Goal: Task Accomplishment & Management: Use online tool/utility

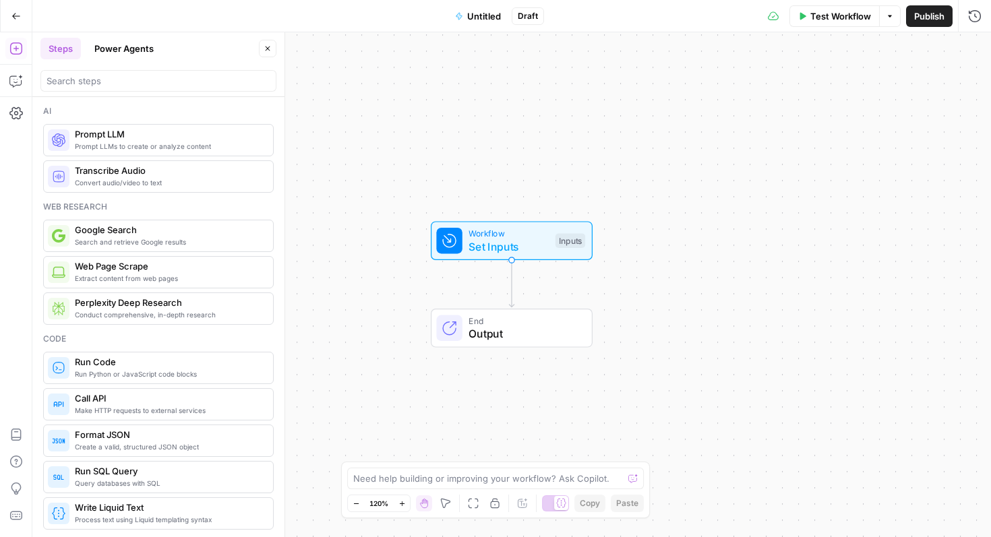
scroll to position [1471, 0]
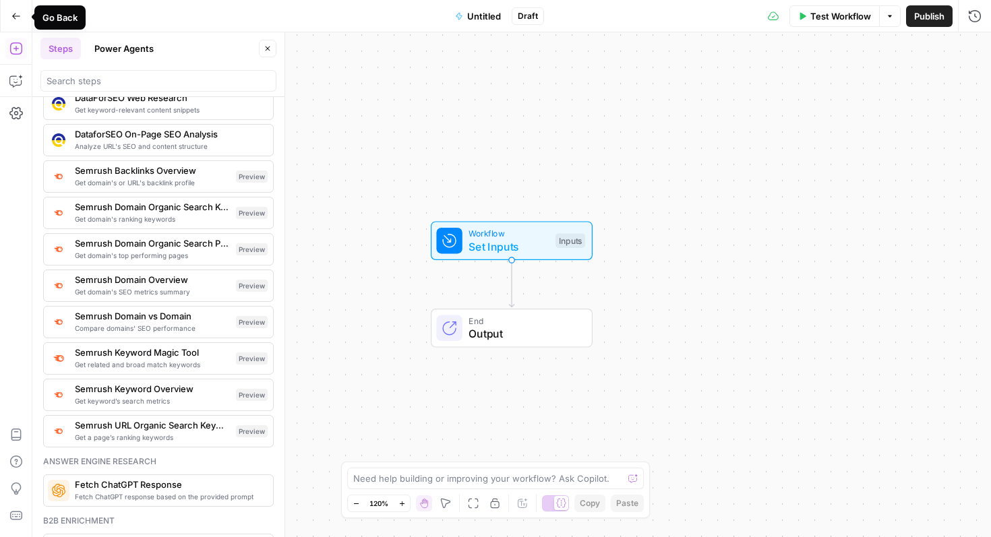
click at [16, 10] on button "Go Back" at bounding box center [16, 16] width 24 height 24
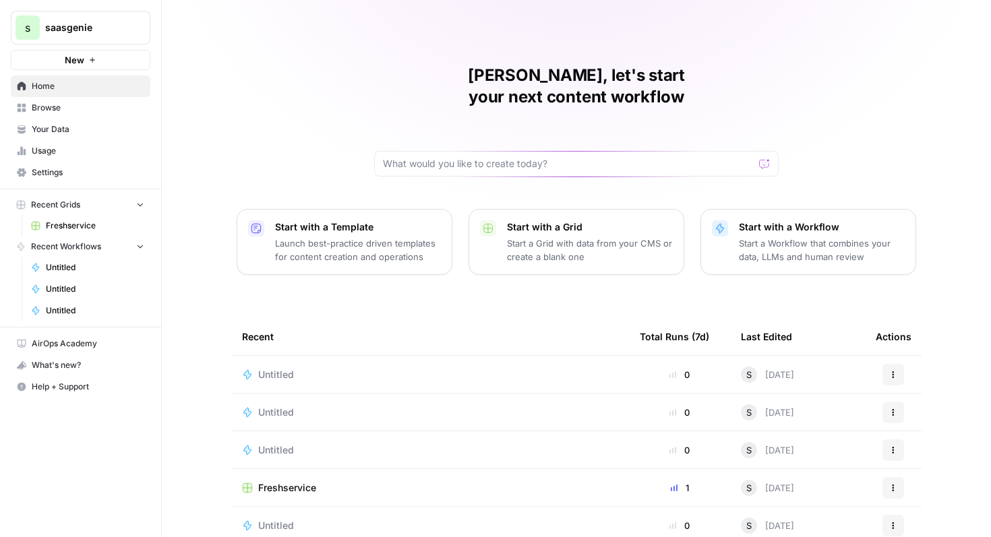
click at [295, 481] on span "Freshservice" at bounding box center [287, 487] width 58 height 13
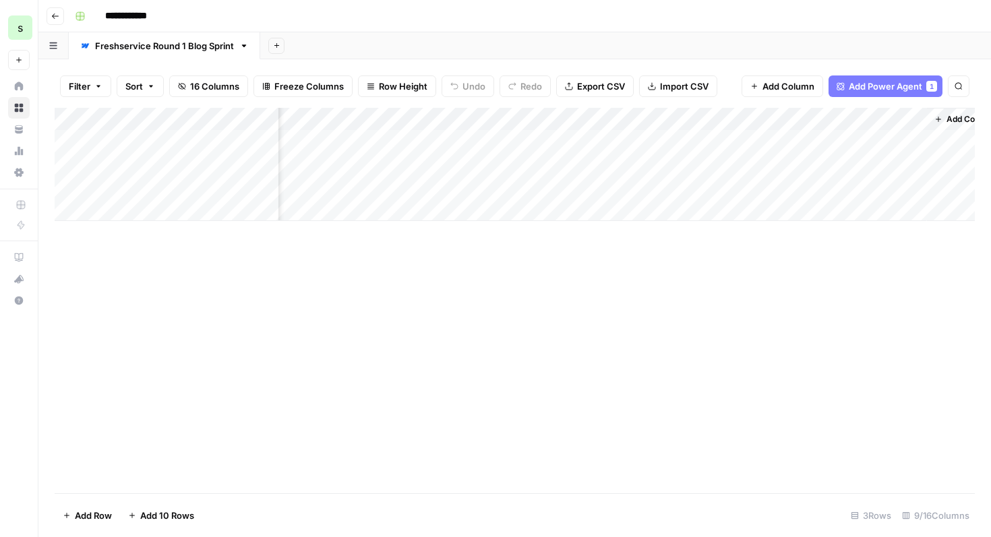
scroll to position [0, 643]
click at [676, 119] on div "Add Column" at bounding box center [515, 164] width 920 height 113
click at [653, 204] on span "Edit" at bounding box center [669, 202] width 118 height 13
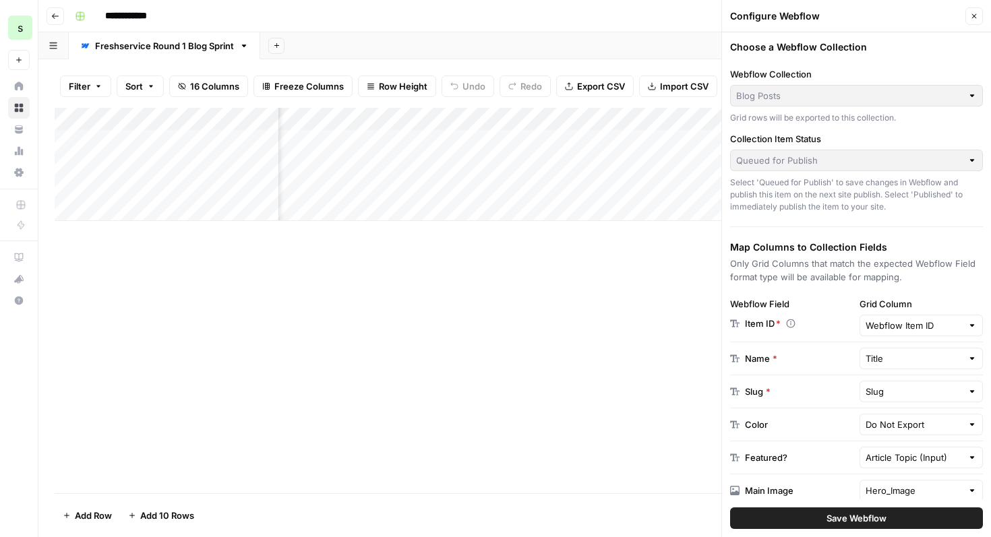
scroll to position [109, 0]
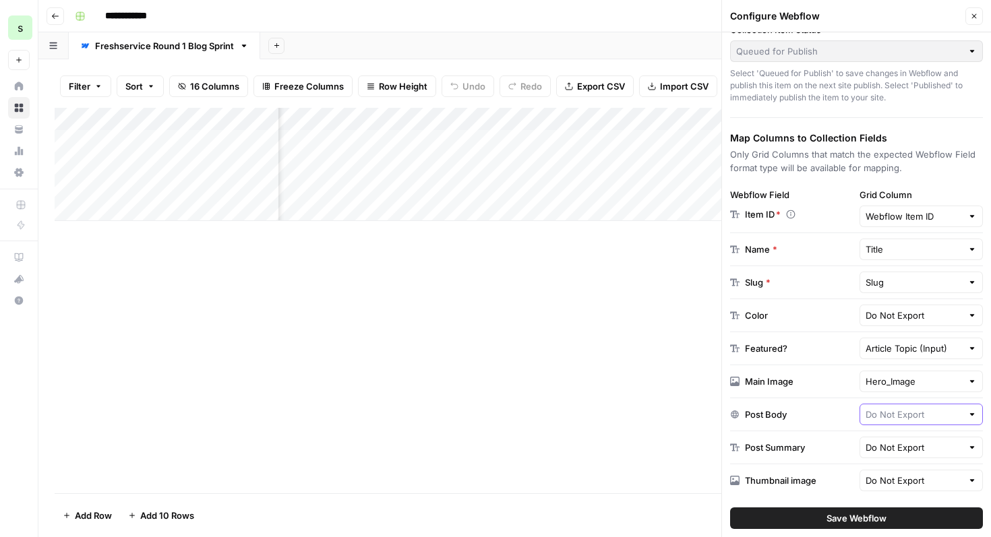
click at [916, 417] on input "text" at bounding box center [914, 414] width 97 height 13
click at [914, 365] on span "Article" at bounding box center [919, 363] width 96 height 13
type input "Article"
click at [916, 442] on input "text" at bounding box center [914, 447] width 97 height 13
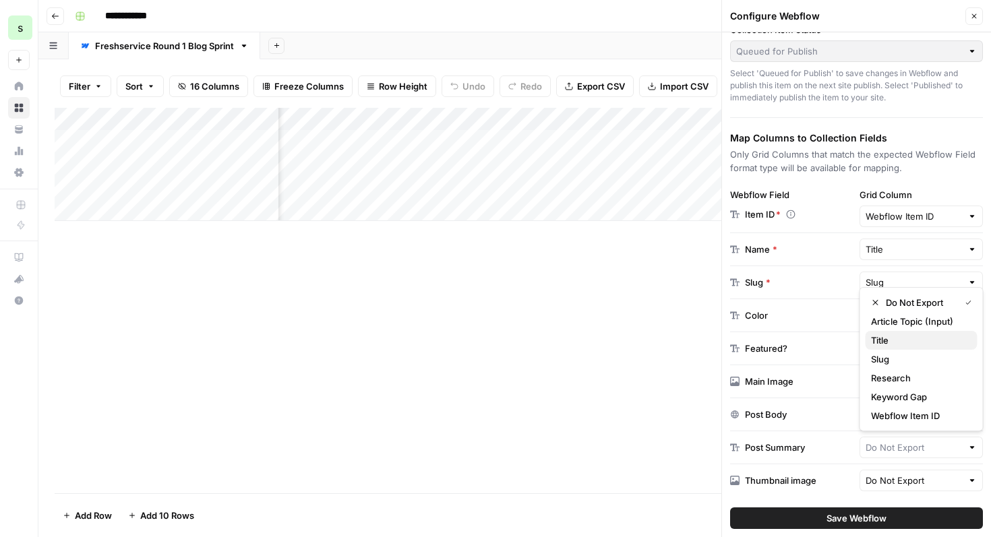
click at [927, 342] on span "Title" at bounding box center [919, 340] width 96 height 13
type input "Title"
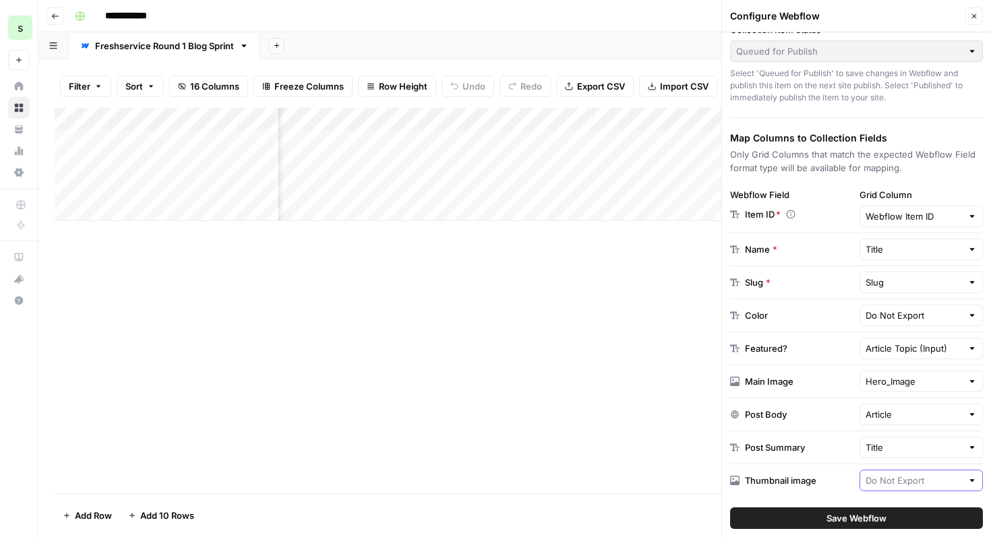
click at [906, 483] on input "text" at bounding box center [914, 480] width 97 height 13
click at [917, 447] on span "Hero_Image" at bounding box center [907, 447] width 73 height 13
type input "Hero_Image"
click at [887, 515] on button "Save Webflow" at bounding box center [856, 519] width 253 height 22
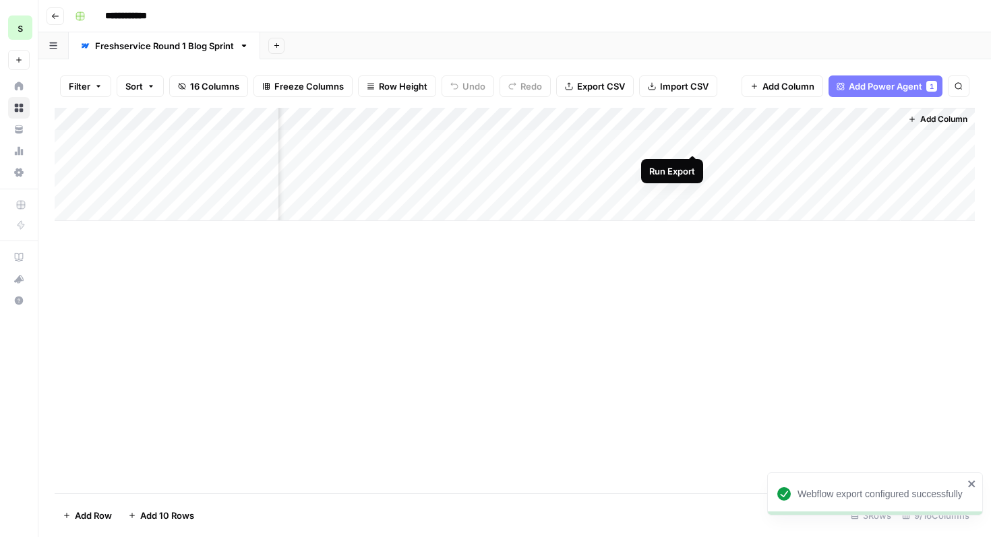
click at [693, 139] on div "Add Column" at bounding box center [515, 164] width 920 height 113
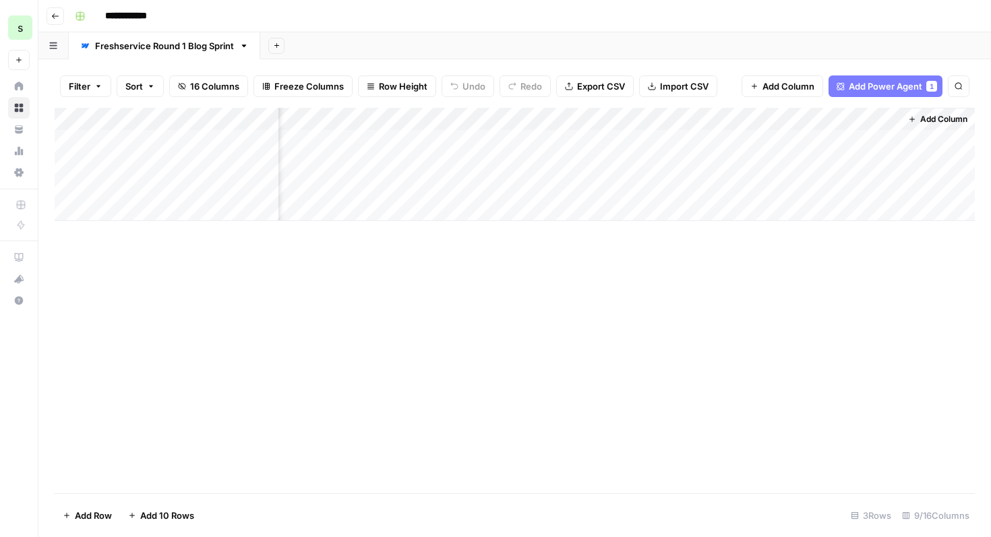
click at [827, 143] on div "Add Column" at bounding box center [515, 164] width 920 height 113
click at [693, 140] on div "Add Column" at bounding box center [515, 164] width 920 height 113
click at [678, 143] on div "Add Column" at bounding box center [515, 164] width 920 height 113
click at [693, 139] on div "Add Column" at bounding box center [515, 164] width 920 height 113
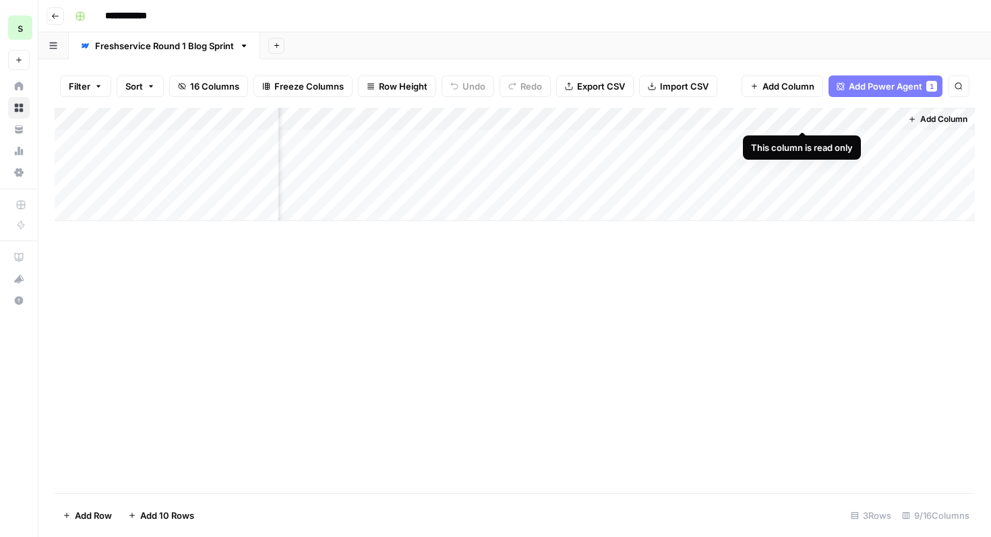
click at [887, 118] on div "Add Column" at bounding box center [515, 164] width 920 height 113
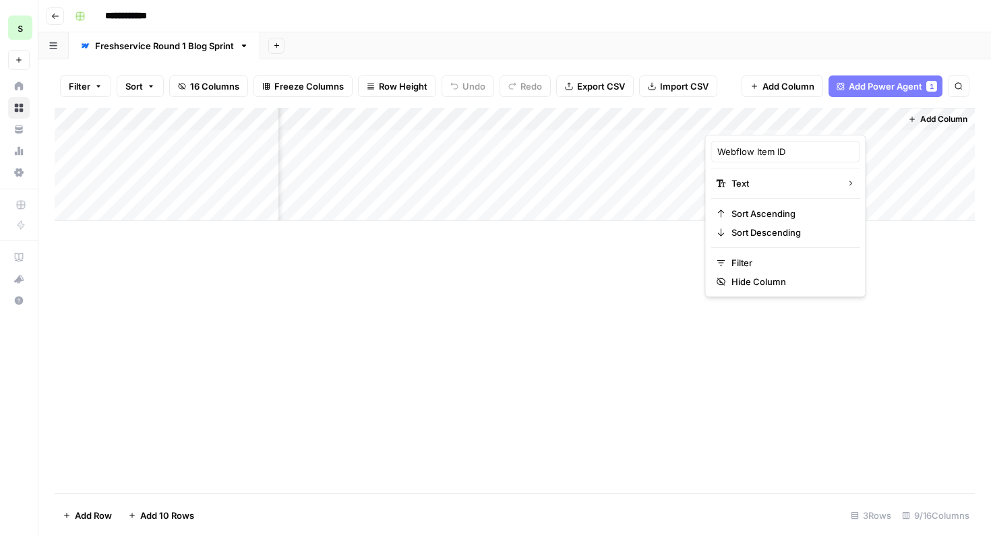
click at [660, 121] on div "Add Column" at bounding box center [515, 164] width 920 height 113
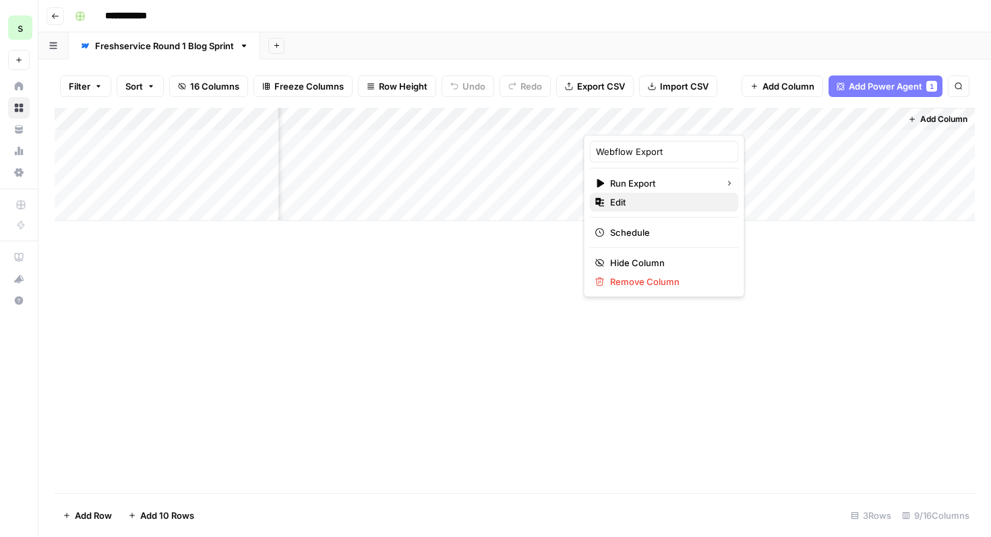
click at [673, 200] on span "Edit" at bounding box center [669, 202] width 118 height 13
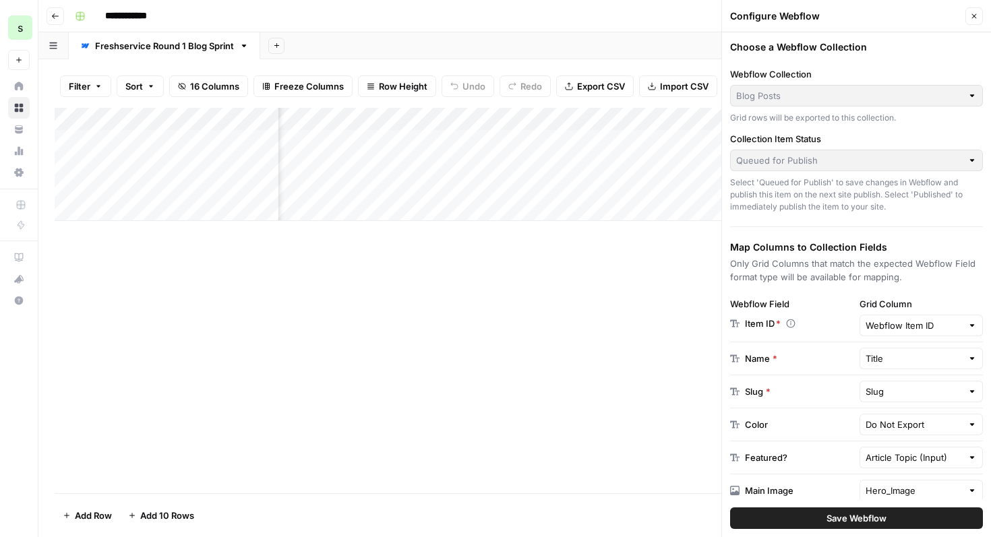
scroll to position [44, 0]
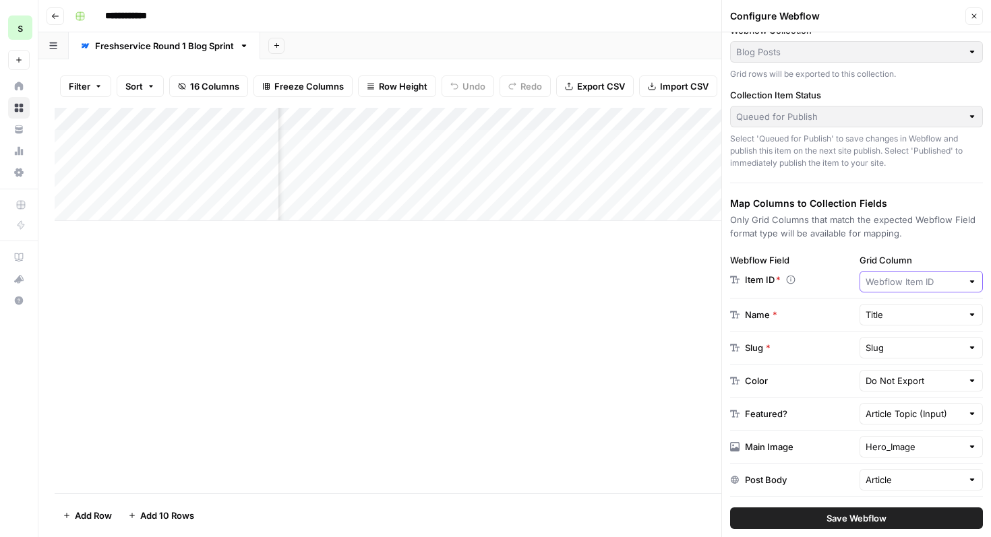
click at [945, 283] on input "Grid Column" at bounding box center [914, 281] width 97 height 13
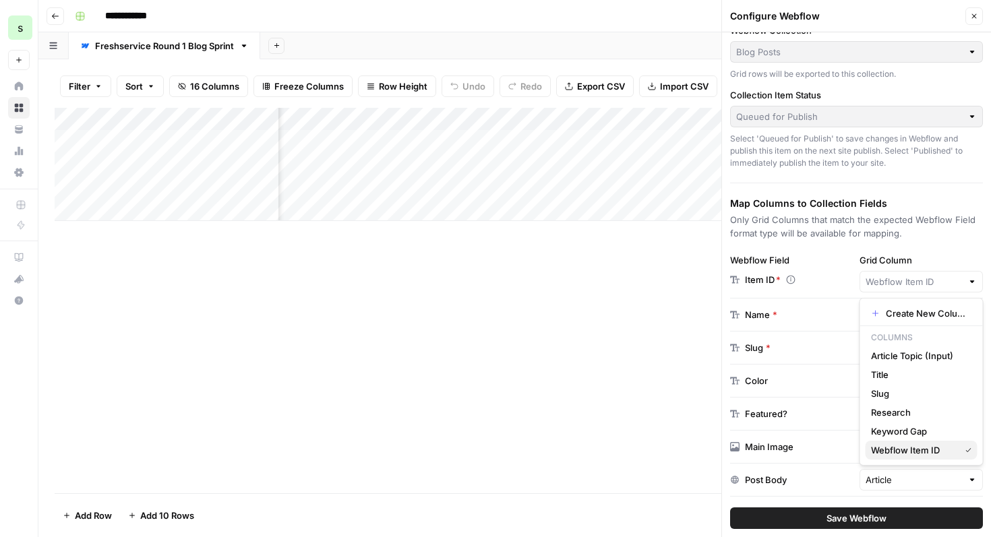
click at [914, 446] on span "Webflow Item ID" at bounding box center [913, 450] width 84 height 13
type input "Webflow Item ID"
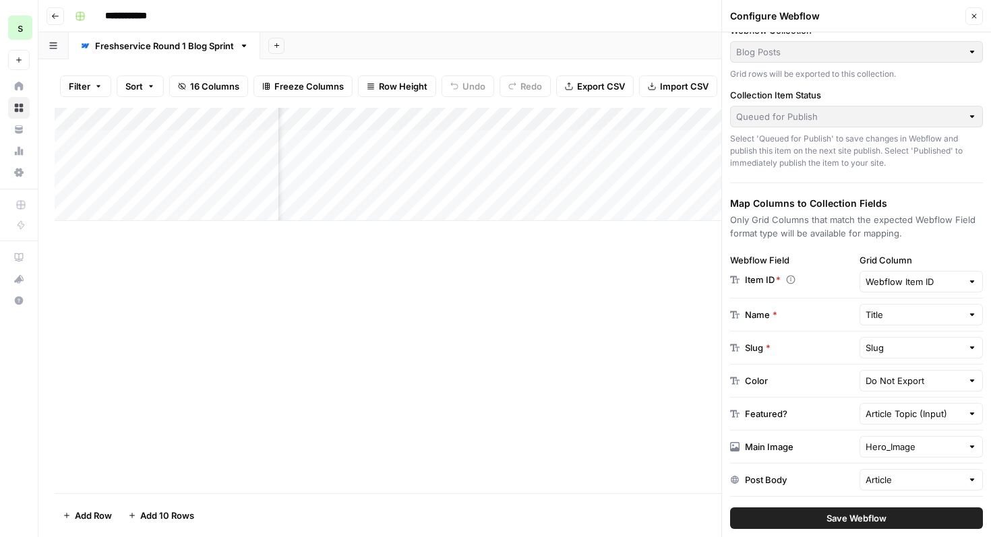
click at [976, 13] on icon "button" at bounding box center [974, 16] width 8 height 8
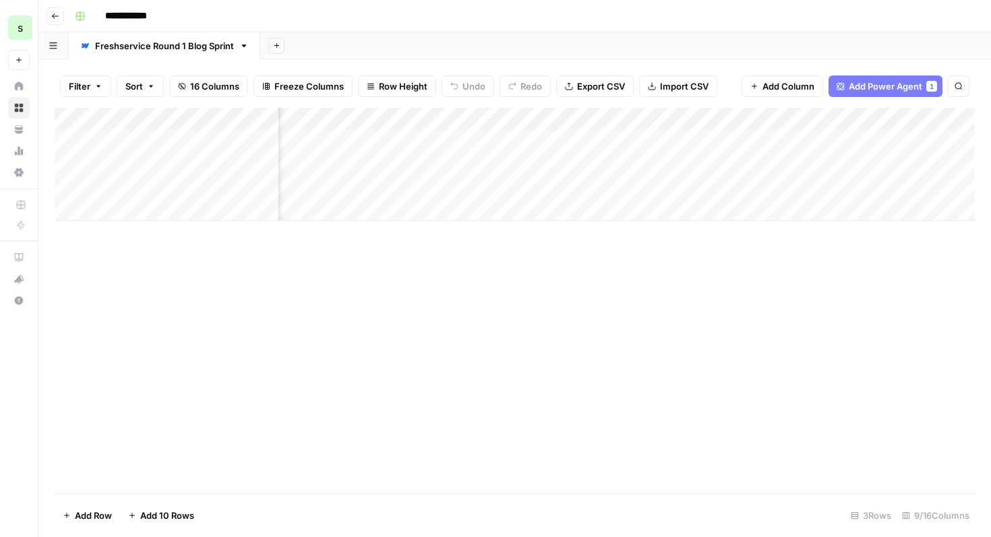
scroll to position [0, 643]
click at [779, 141] on div "Add Column" at bounding box center [515, 164] width 920 height 113
click at [889, 119] on div "Add Column" at bounding box center [515, 164] width 920 height 113
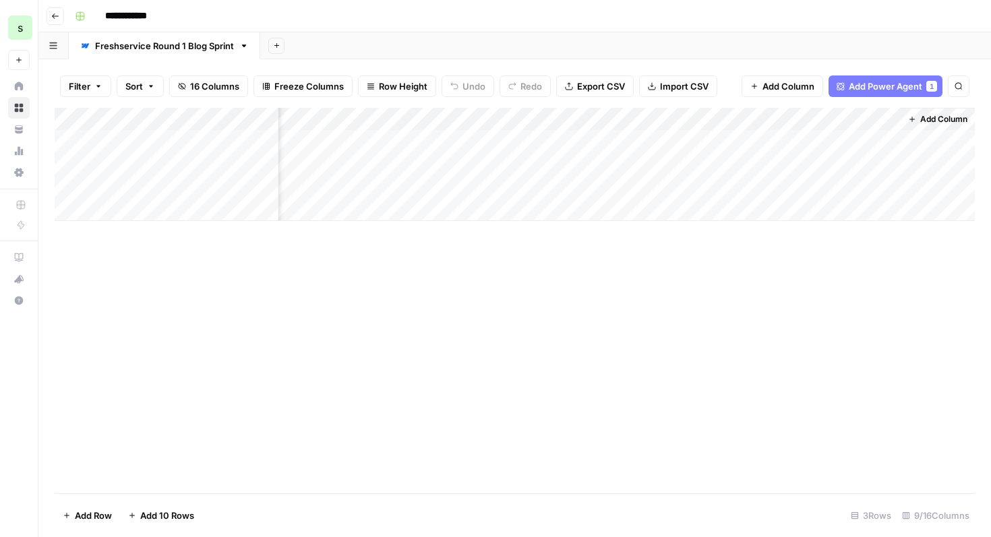
click at [657, 270] on div "Add Column" at bounding box center [515, 301] width 920 height 386
click at [923, 80] on button "Add Power Agent 1" at bounding box center [886, 87] width 114 height 22
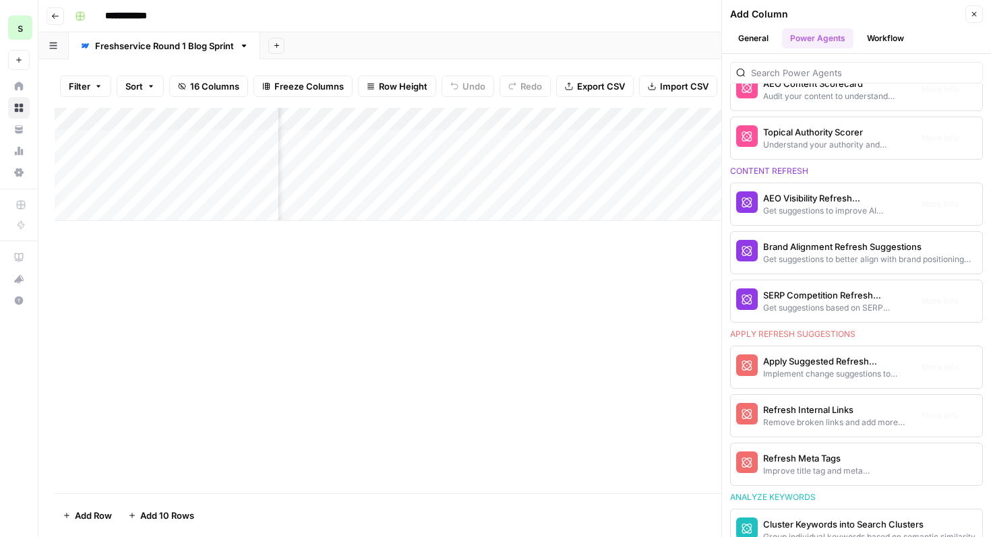
scroll to position [912, 0]
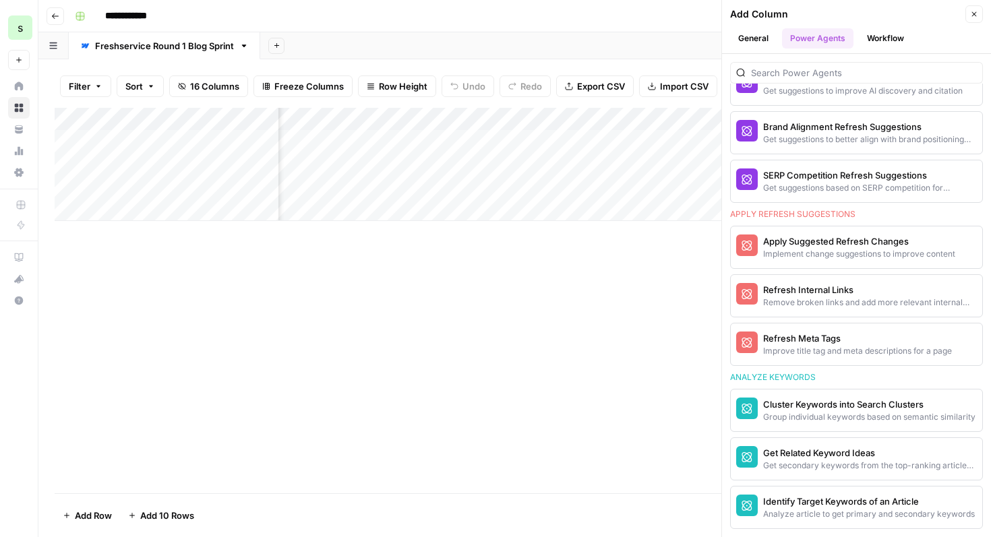
click at [900, 38] on button "Workflow" at bounding box center [885, 38] width 53 height 20
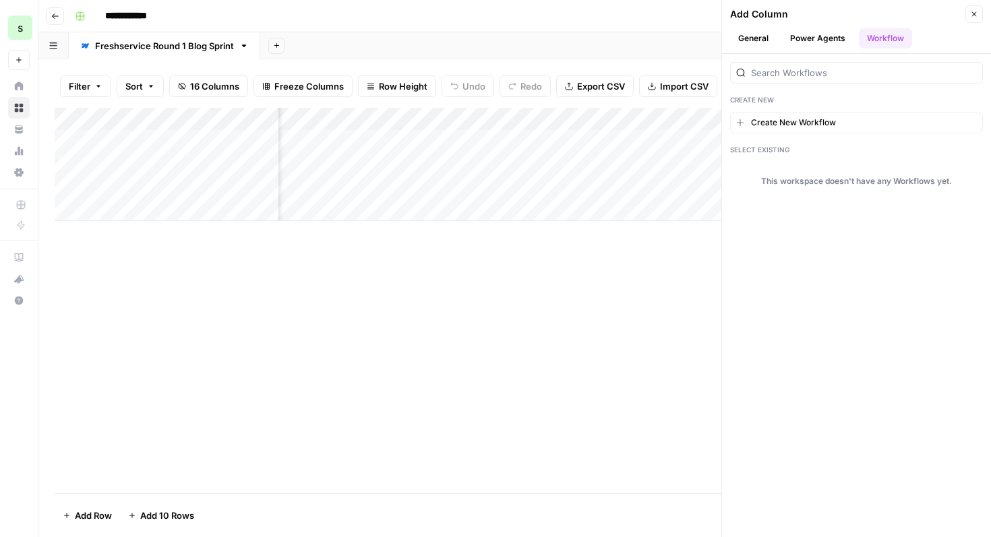
click at [768, 38] on button "General" at bounding box center [753, 38] width 47 height 20
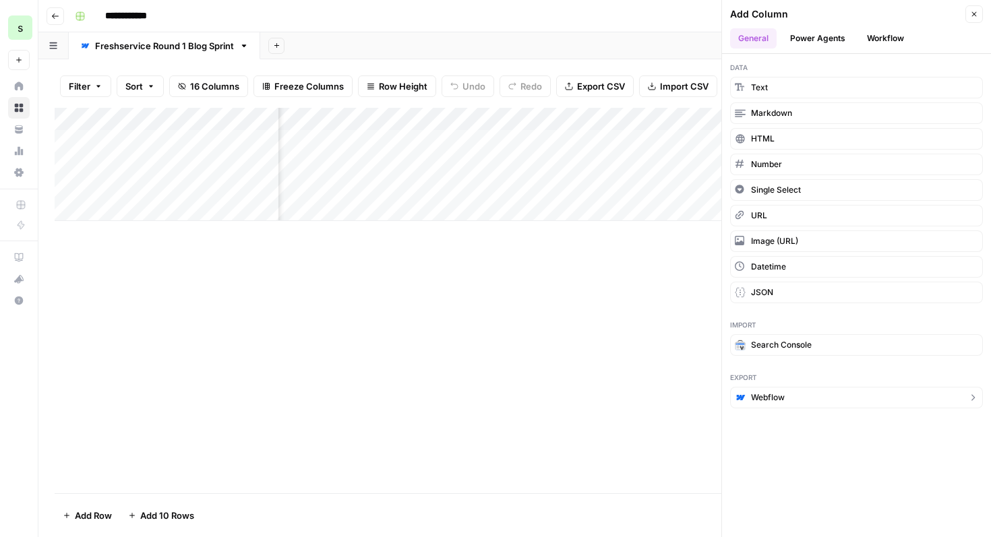
click at [795, 400] on button "Webflow" at bounding box center [856, 398] width 253 height 22
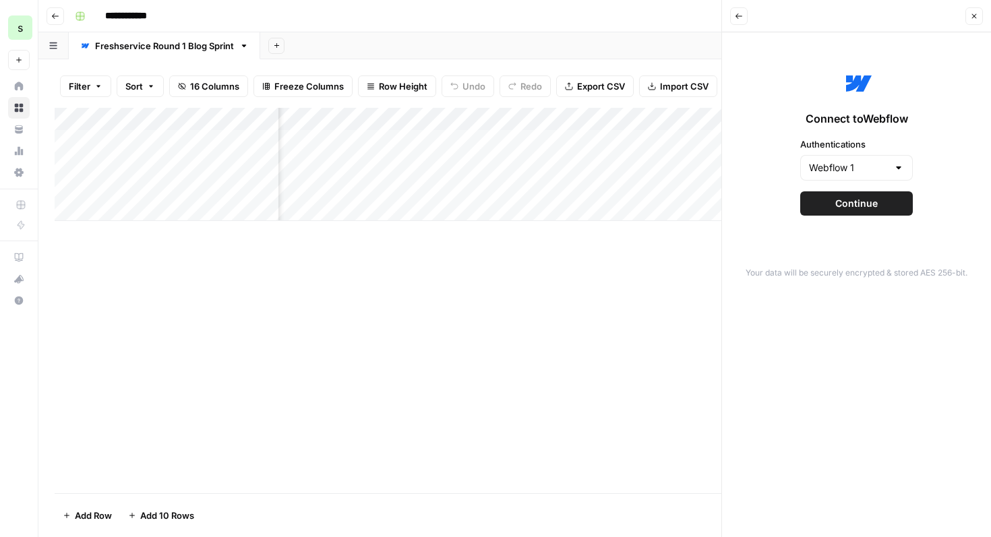
click at [884, 208] on button "Continue" at bounding box center [856, 204] width 113 height 24
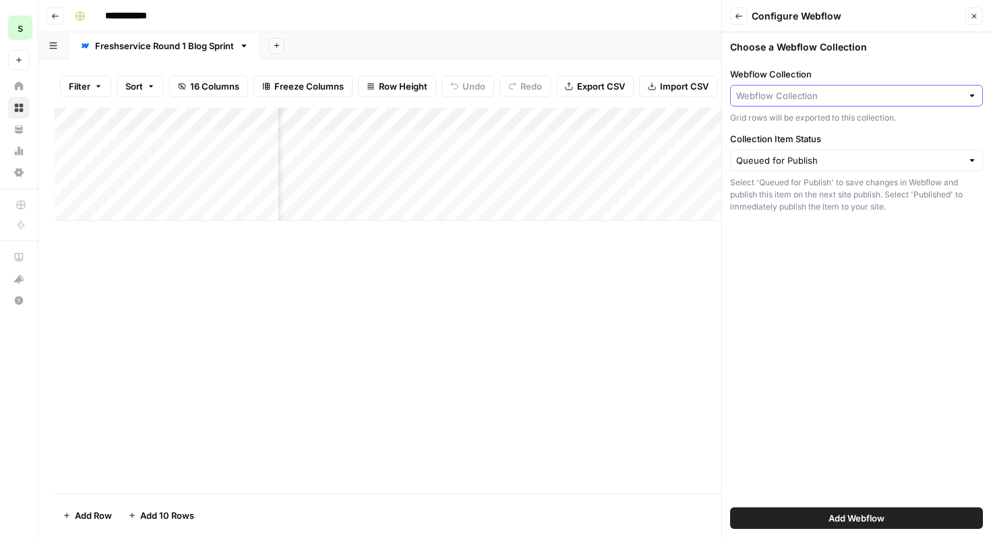
click at [881, 91] on input "Webflow Collection" at bounding box center [849, 95] width 226 height 13
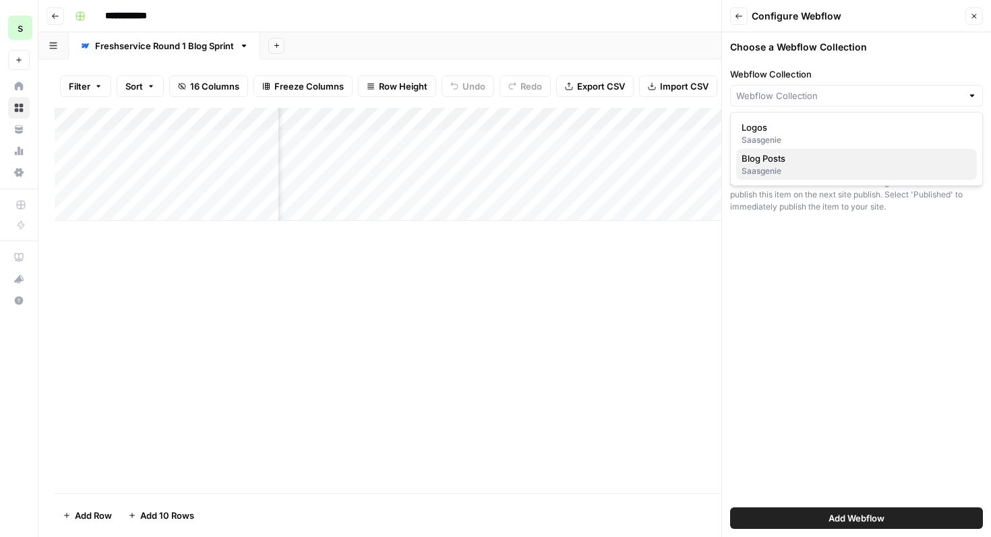
click at [849, 158] on span "Blog Posts" at bounding box center [854, 158] width 225 height 13
type input "Blog Posts"
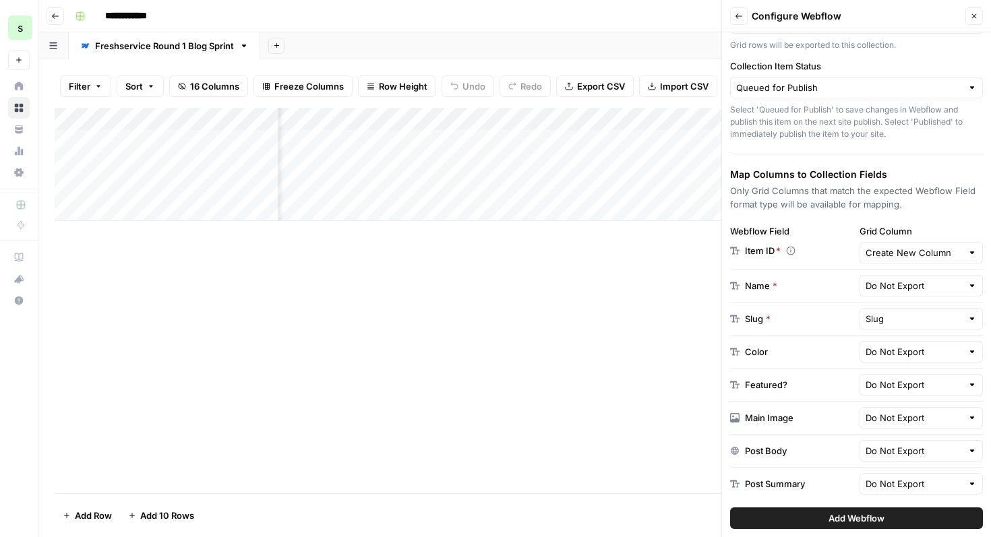
scroll to position [80, 0]
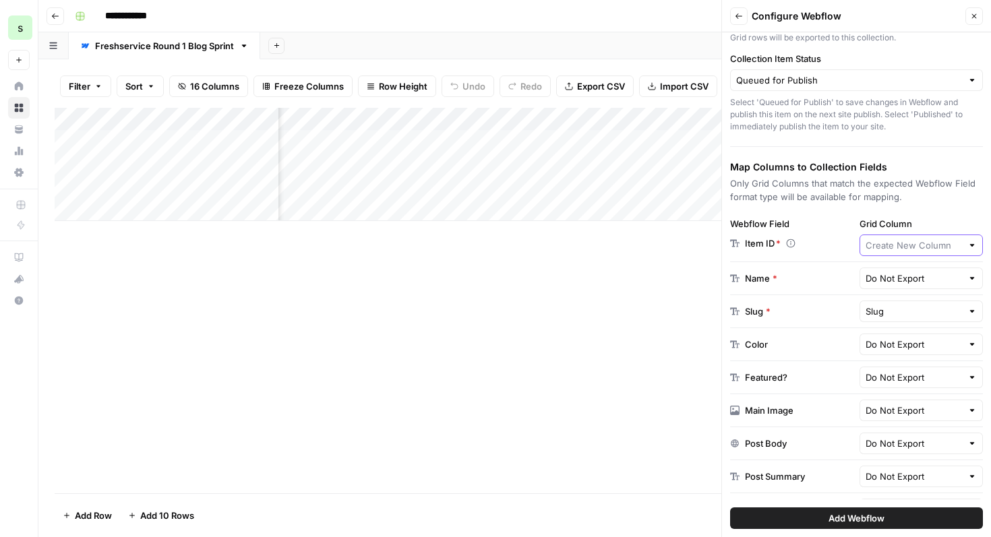
click at [924, 245] on input "Grid Column" at bounding box center [914, 245] width 97 height 13
click at [918, 285] on button "Create New Column" at bounding box center [922, 277] width 112 height 19
type input "Create New Column"
click at [919, 282] on input "text" at bounding box center [914, 278] width 97 height 13
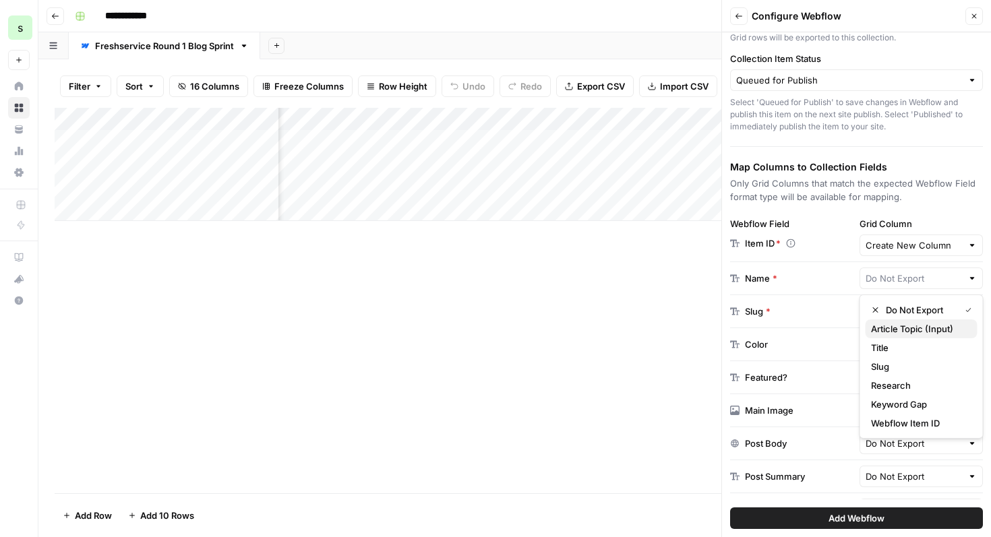
click at [914, 328] on span "Article Topic (Input)" at bounding box center [919, 328] width 96 height 13
type input "Article Topic (Input)"
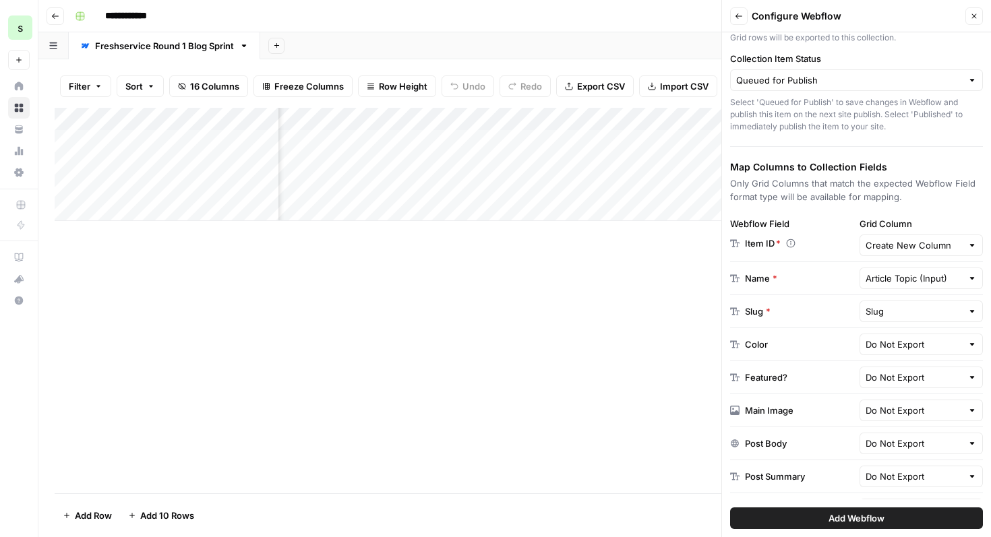
click at [914, 301] on div "Slug" at bounding box center [922, 312] width 124 height 22
click at [904, 362] on span "Slug" at bounding box center [901, 363] width 61 height 13
type input "Slug"
click at [912, 343] on input "text" at bounding box center [914, 344] width 97 height 13
type input "Do Not Export"
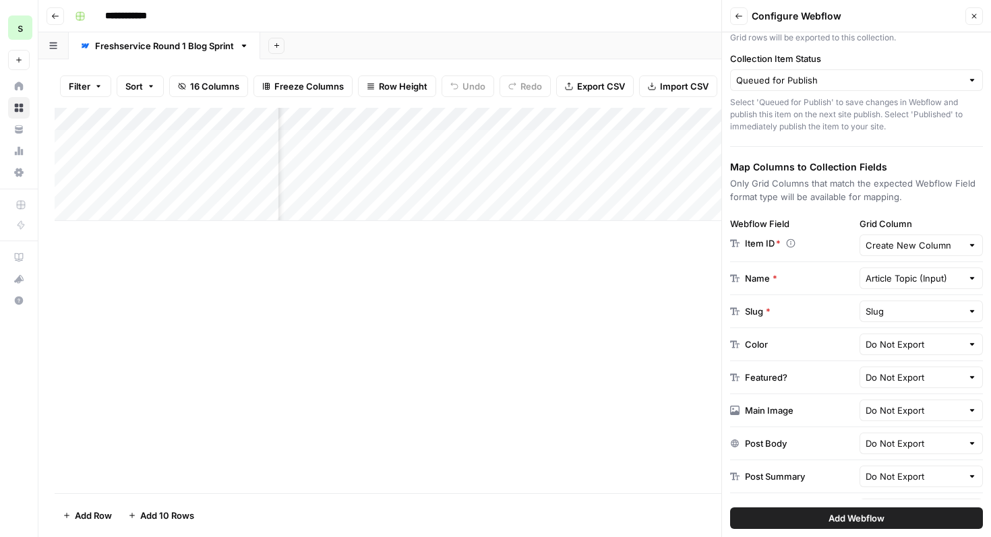
click at [850, 340] on div "Color" at bounding box center [792, 344] width 124 height 13
click at [902, 380] on input "text" at bounding box center [914, 377] width 97 height 13
type input "Do Not Export"
click at [902, 416] on input "text" at bounding box center [914, 410] width 97 height 13
click at [903, 461] on span "Hero_Image" at bounding box center [907, 462] width 73 height 13
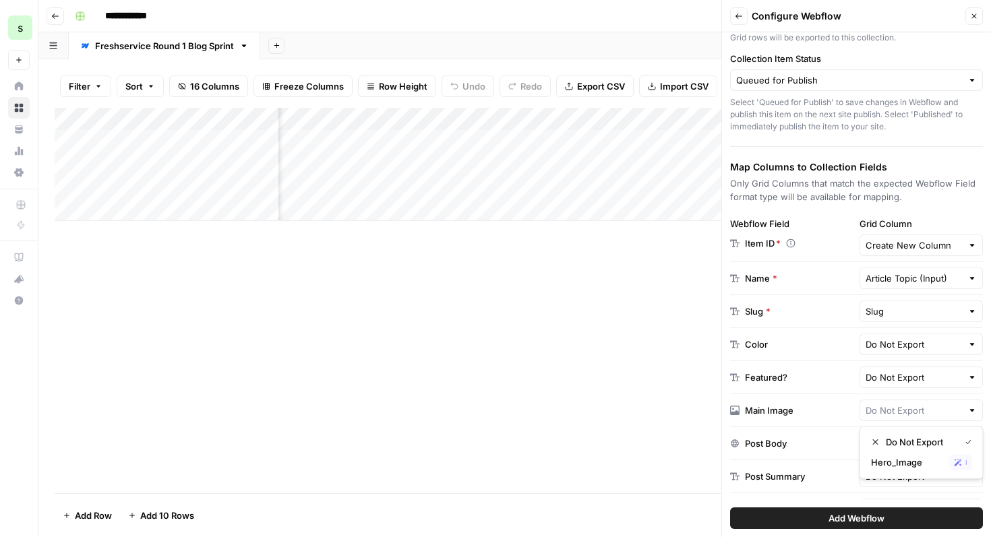
type input "Hero_Image"
click at [904, 448] on input "text" at bounding box center [914, 443] width 97 height 13
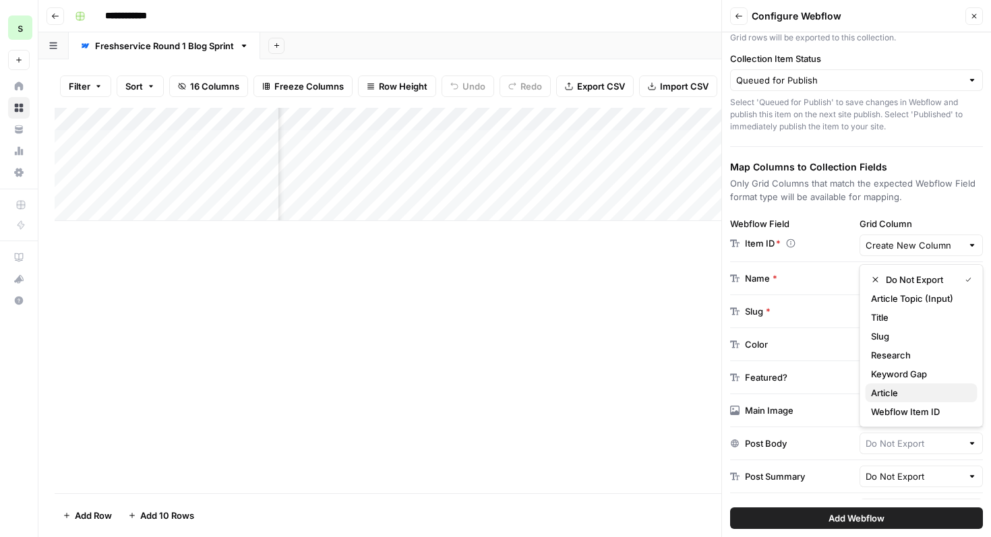
click at [916, 394] on span "Article" at bounding box center [919, 392] width 96 height 13
type input "Article"
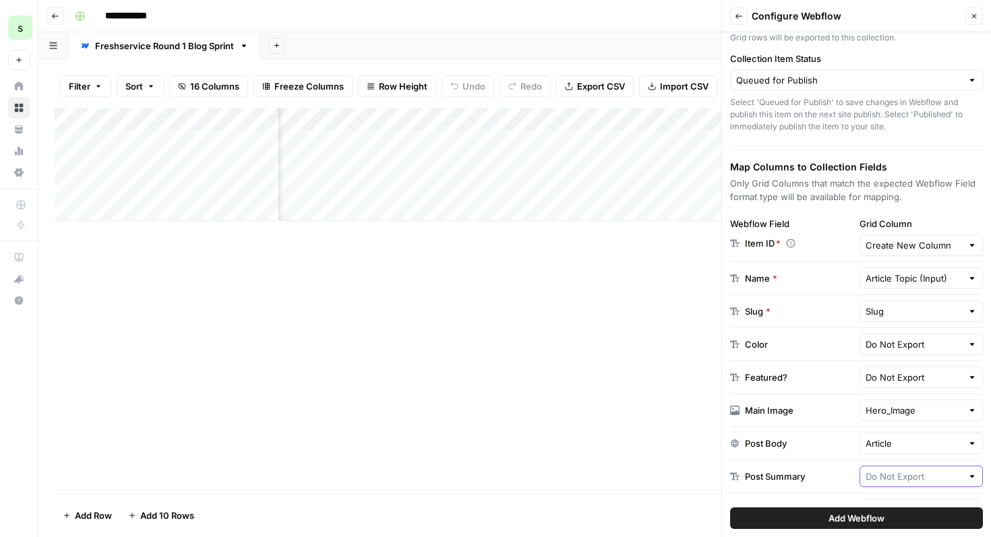
click at [923, 474] on input "text" at bounding box center [914, 476] width 97 height 13
click at [923, 403] on span "Research" at bounding box center [919, 407] width 96 height 13
type input "Research"
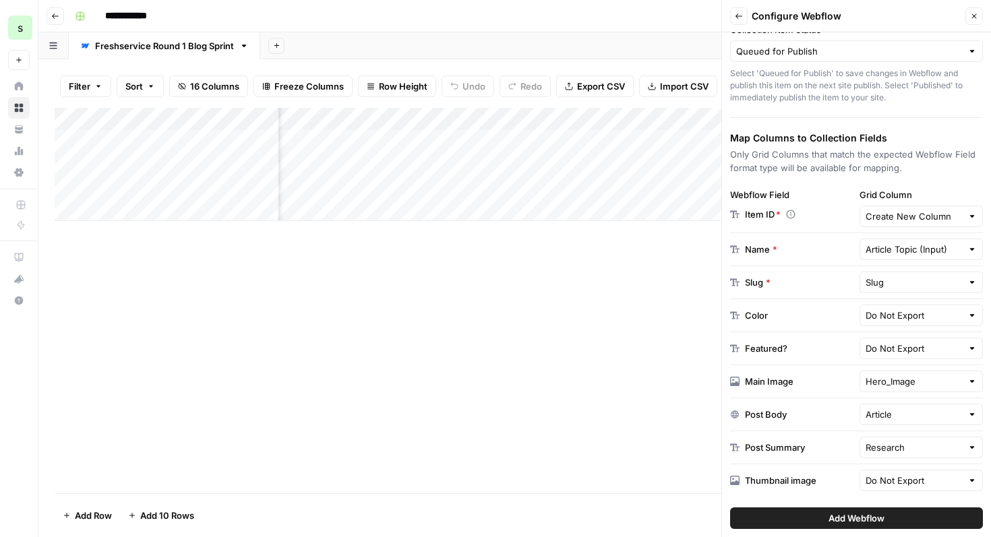
click at [901, 513] on button "Add Webflow" at bounding box center [856, 519] width 253 height 22
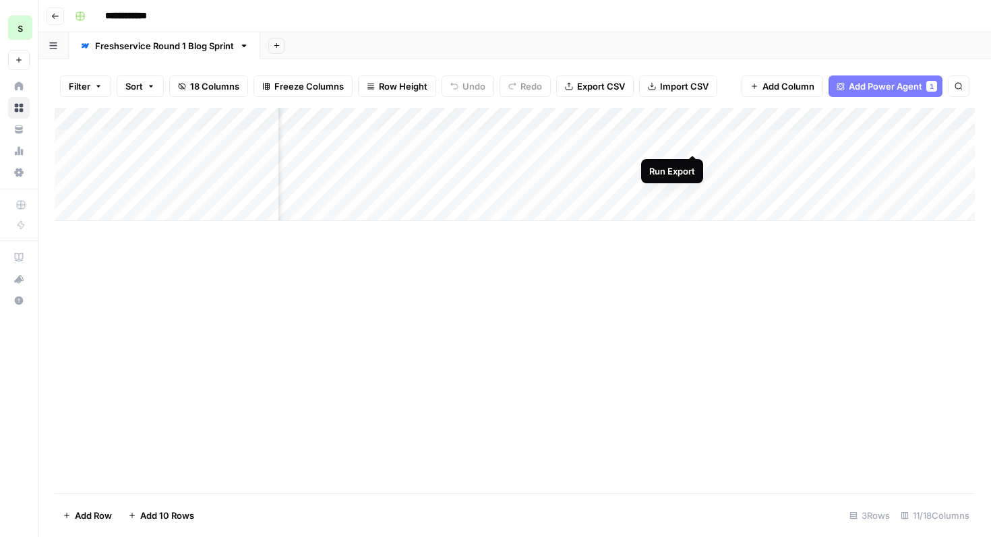
click at [689, 140] on div "Add Column" at bounding box center [515, 164] width 920 height 113
click at [801, 142] on div "Add Column" at bounding box center [515, 164] width 920 height 113
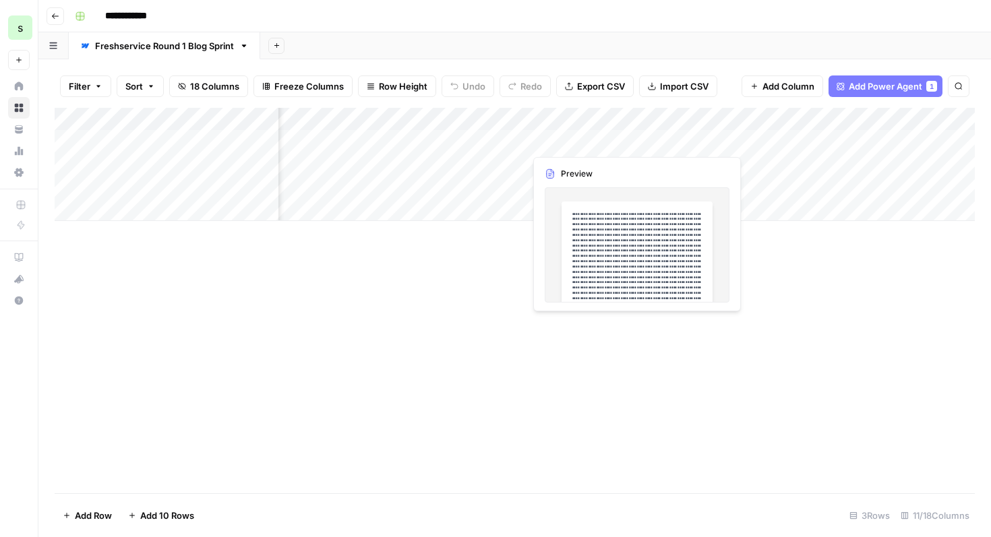
click at [577, 139] on div "Add Column" at bounding box center [515, 164] width 920 height 113
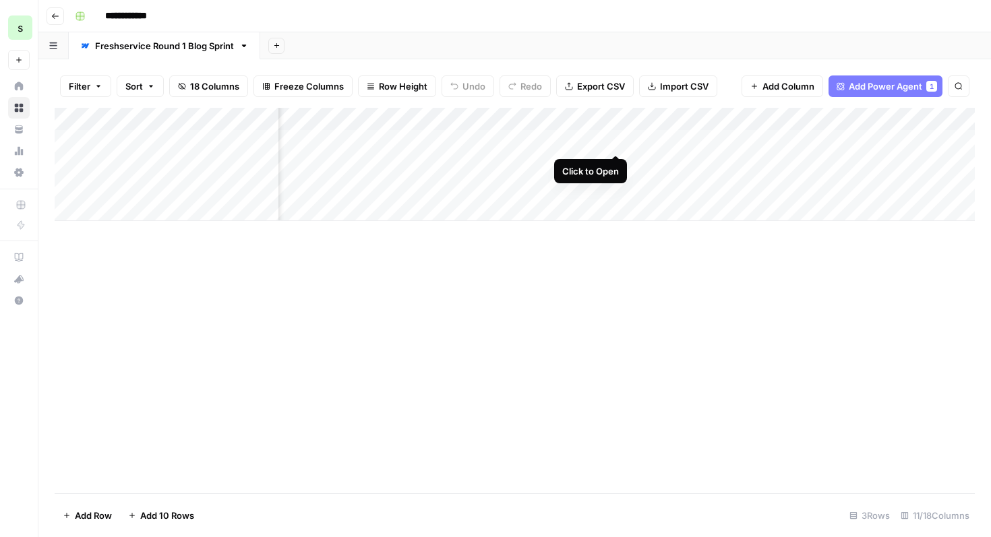
click at [616, 139] on div "Add Column" at bounding box center [515, 164] width 920 height 113
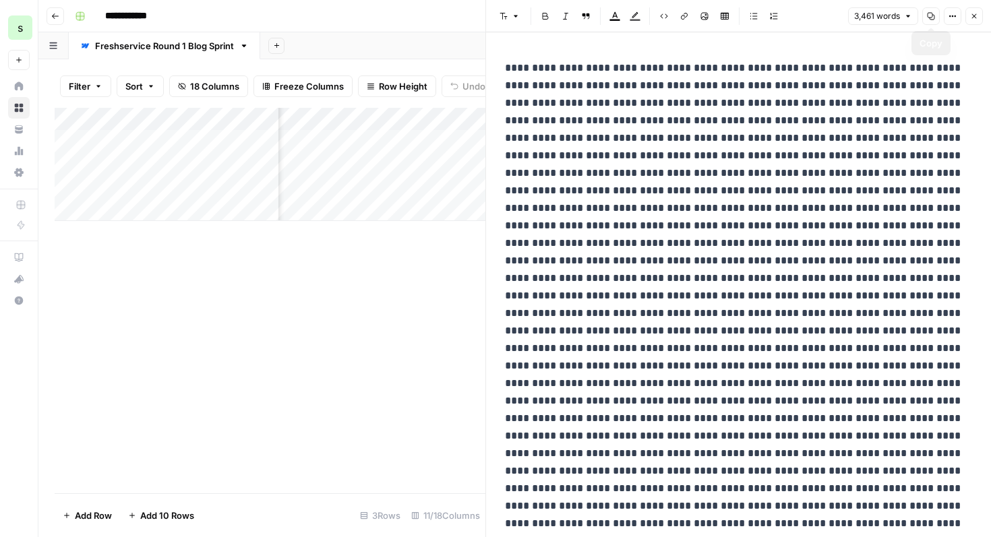
click at [952, 16] on icon "button" at bounding box center [953, 17] width 2 height 2
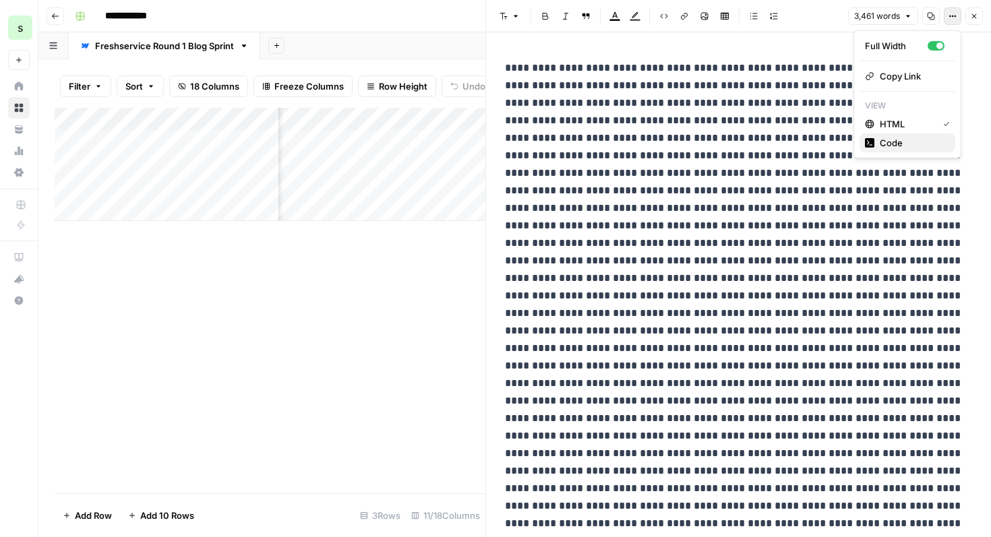
click at [917, 138] on span "Code" at bounding box center [912, 142] width 65 height 13
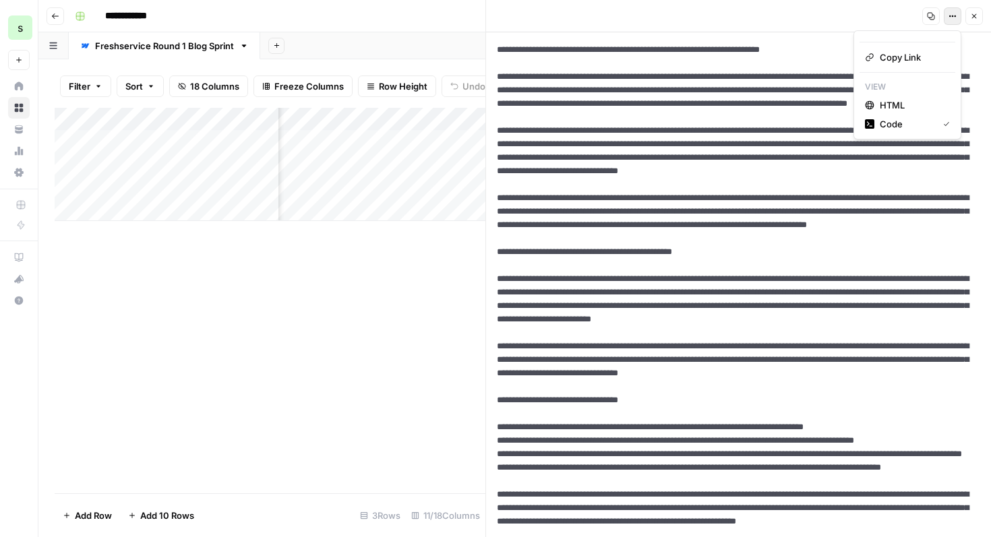
click at [952, 14] on icon "button" at bounding box center [953, 16] width 8 height 8
click at [980, 18] on button "Close" at bounding box center [975, 16] width 18 height 18
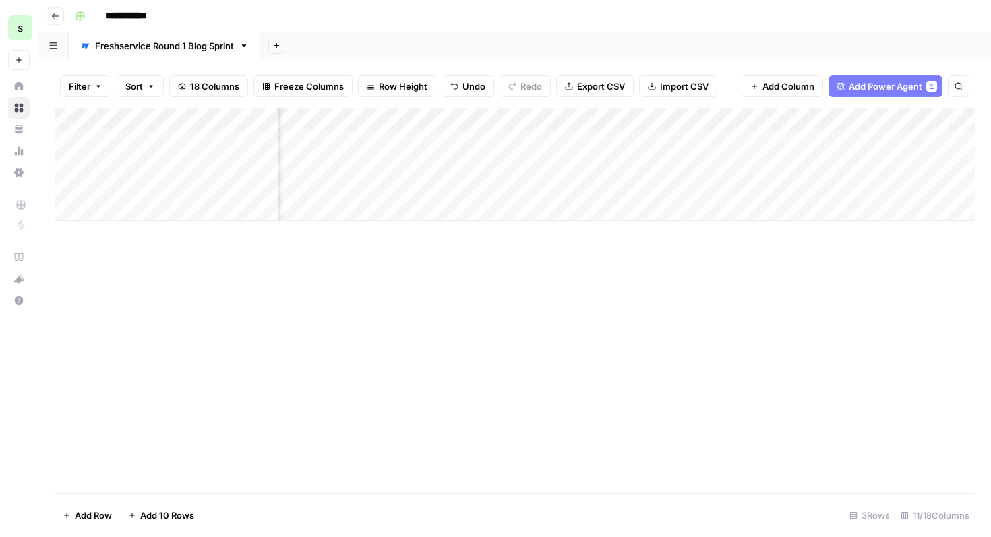
scroll to position [0, 305]
click at [579, 140] on div "Add Column" at bounding box center [515, 164] width 920 height 113
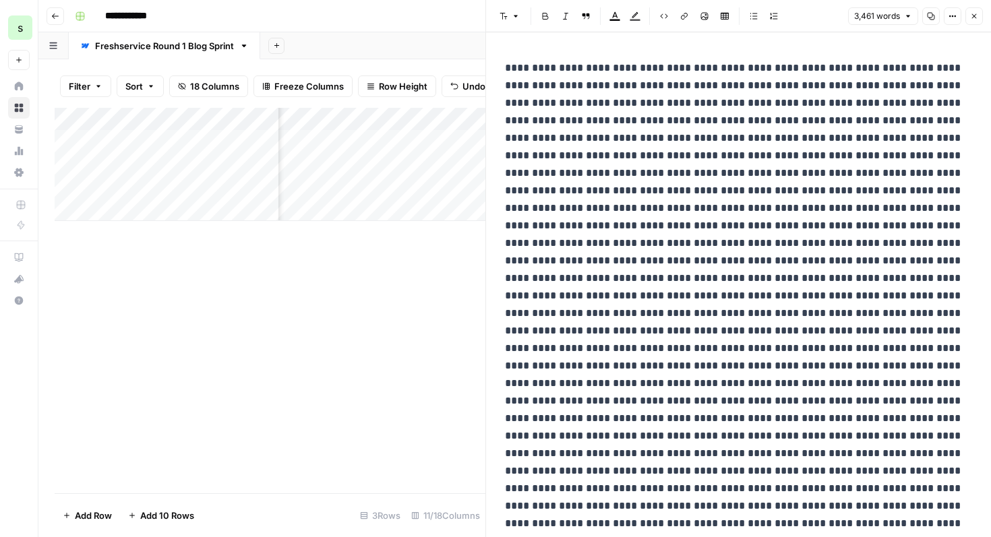
click at [904, 13] on button "3,461 words" at bounding box center [883, 16] width 70 height 18
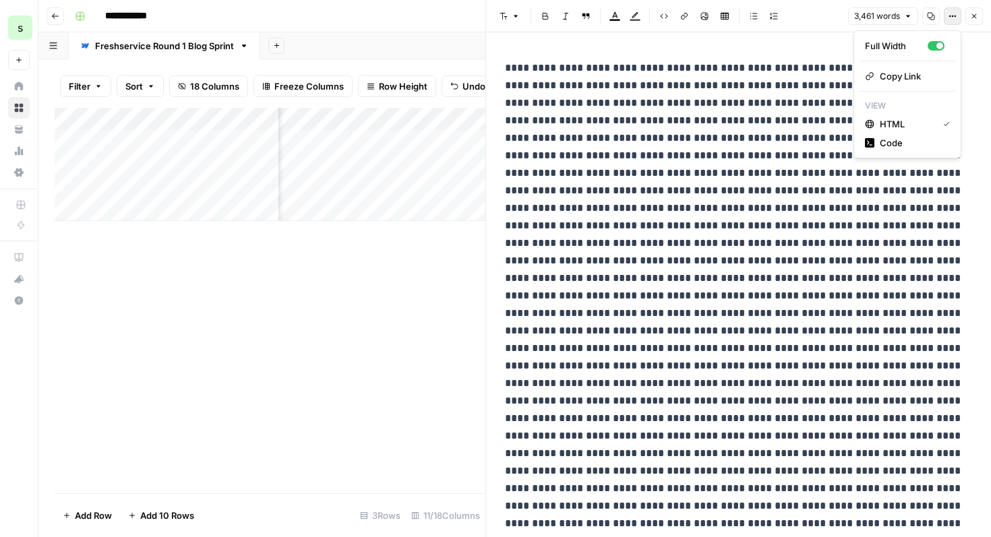
click at [949, 15] on icon "button" at bounding box center [953, 16] width 8 height 8
click at [934, 47] on div "button" at bounding box center [936, 45] width 17 height 9
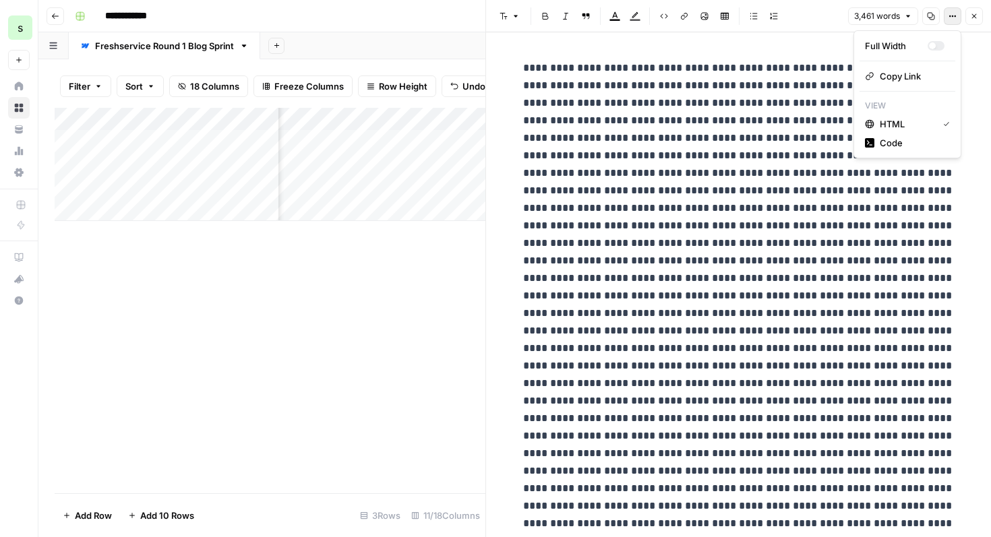
click at [947, 16] on button "Options" at bounding box center [953, 16] width 18 height 18
click at [940, 55] on button "Full Width" at bounding box center [908, 45] width 96 height 19
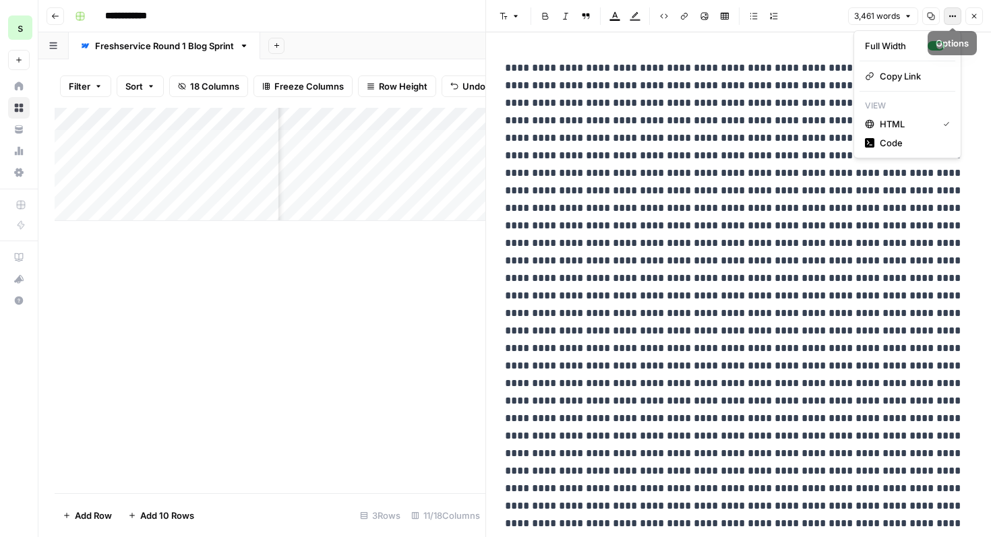
click at [954, 12] on icon "button" at bounding box center [953, 16] width 8 height 8
click at [925, 143] on span "Code" at bounding box center [912, 142] width 65 height 13
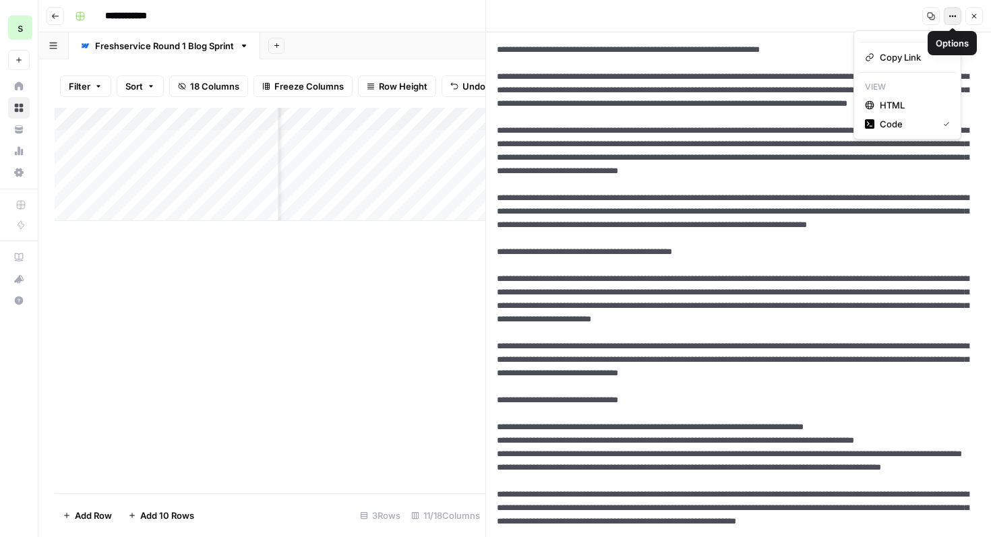
click at [951, 14] on icon "button" at bounding box center [953, 16] width 8 height 8
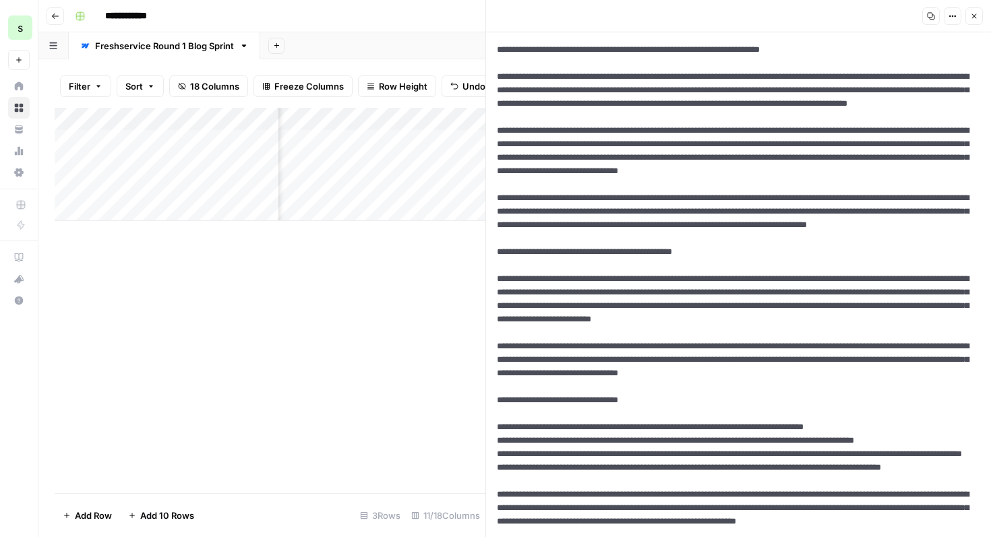
click at [976, 18] on icon "button" at bounding box center [974, 16] width 5 height 5
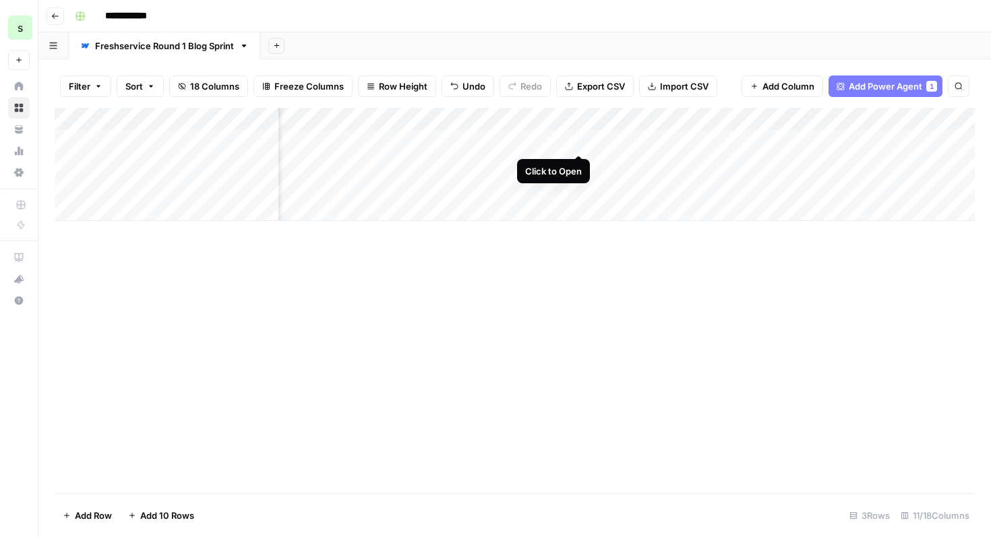
click at [580, 140] on div "Add Column" at bounding box center [515, 164] width 920 height 113
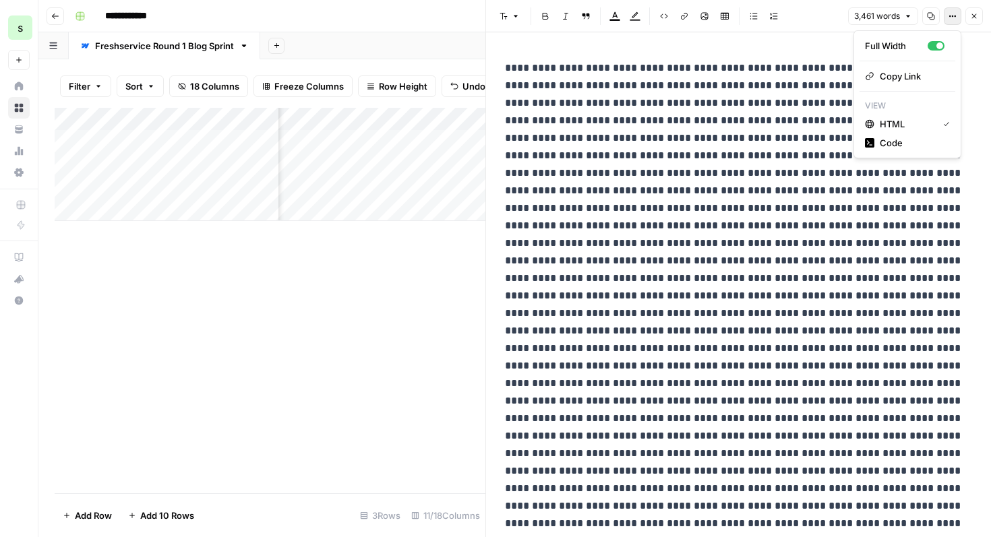
click at [955, 13] on icon "button" at bounding box center [953, 16] width 8 height 8
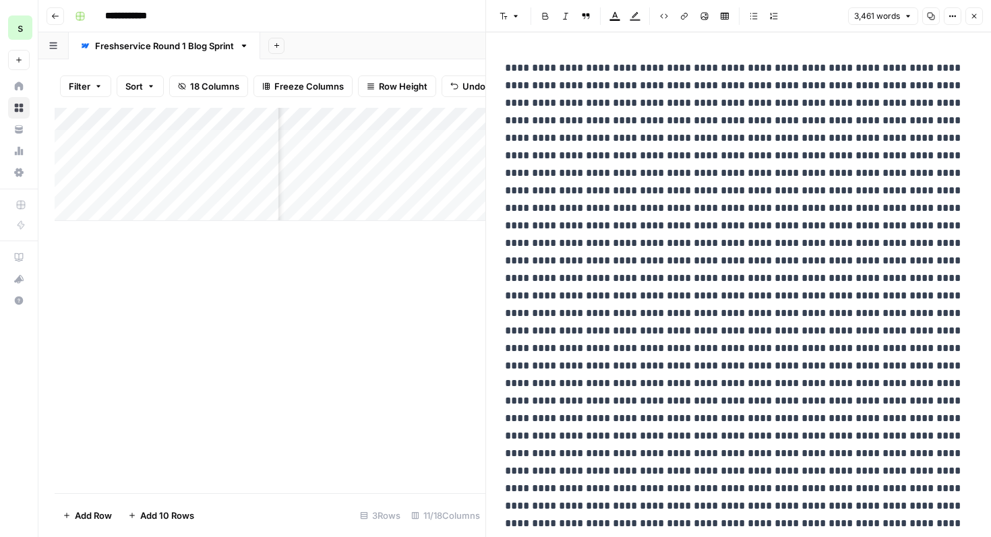
click at [925, 16] on button "Copy" at bounding box center [932, 16] width 18 height 18
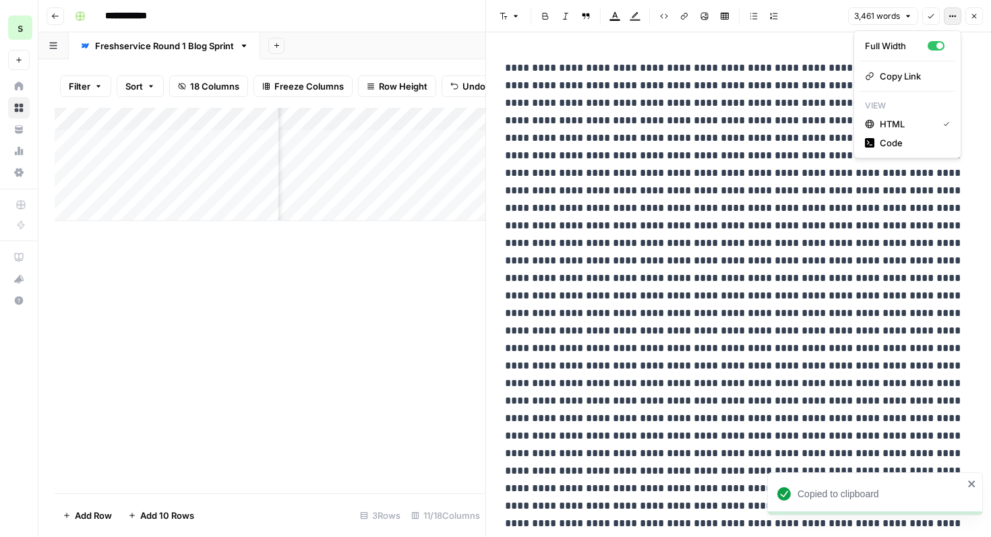
click at [947, 16] on button "Options" at bounding box center [953, 16] width 18 height 18
click at [978, 19] on icon "button" at bounding box center [974, 16] width 8 height 8
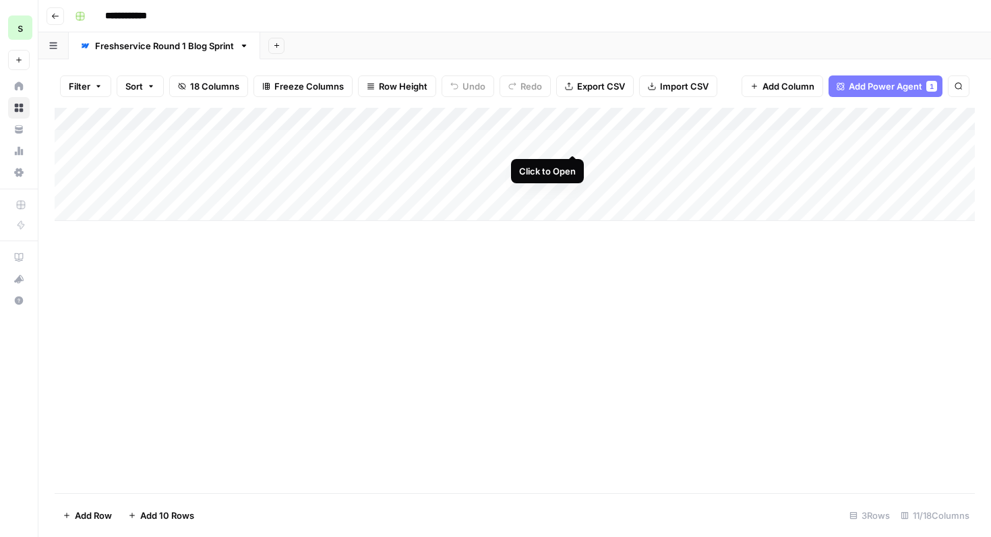
click at [574, 136] on div "Add Column" at bounding box center [515, 164] width 920 height 113
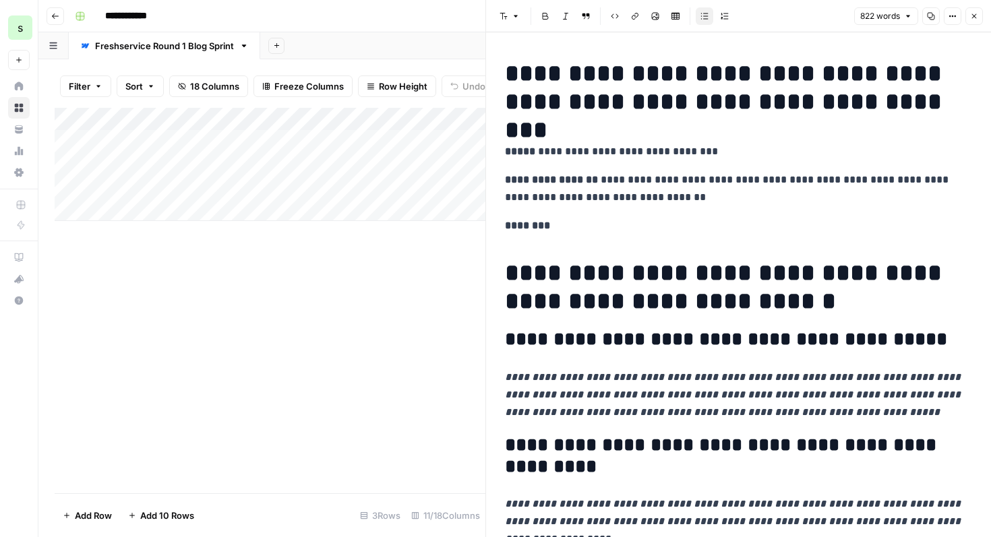
click at [958, 14] on button "Options" at bounding box center [953, 16] width 18 height 18
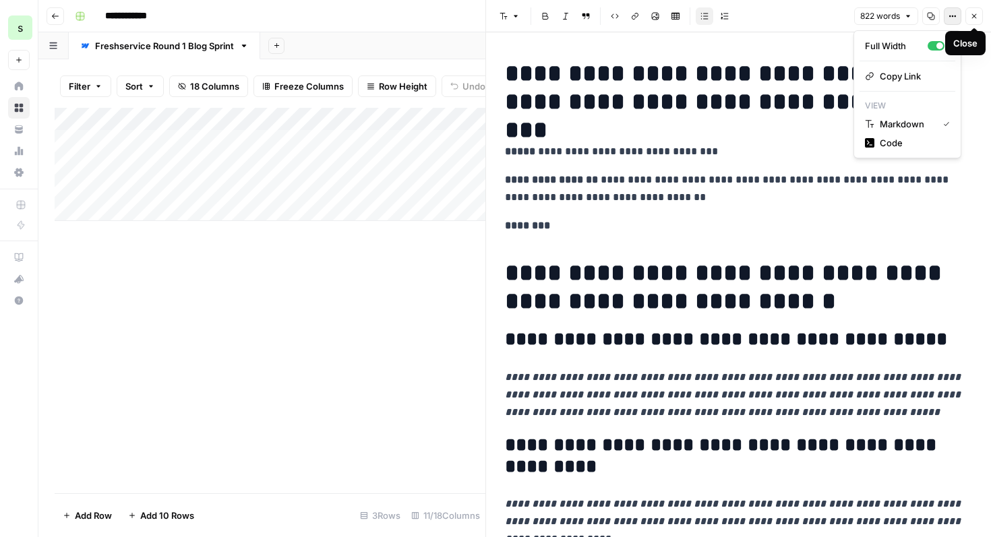
click at [981, 17] on button "Close" at bounding box center [975, 16] width 18 height 18
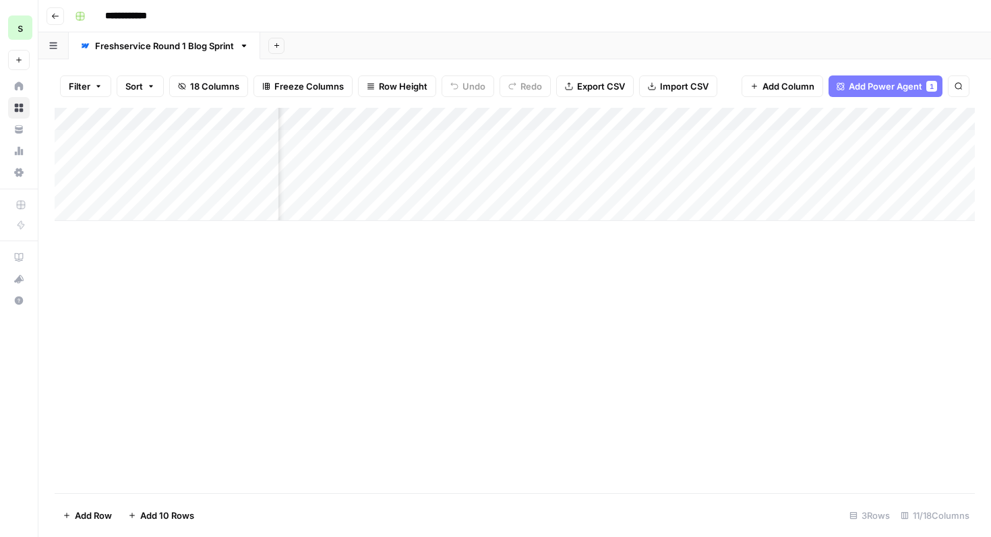
scroll to position [0, 243]
click at [643, 142] on div "Add Column" at bounding box center [515, 164] width 920 height 113
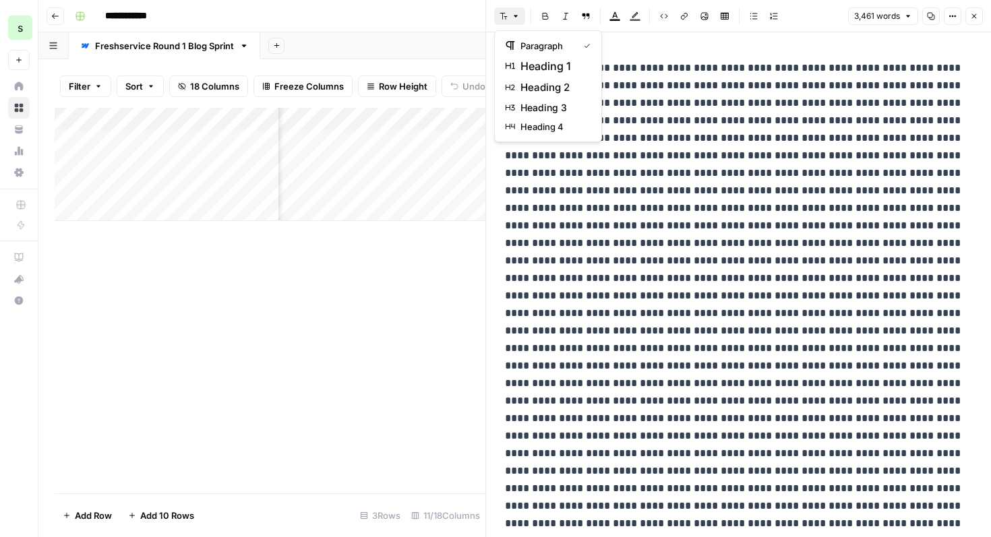
click at [513, 12] on icon "button" at bounding box center [516, 16] width 8 height 8
click at [579, 44] on div "paragraph" at bounding box center [548, 45] width 85 height 13
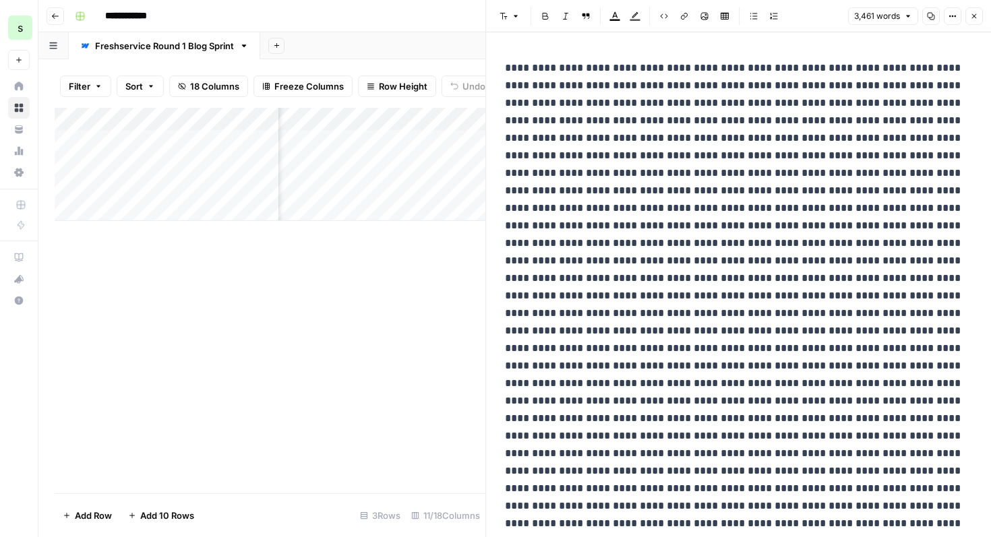
click at [949, 20] on icon "button" at bounding box center [953, 16] width 8 height 8
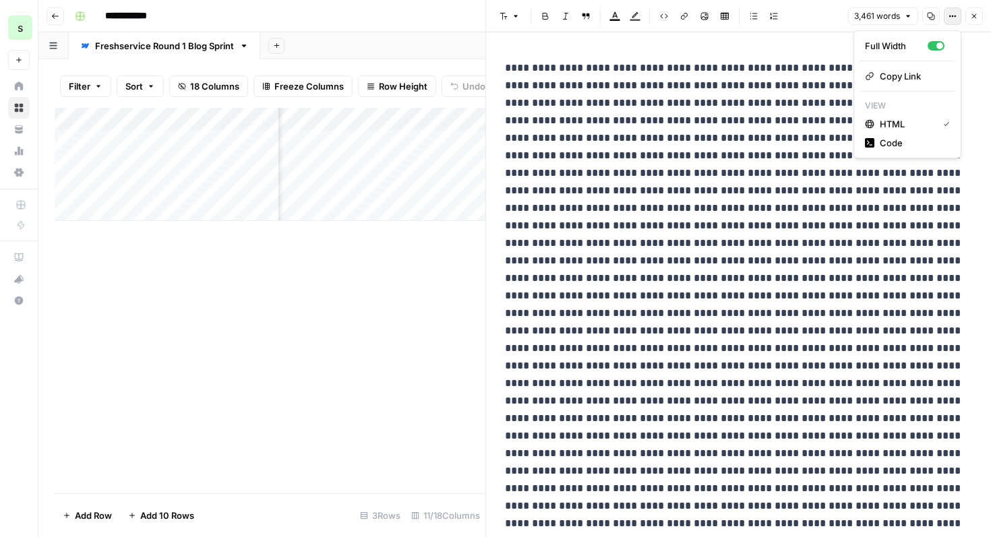
click at [975, 18] on icon "button" at bounding box center [974, 16] width 8 height 8
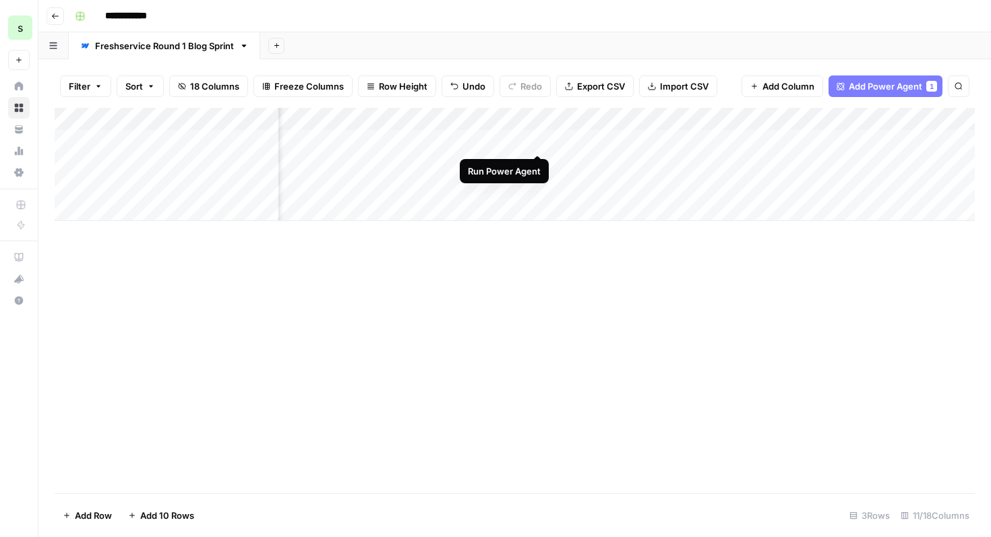
click at [539, 140] on div "Add Column" at bounding box center [515, 164] width 920 height 113
click at [537, 144] on div "Add Column" at bounding box center [515, 164] width 920 height 113
click at [640, 142] on div "Add Column" at bounding box center [515, 164] width 920 height 113
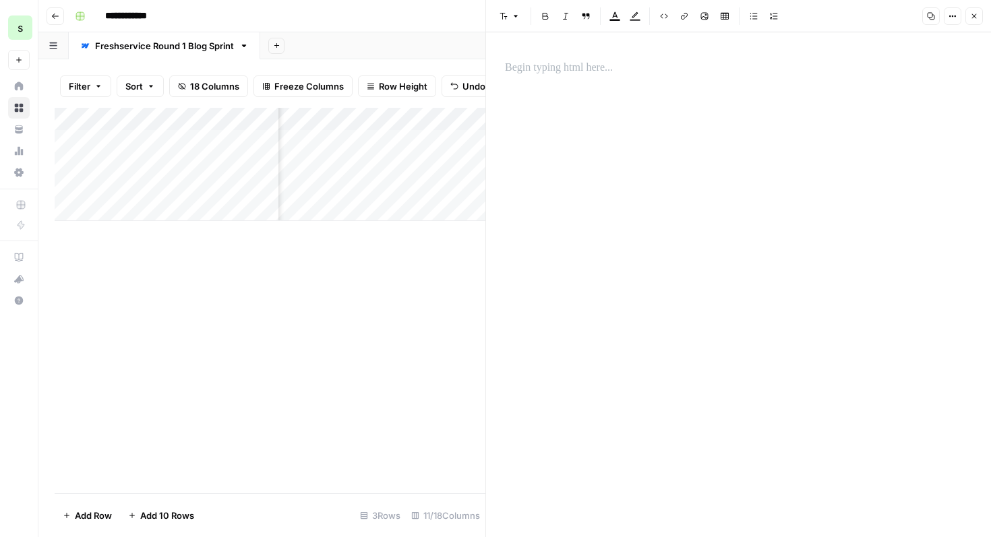
click at [659, 49] on div at bounding box center [739, 284] width 484 height 505
click at [651, 73] on p at bounding box center [738, 68] width 467 height 18
click at [949, 16] on icon "button" at bounding box center [950, 17] width 2 height 2
click at [751, 80] on div at bounding box center [739, 68] width 484 height 28
click at [950, 15] on icon "button" at bounding box center [953, 16] width 8 height 8
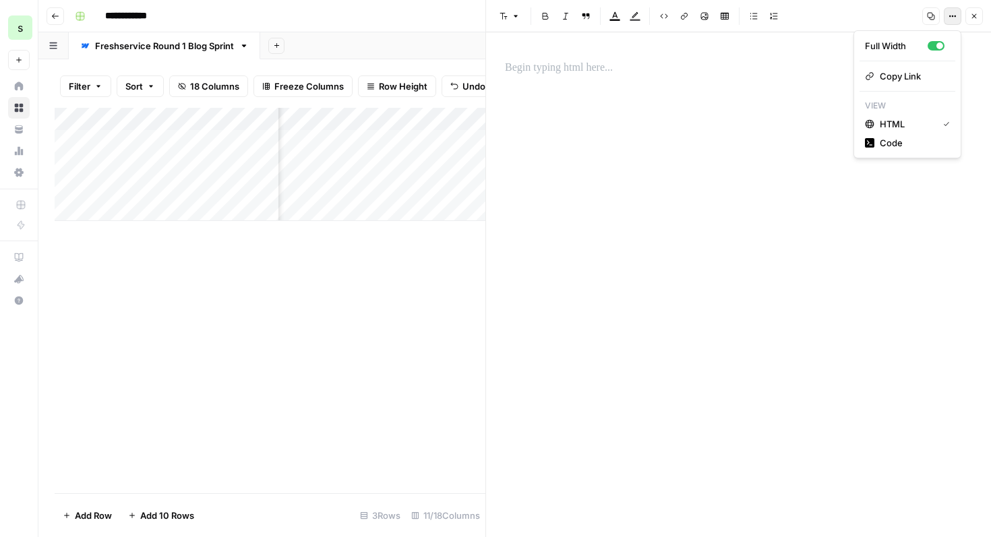
click at [976, 20] on button "Close" at bounding box center [975, 16] width 18 height 18
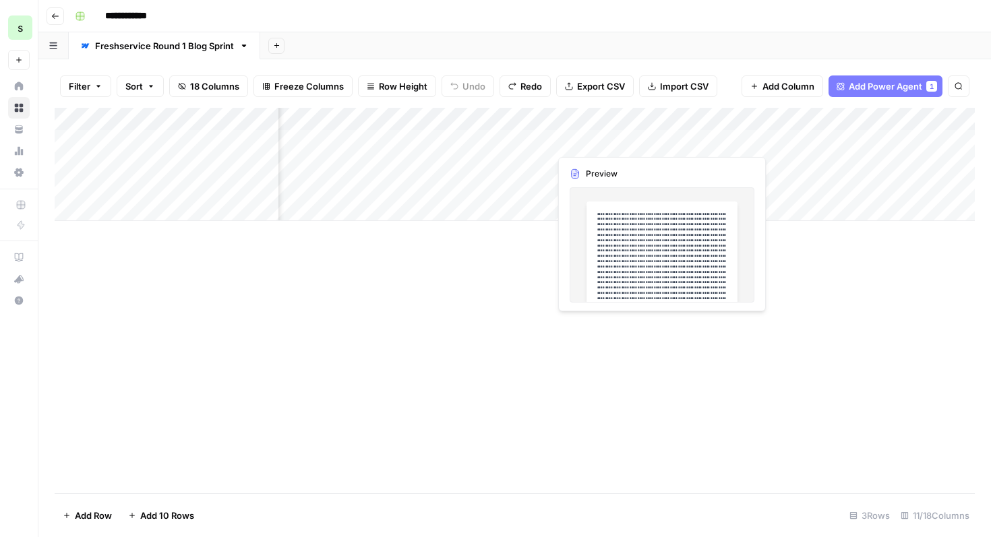
click at [639, 145] on div "Add Column" at bounding box center [515, 164] width 920 height 113
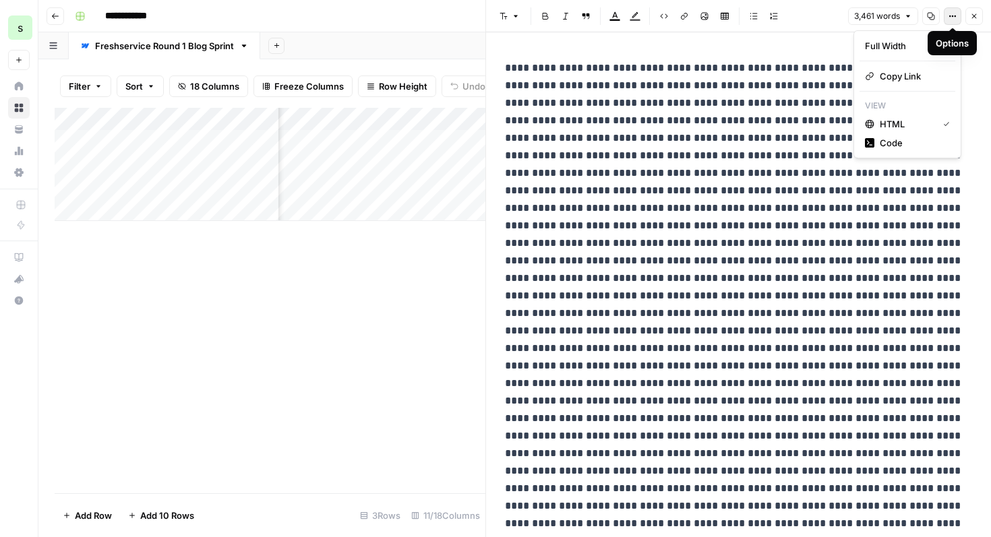
click at [954, 18] on icon "button" at bounding box center [953, 16] width 8 height 8
click at [920, 145] on span "Code" at bounding box center [912, 142] width 65 height 13
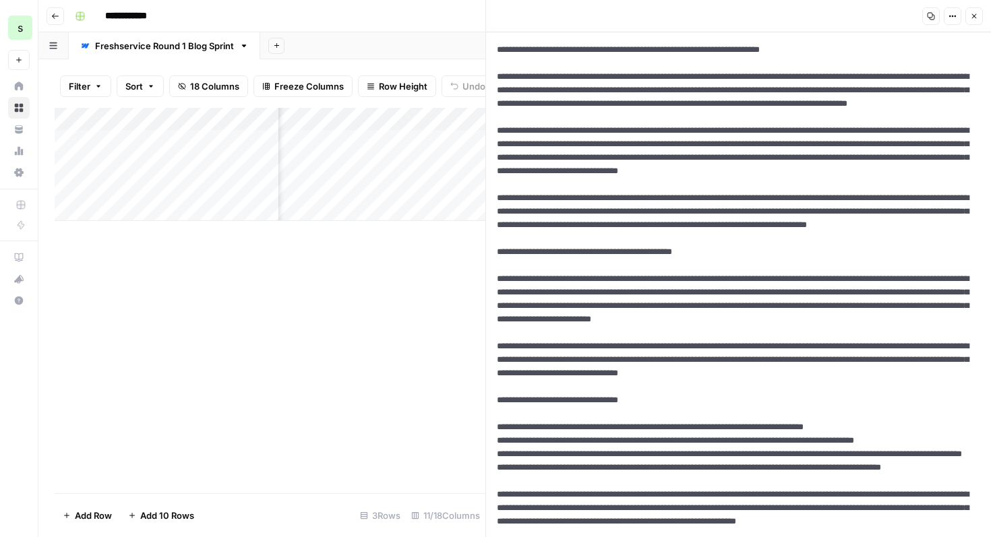
click at [959, 20] on button "Options" at bounding box center [953, 16] width 18 height 18
click at [931, 70] on div "Copy Link View HTML Code" at bounding box center [908, 84] width 108 height 109
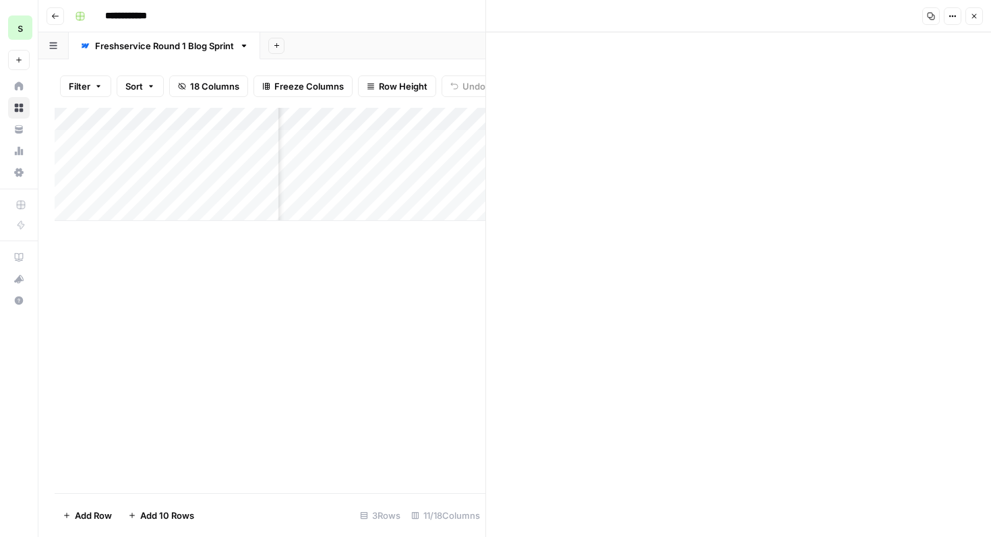
scroll to position [6530, 0]
click at [952, 21] on button "Options" at bounding box center [953, 16] width 18 height 18
click at [925, 109] on span "HTML" at bounding box center [912, 104] width 65 height 13
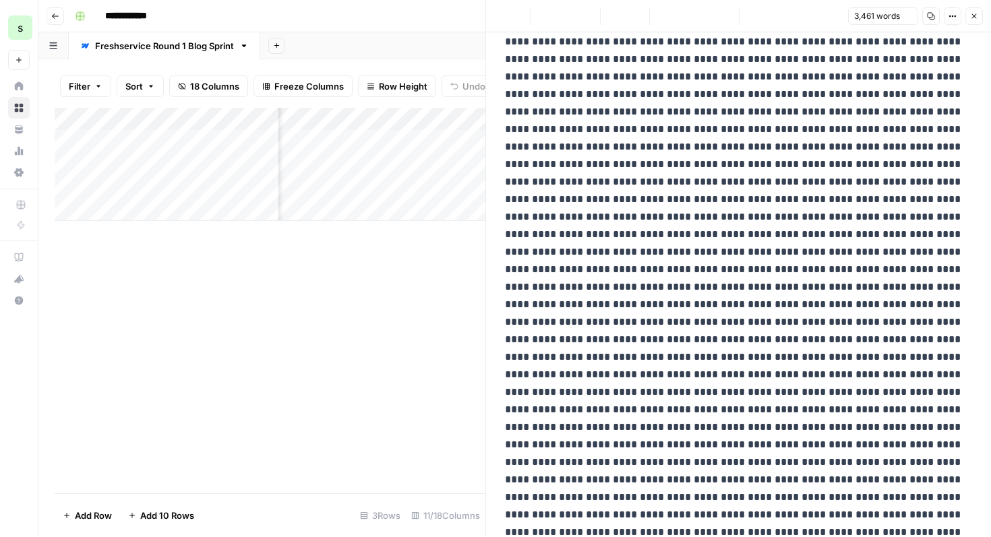
scroll to position [0, 0]
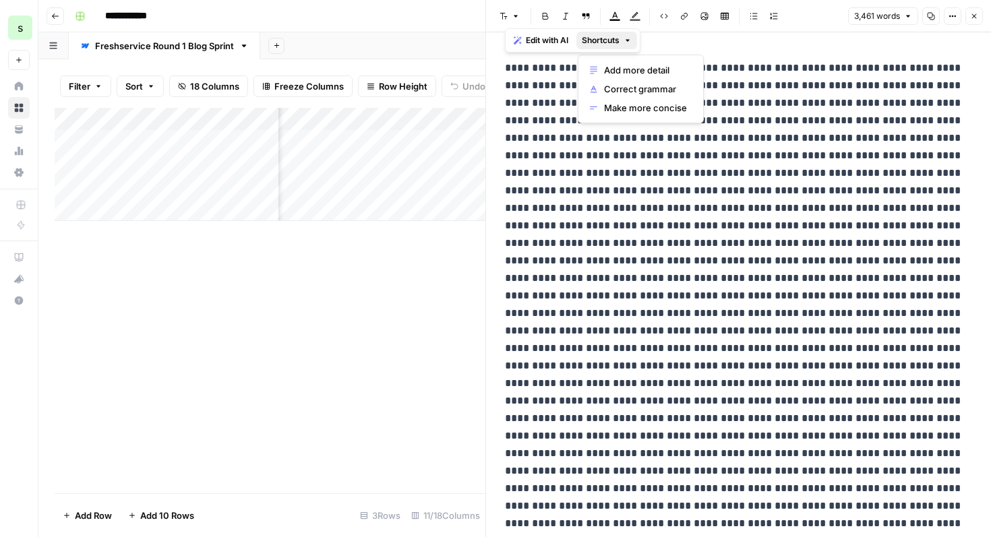
click at [616, 36] on span "Shortcuts" at bounding box center [601, 40] width 38 height 12
click at [553, 42] on span "Edit with AI" at bounding box center [547, 40] width 42 height 12
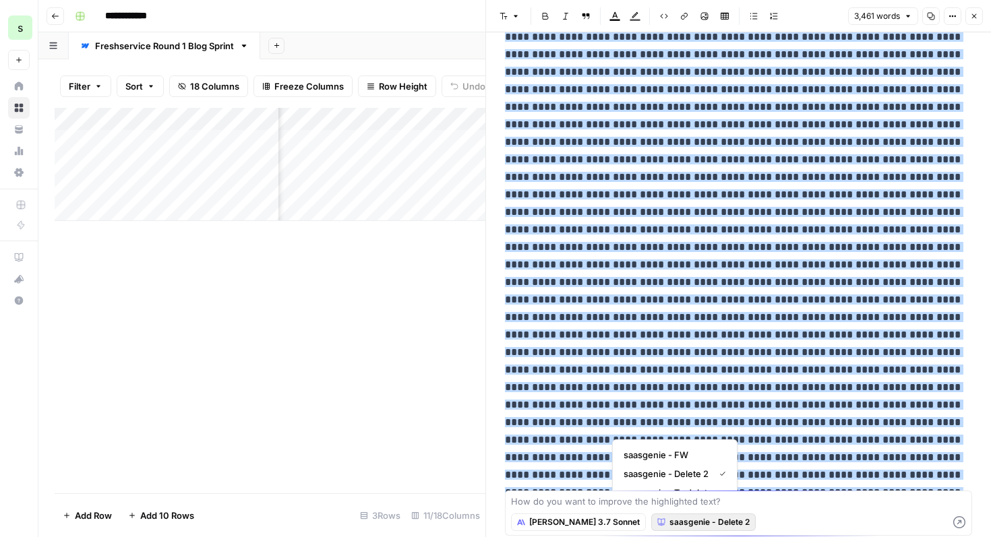
click at [679, 523] on span "saasgenie - Delete 2" at bounding box center [710, 523] width 80 height 12
click at [690, 454] on span "saasgenie - FW" at bounding box center [672, 454] width 97 height 13
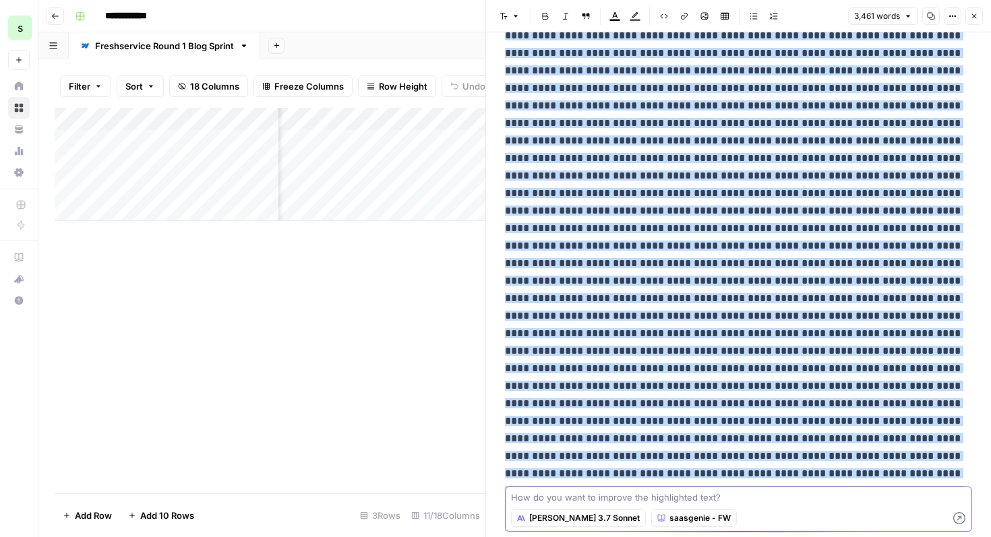
scroll to position [0, 0]
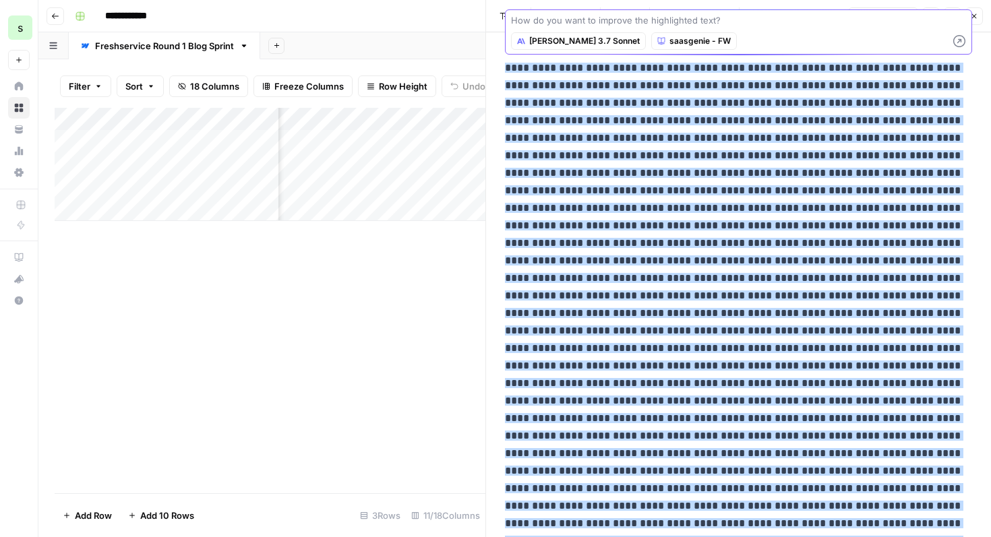
click at [805, 20] on textarea at bounding box center [738, 19] width 455 height 13
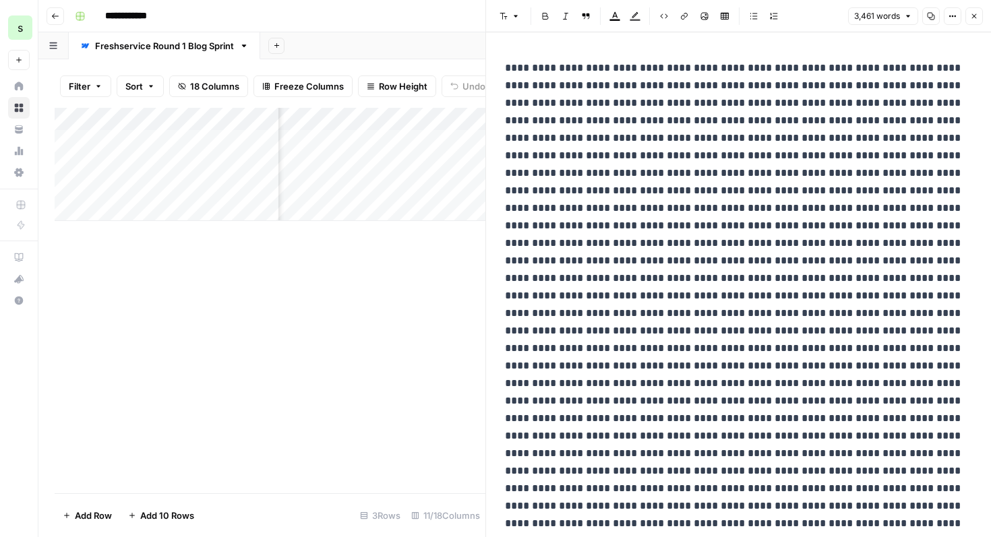
click at [904, 16] on icon "button" at bounding box center [908, 16] width 8 height 8
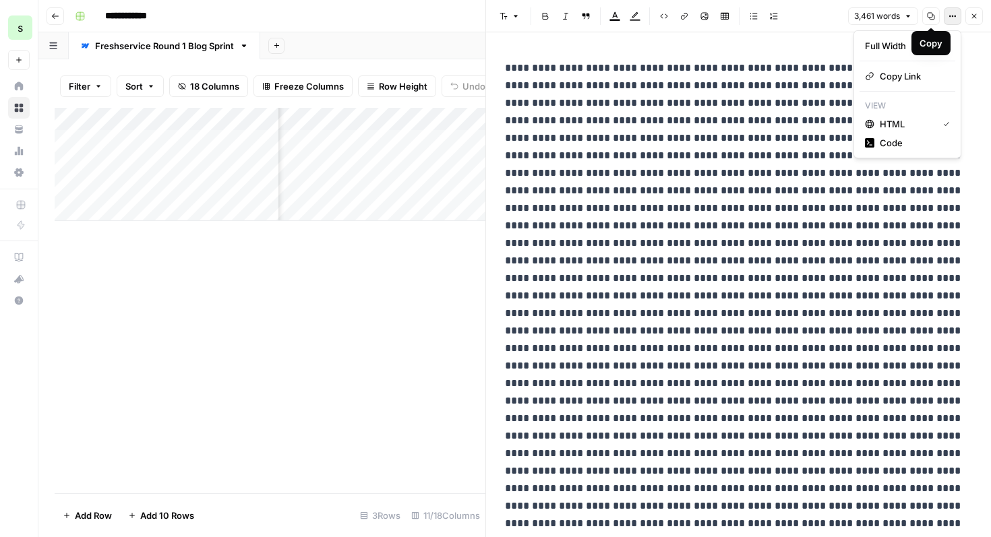
click at [955, 14] on icon "button" at bounding box center [953, 16] width 8 height 8
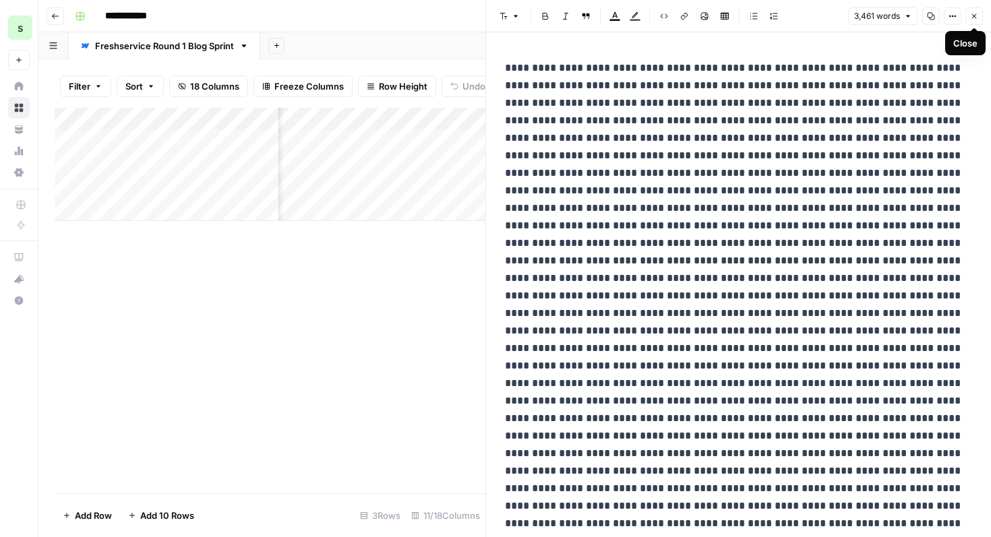
click at [970, 14] on icon "button" at bounding box center [974, 16] width 8 height 8
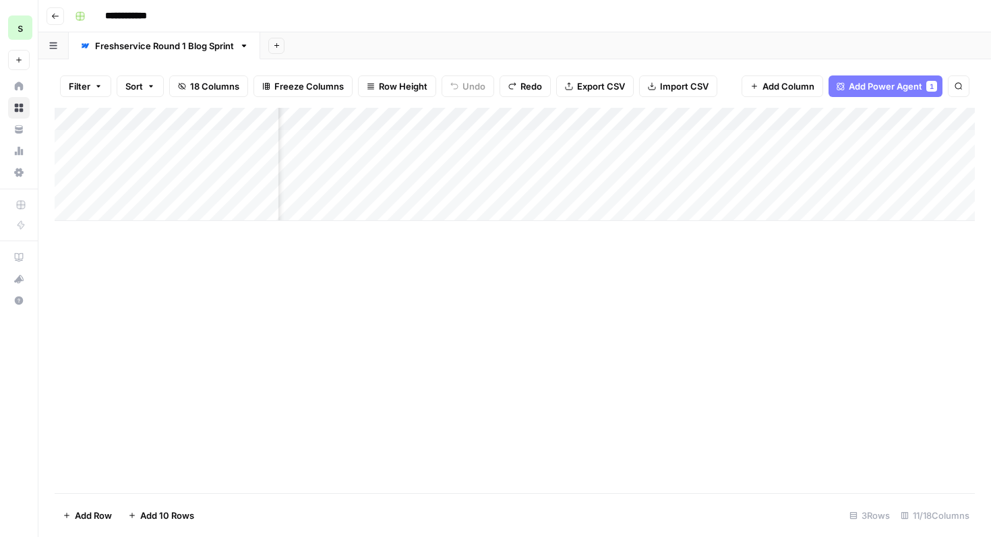
click at [659, 119] on div "Add Column" at bounding box center [515, 164] width 920 height 113
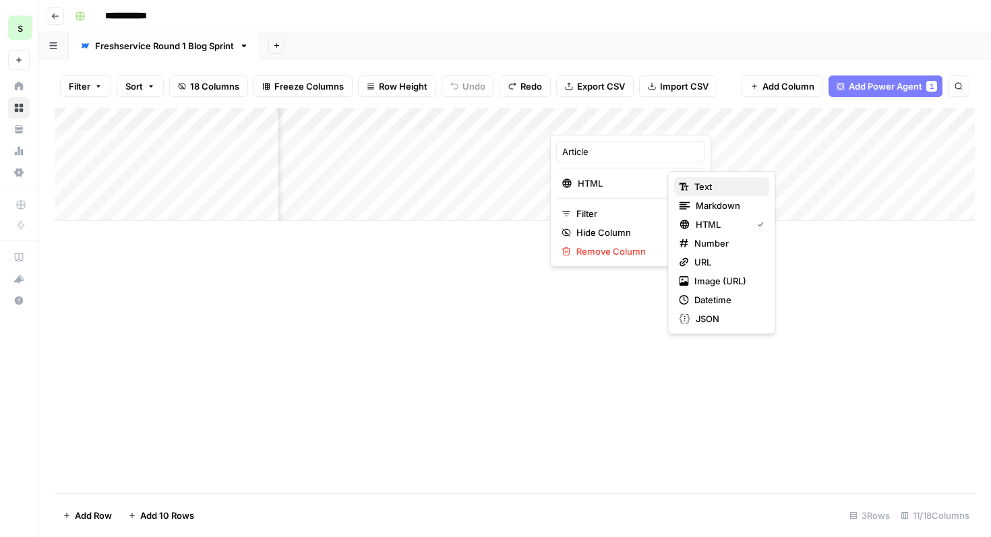
click at [682, 186] on icon "button" at bounding box center [683, 186] width 7 height 7
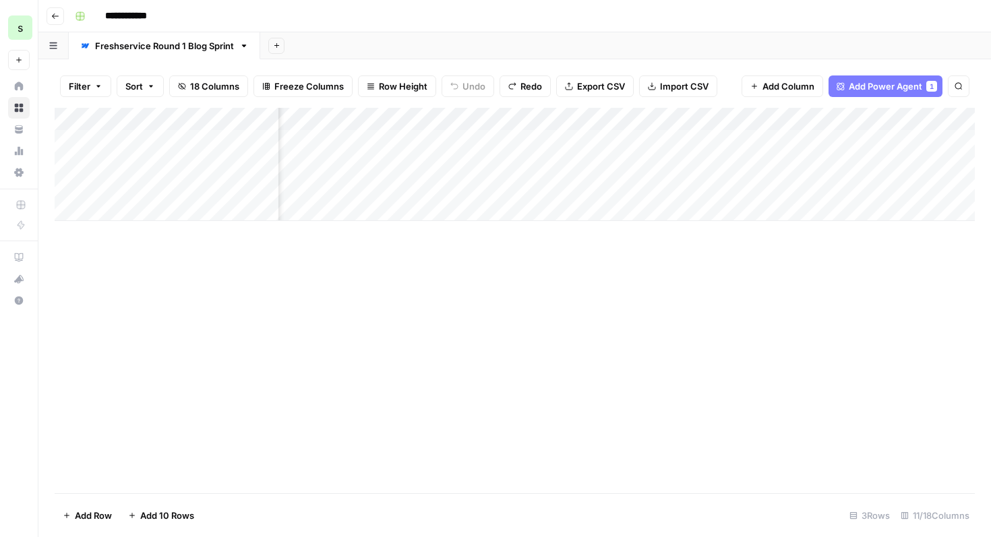
click at [635, 139] on div "Add Column" at bounding box center [515, 164] width 920 height 113
click at [655, 140] on div "Add Column" at bounding box center [515, 164] width 920 height 113
click at [628, 140] on div "Add Column" at bounding box center [515, 164] width 920 height 113
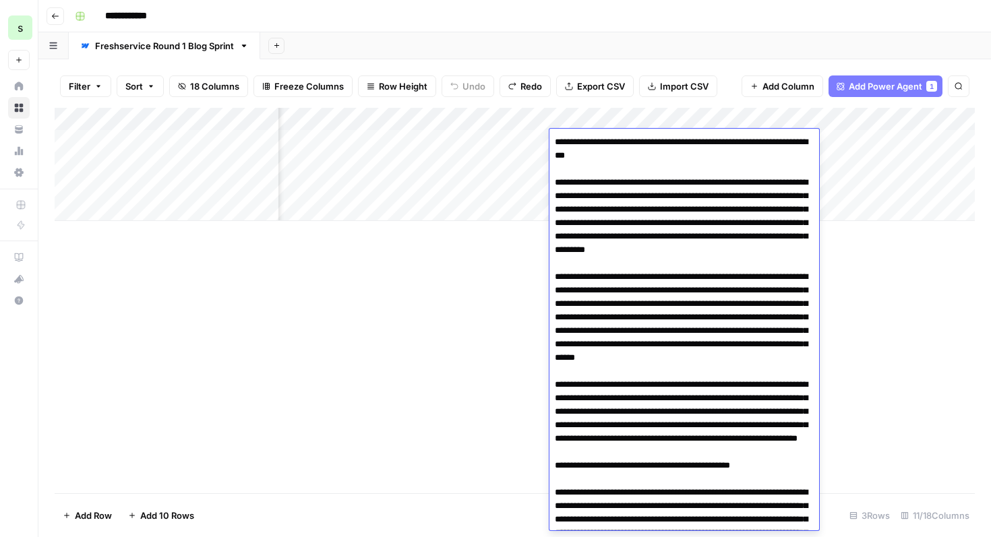
click at [922, 283] on div "Add Column" at bounding box center [515, 301] width 920 height 386
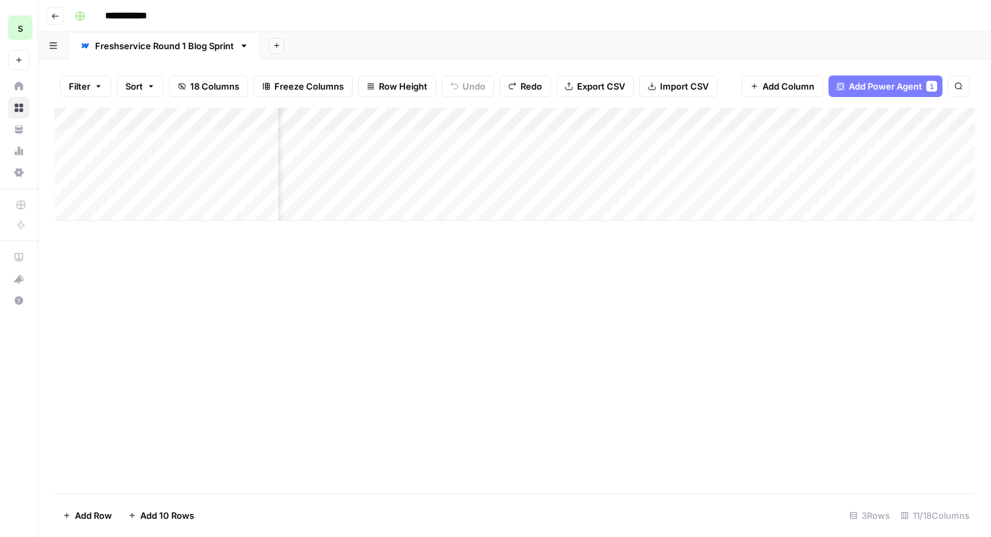
click at [660, 121] on div "Add Column" at bounding box center [515, 164] width 920 height 113
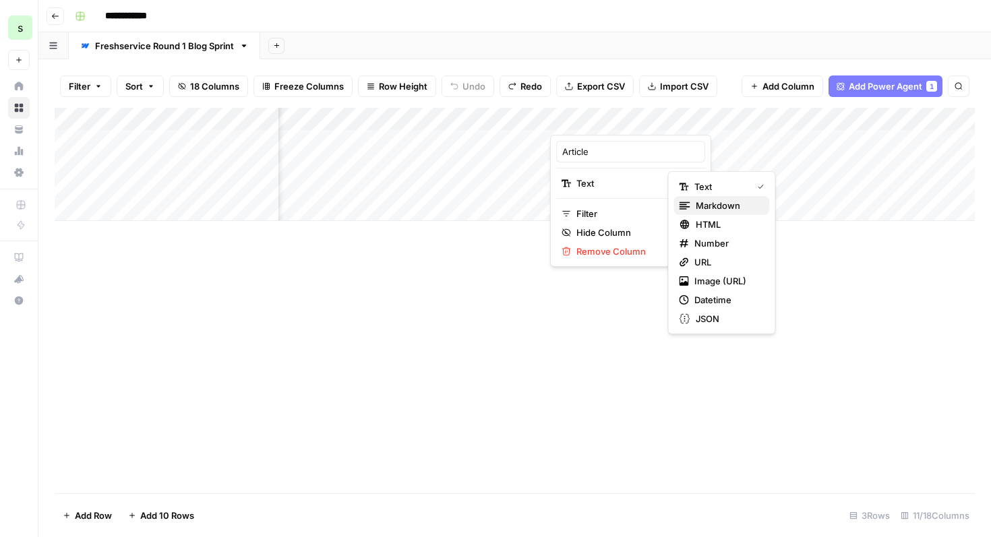
click at [705, 202] on span "Markdown" at bounding box center [727, 205] width 63 height 13
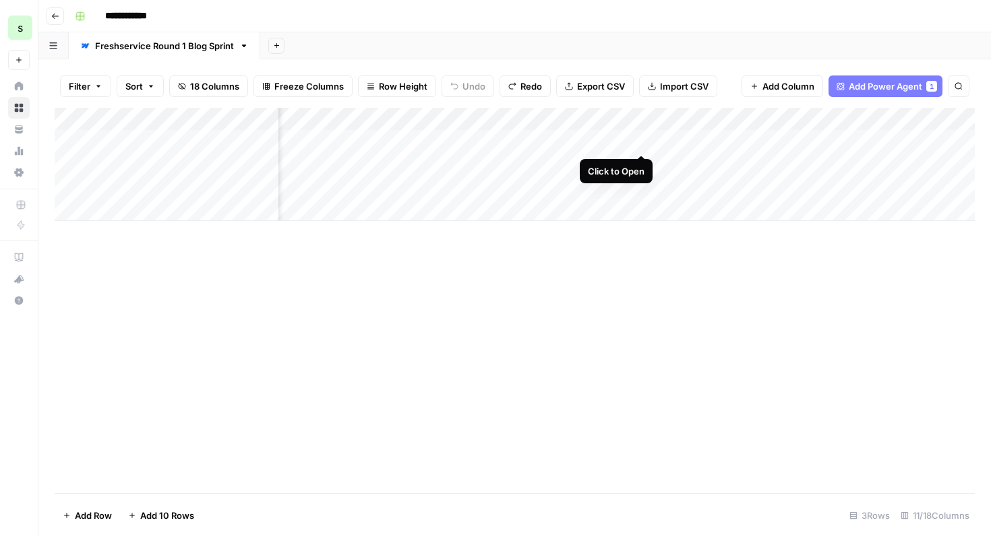
click at [641, 140] on div "Add Column" at bounding box center [515, 164] width 920 height 113
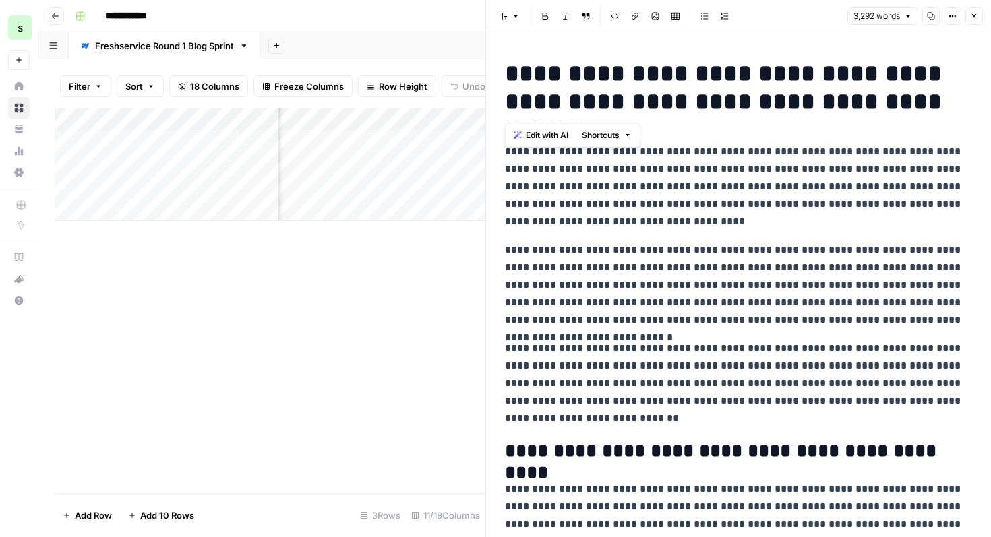
drag, startPoint x: 506, startPoint y: 75, endPoint x: 956, endPoint y: 107, distance: 450.3
click at [956, 107] on h1 "**********" at bounding box center [738, 87] width 467 height 57
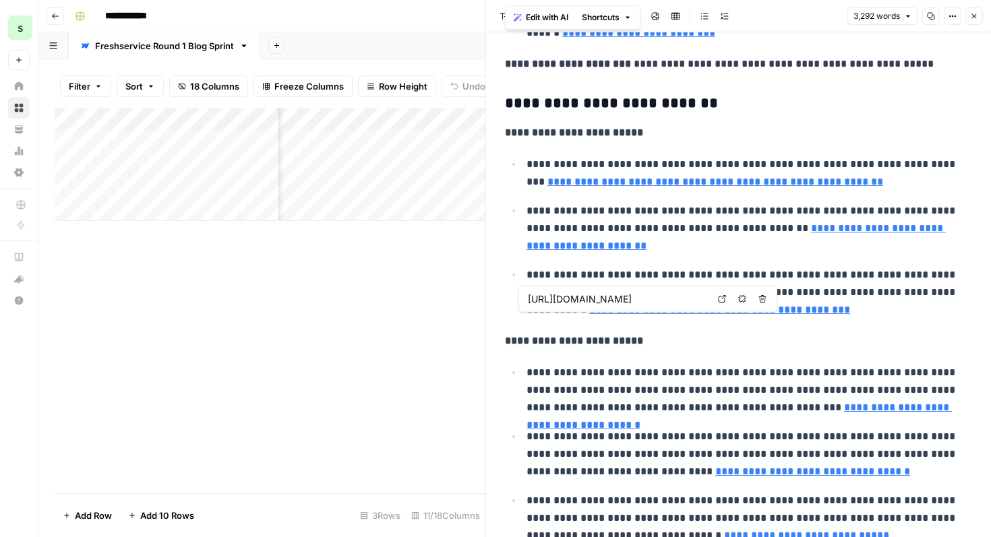
scroll to position [6007, 0]
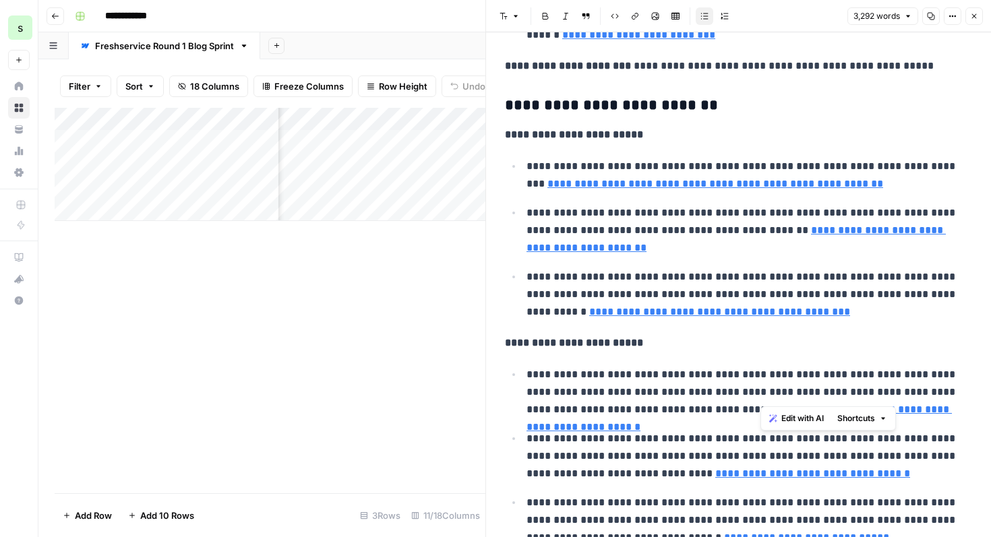
drag, startPoint x: 761, startPoint y: 395, endPoint x: 785, endPoint y: 394, distance: 24.3
click at [785, 394] on p "**********" at bounding box center [750, 392] width 446 height 53
click at [674, 413] on p "**********" at bounding box center [750, 392] width 446 height 53
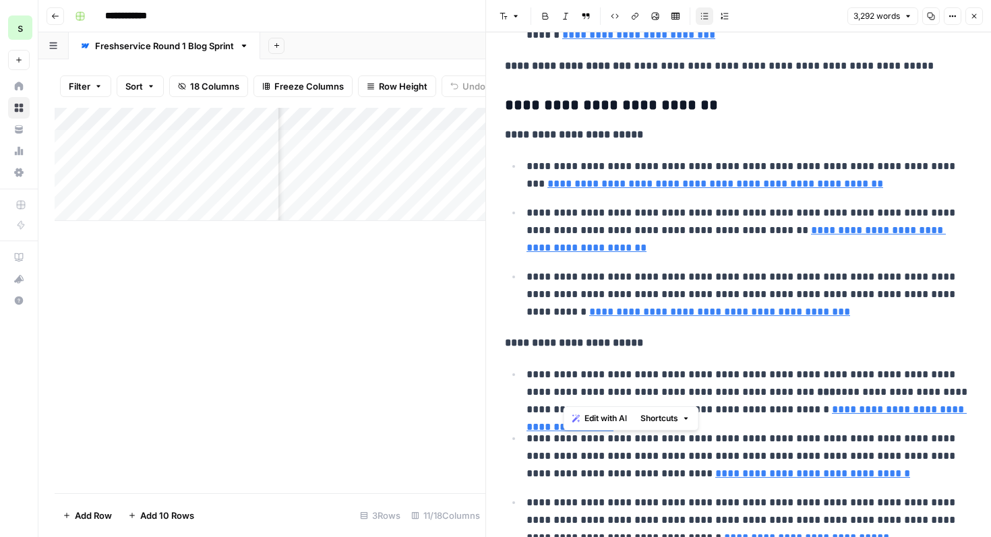
drag, startPoint x: 949, startPoint y: 373, endPoint x: 563, endPoint y: 393, distance: 386.9
click at [563, 393] on p "**********" at bounding box center [750, 392] width 446 height 53
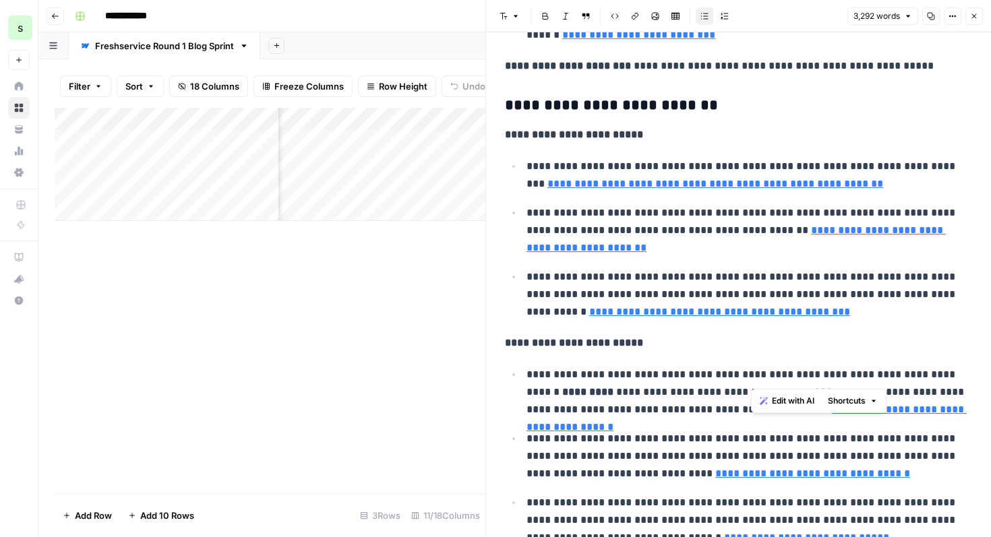
drag, startPoint x: 752, startPoint y: 373, endPoint x: 800, endPoint y: 375, distance: 48.6
click at [800, 375] on p "**********" at bounding box center [750, 392] width 446 height 53
drag, startPoint x: 800, startPoint y: 376, endPoint x: 691, endPoint y: 377, distance: 109.2
click at [691, 377] on p "**********" at bounding box center [750, 392] width 446 height 53
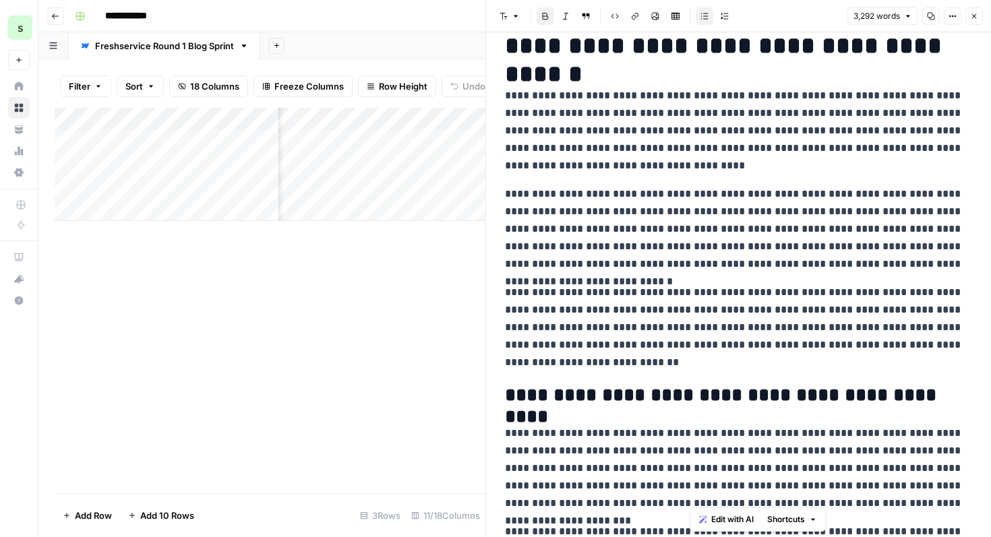
scroll to position [0, 0]
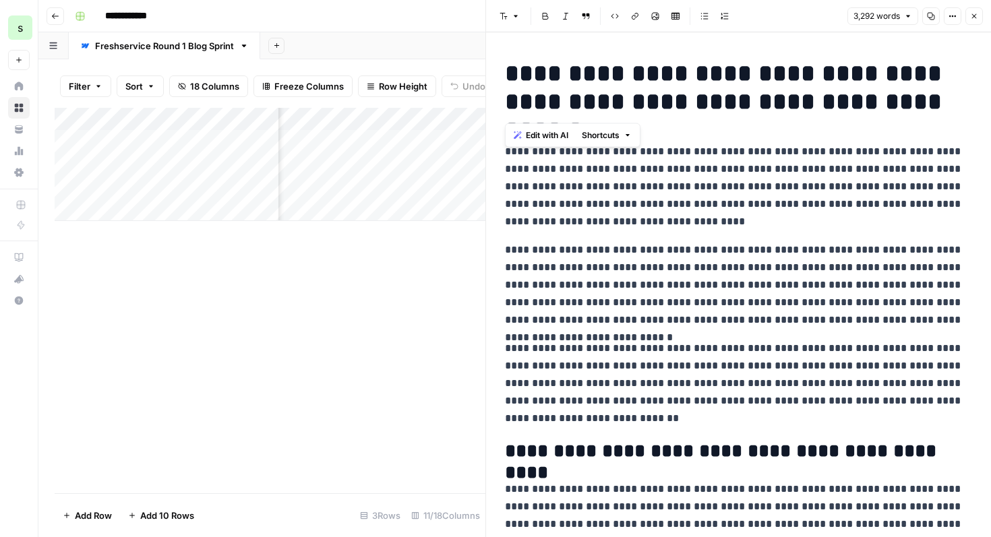
drag, startPoint x: 970, startPoint y: 98, endPoint x: 494, endPoint y: 71, distance: 476.2
copy h1 "**********"
click at [923, 65] on h1 "**********" at bounding box center [738, 87] width 467 height 57
click at [932, 15] on icon "button" at bounding box center [931, 16] width 8 height 8
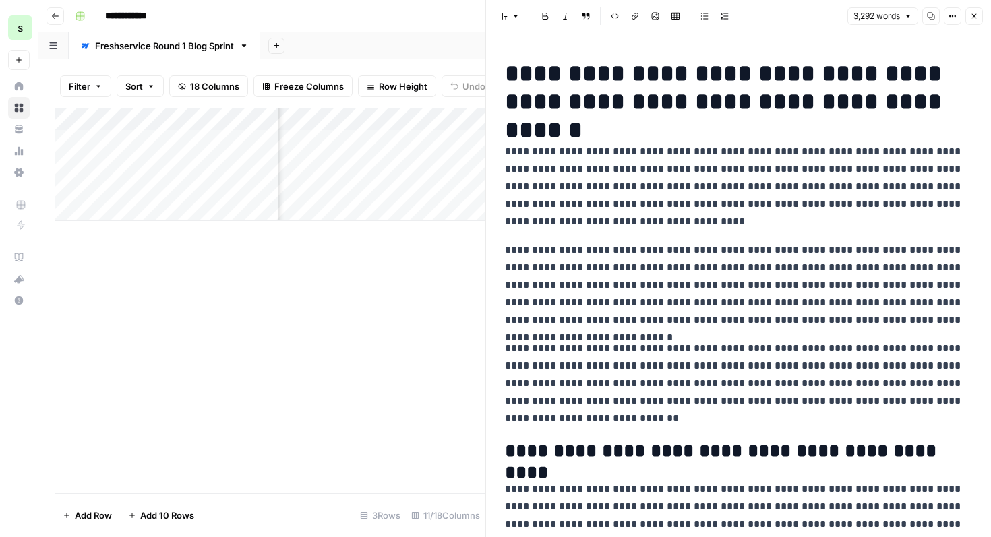
click at [976, 15] on icon "button" at bounding box center [974, 16] width 8 height 8
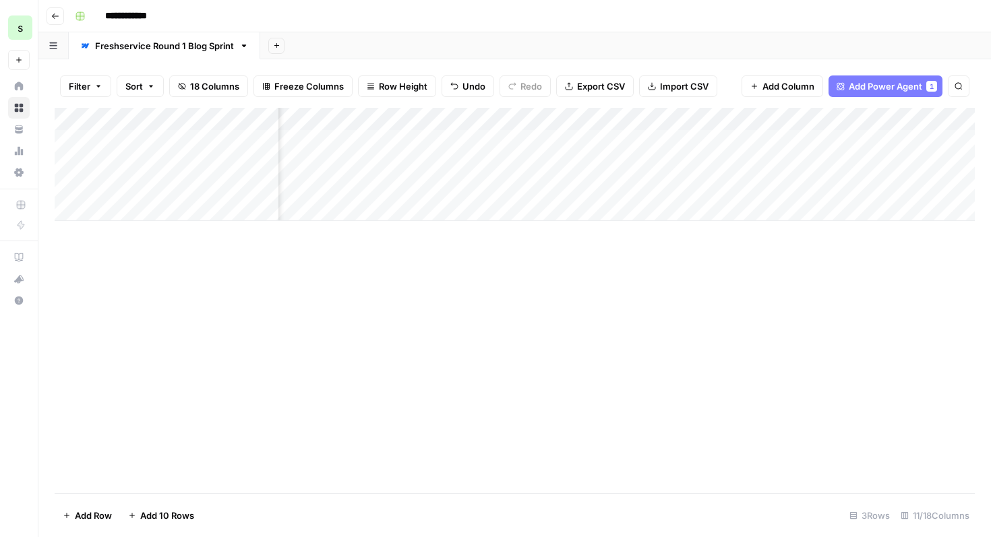
scroll to position [0, 958]
click at [943, 117] on span "Add Column" at bounding box center [943, 119] width 47 height 12
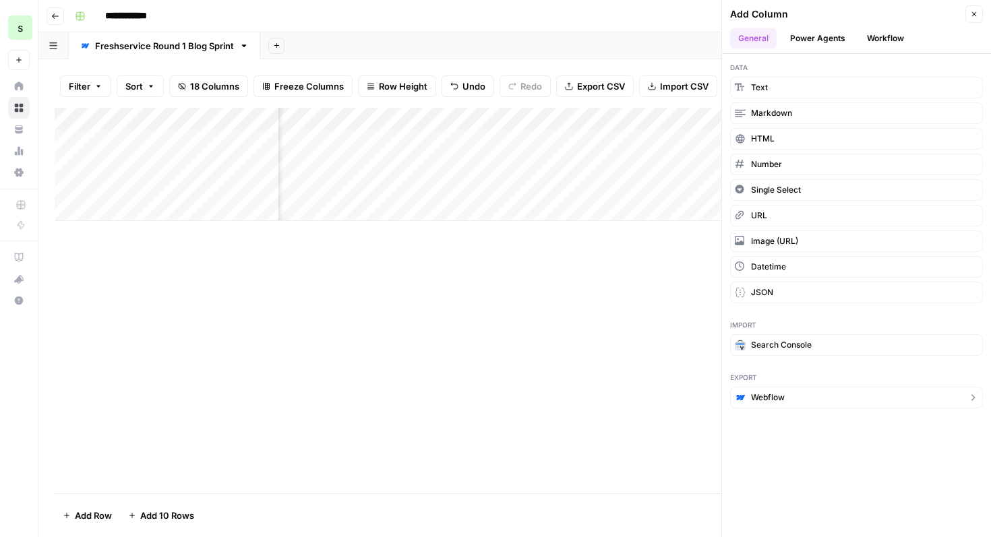
click at [807, 403] on button "Webflow" at bounding box center [856, 398] width 253 height 22
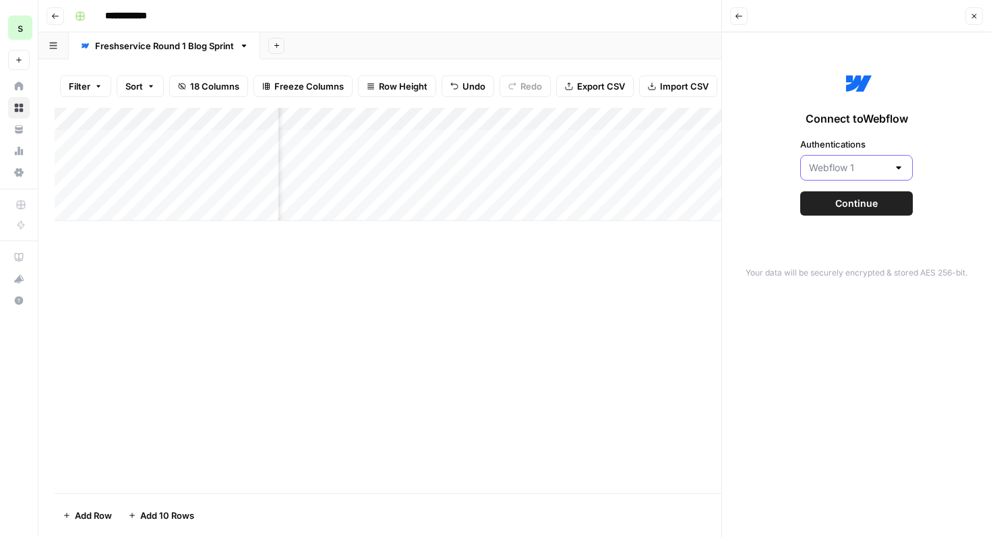
click at [871, 164] on input "Authentications" at bounding box center [848, 167] width 79 height 13
click at [871, 200] on span "Webflow 1" at bounding box center [848, 201] width 72 height 13
type input "Webflow 1"
click at [886, 201] on button "Continue" at bounding box center [856, 204] width 113 height 24
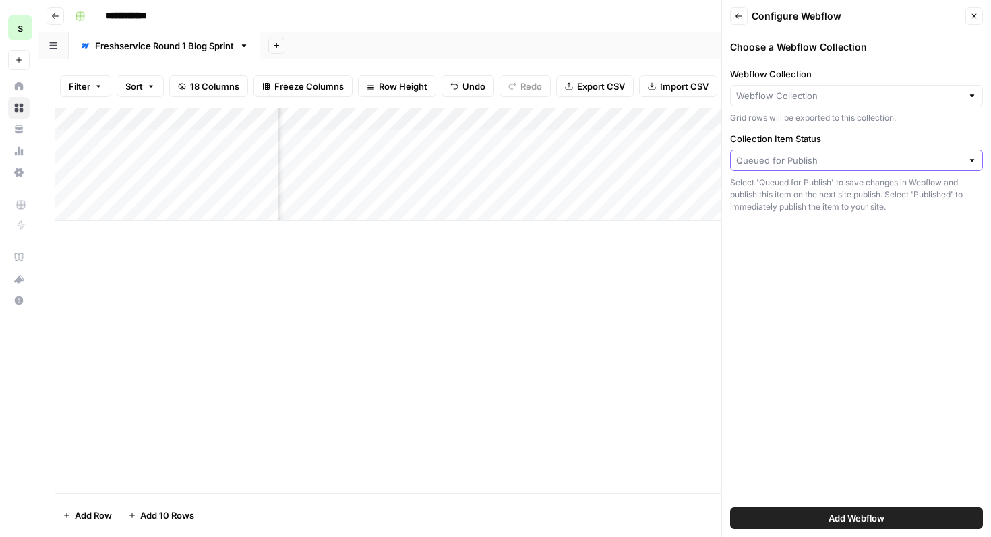
click at [904, 154] on input "Collection Item Status" at bounding box center [849, 160] width 226 height 13
type input "Queued for Publish"
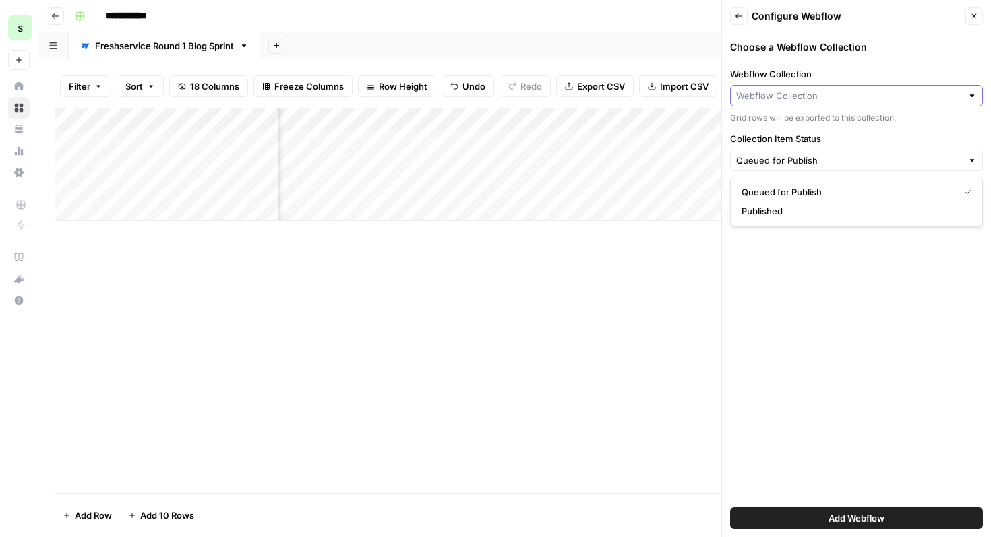
click at [910, 98] on input "Webflow Collection" at bounding box center [849, 95] width 226 height 13
click at [886, 51] on h3 "Choose a Webflow Collection" at bounding box center [856, 46] width 253 height 13
click at [838, 523] on span "Add Webflow" at bounding box center [857, 518] width 56 height 13
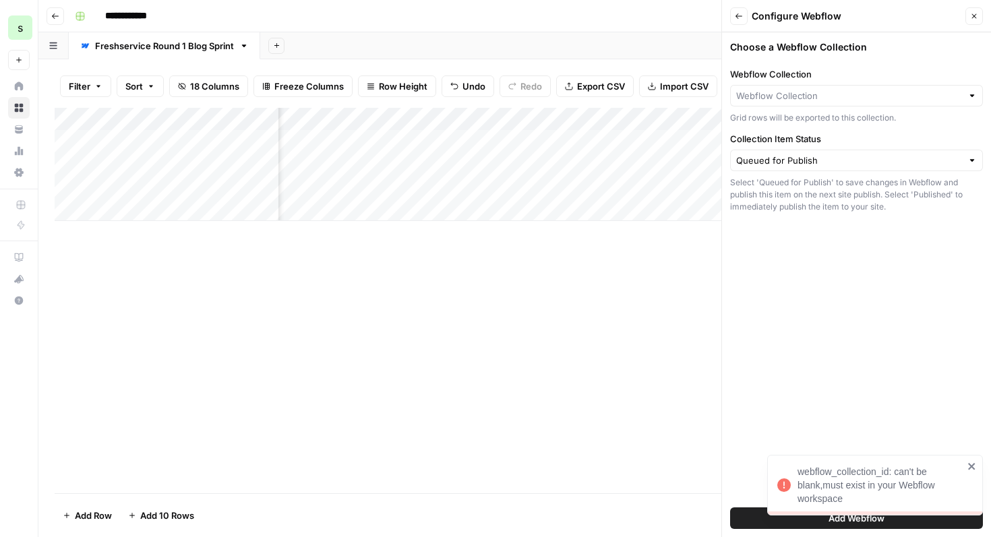
click at [968, 461] on icon "close" at bounding box center [972, 466] width 9 height 11
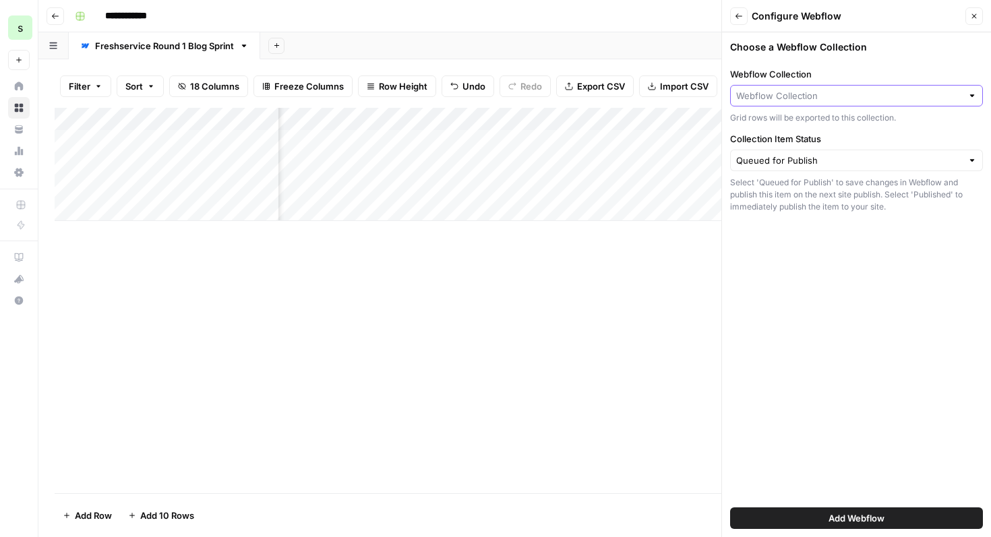
click at [935, 92] on input "Webflow Collection" at bounding box center [849, 95] width 226 height 13
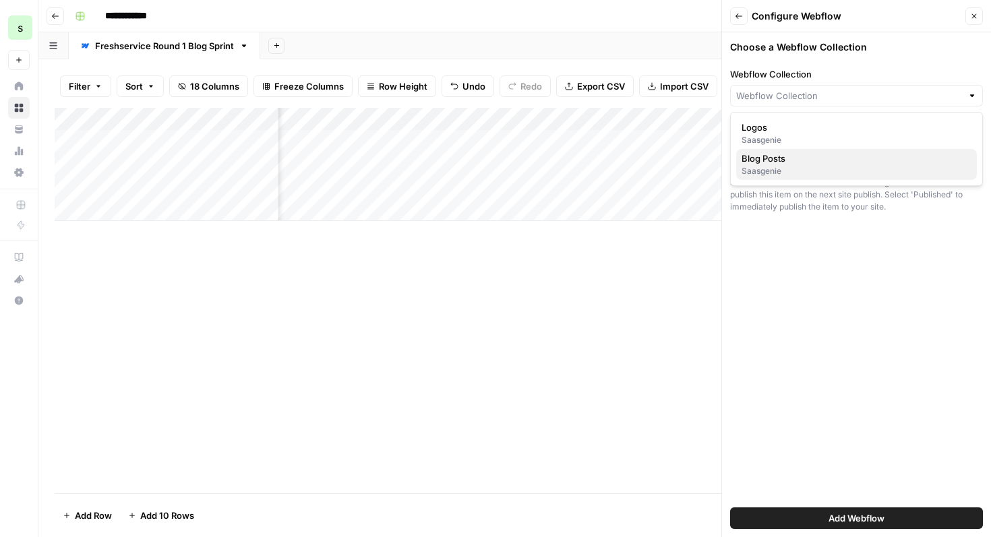
click at [831, 169] on div "Saasgenie" at bounding box center [857, 171] width 230 height 12
type input "Blog Posts"
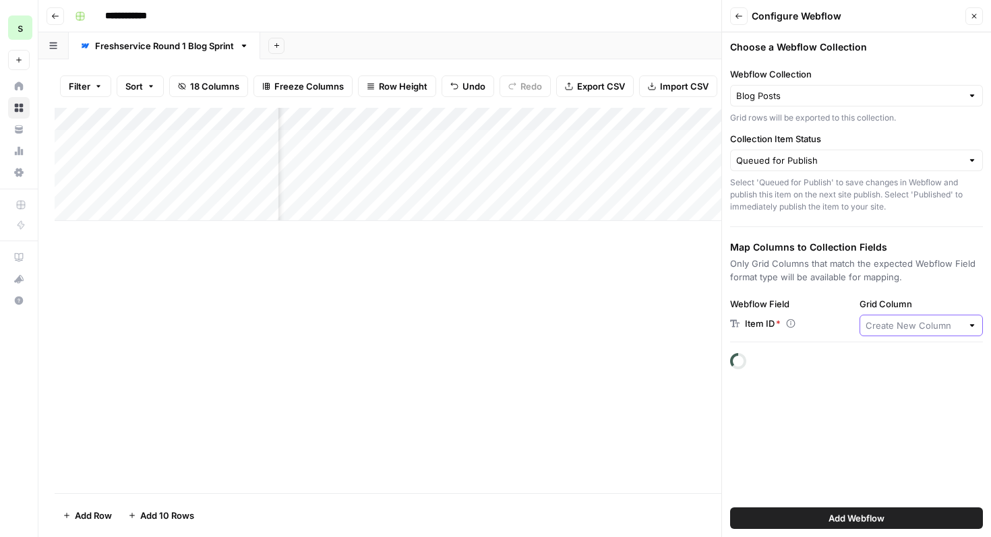
click at [951, 328] on input "Grid Column" at bounding box center [914, 325] width 97 height 13
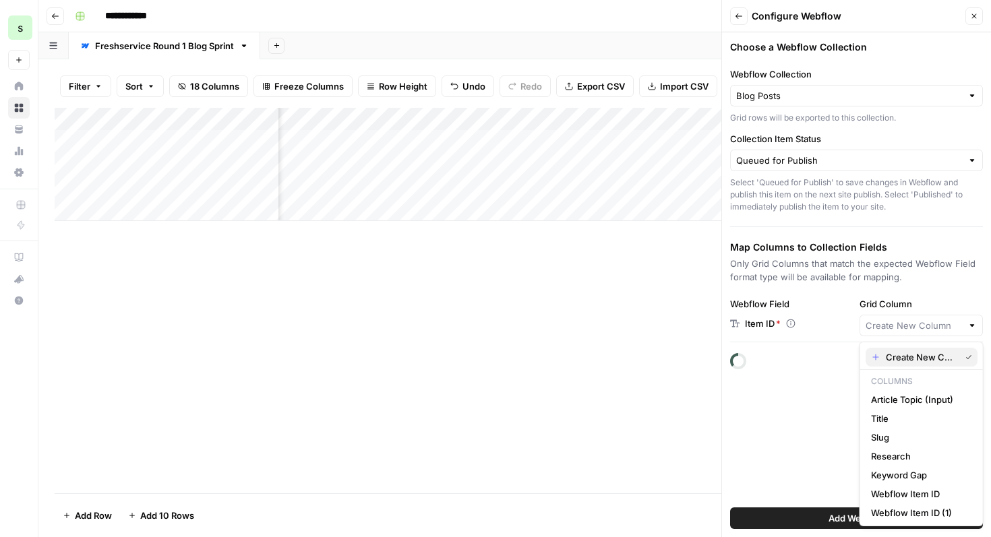
click at [932, 365] on button "Create New Column" at bounding box center [922, 357] width 112 height 19
type input "Create New Column"
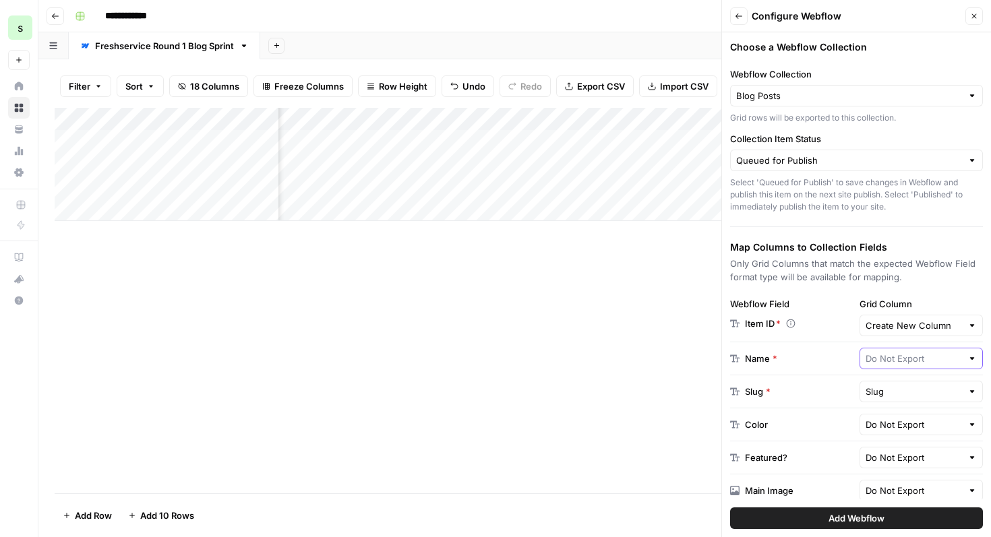
click at [916, 353] on input "text" at bounding box center [914, 358] width 97 height 13
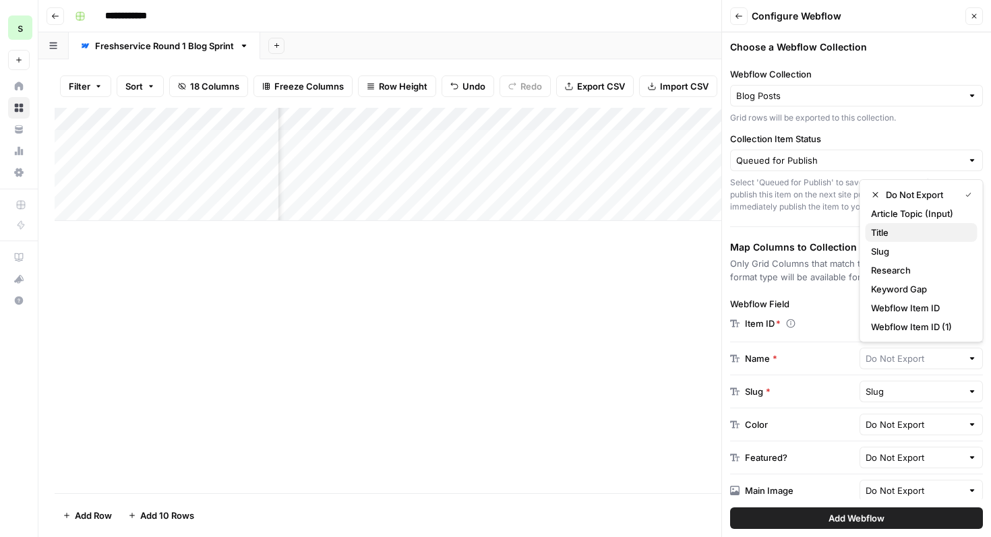
click at [924, 237] on span "Title" at bounding box center [919, 232] width 96 height 13
type input "Title"
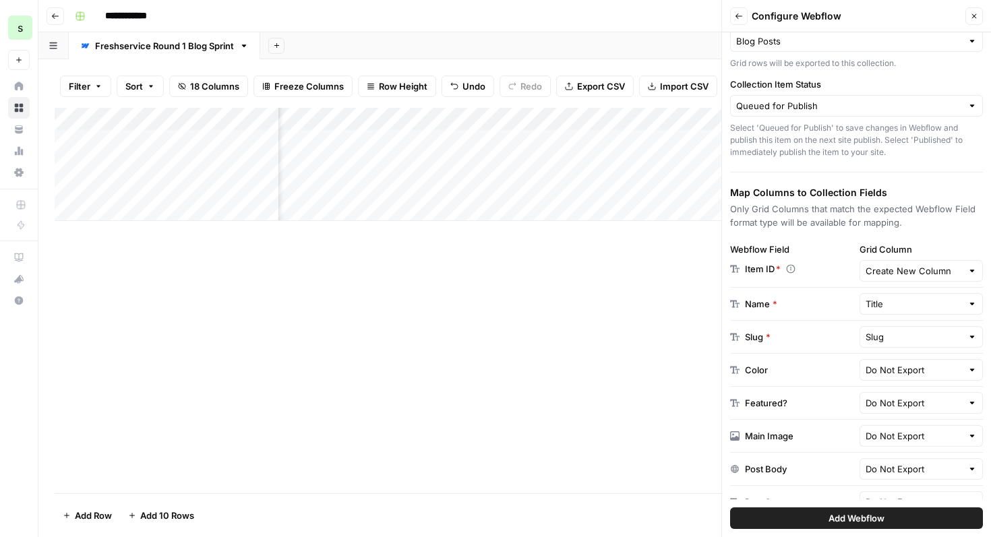
scroll to position [61, 0]
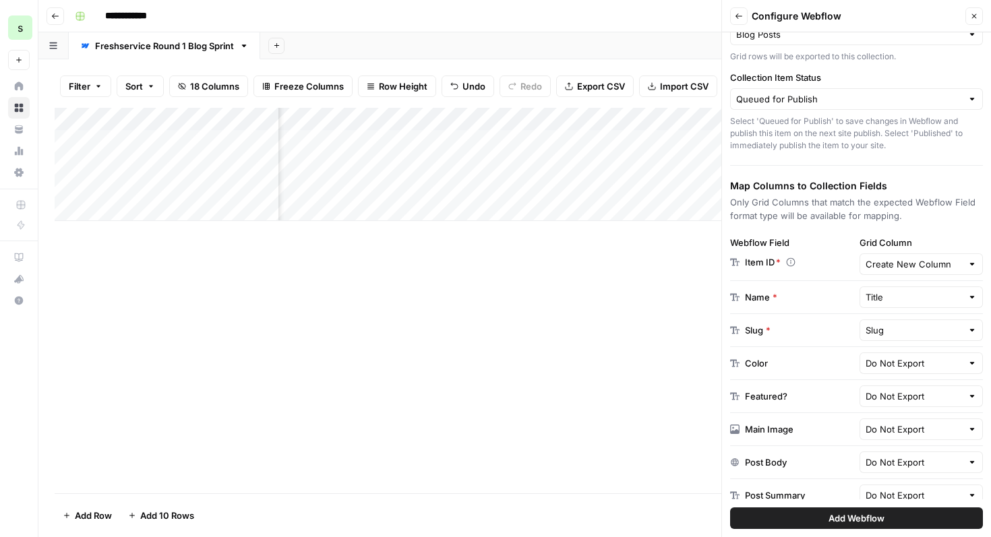
click at [925, 371] on div "Do Not Export" at bounding box center [922, 364] width 124 height 22
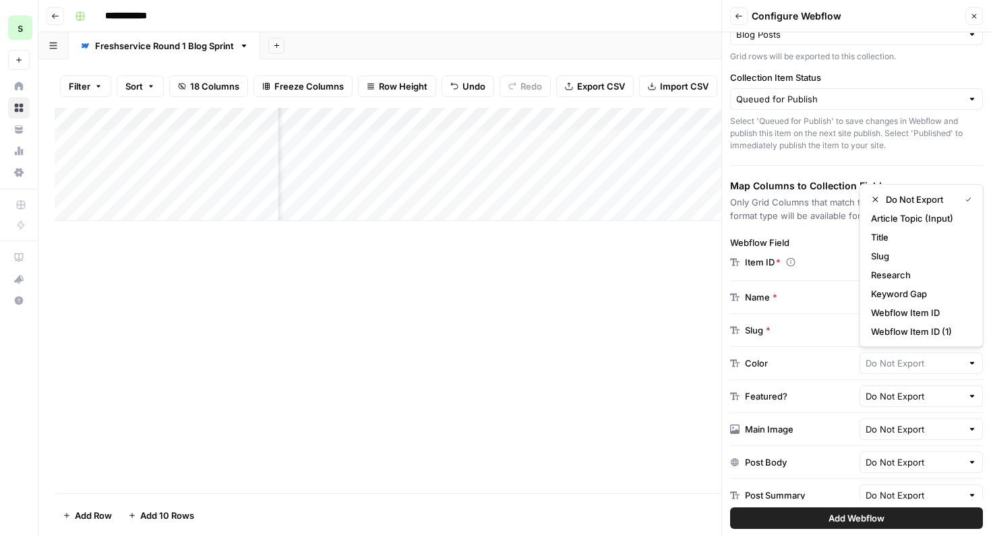
type input "Do Not Export"
click at [913, 388] on div "Do Not Export" at bounding box center [922, 397] width 124 height 22
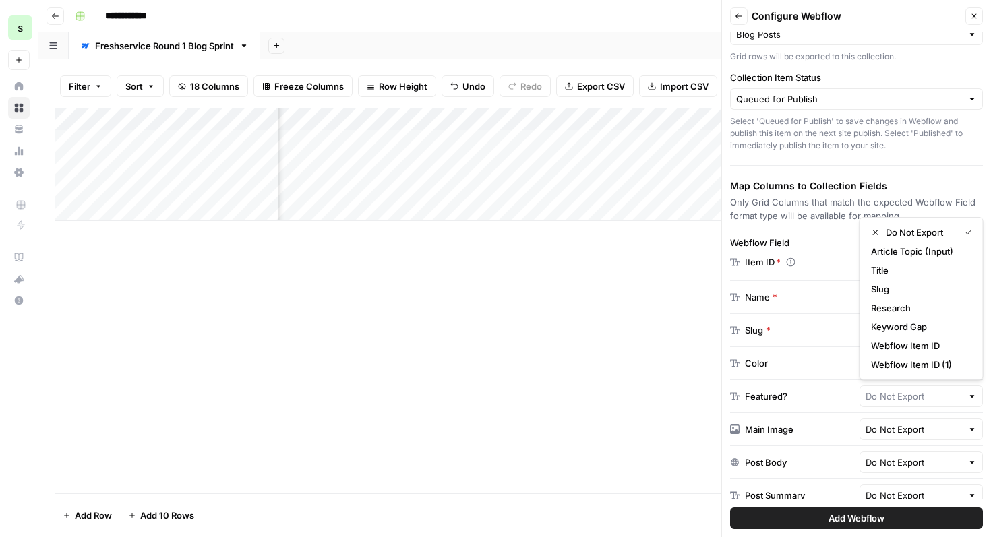
type input "Do Not Export"
click at [614, 430] on div "Add Column" at bounding box center [515, 301] width 920 height 386
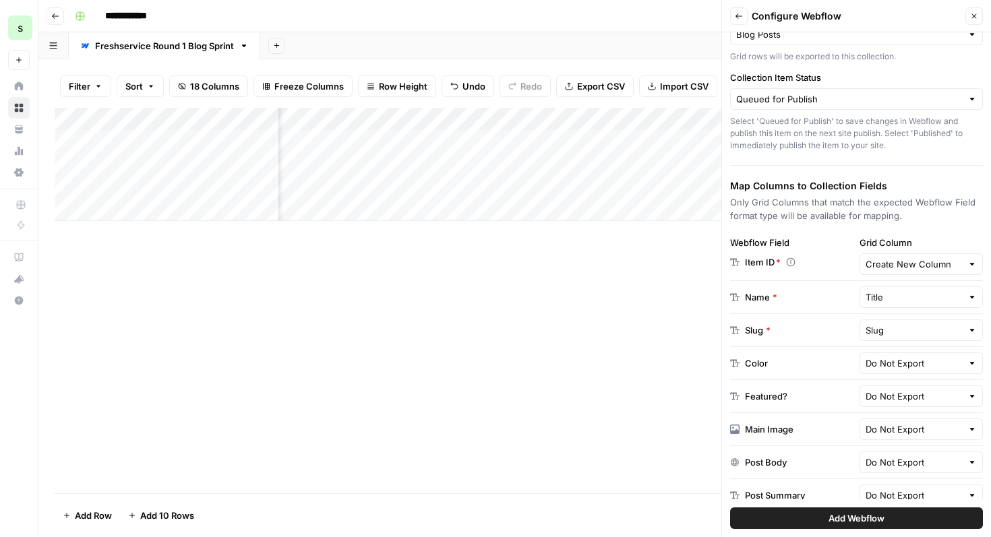
scroll to position [109, 0]
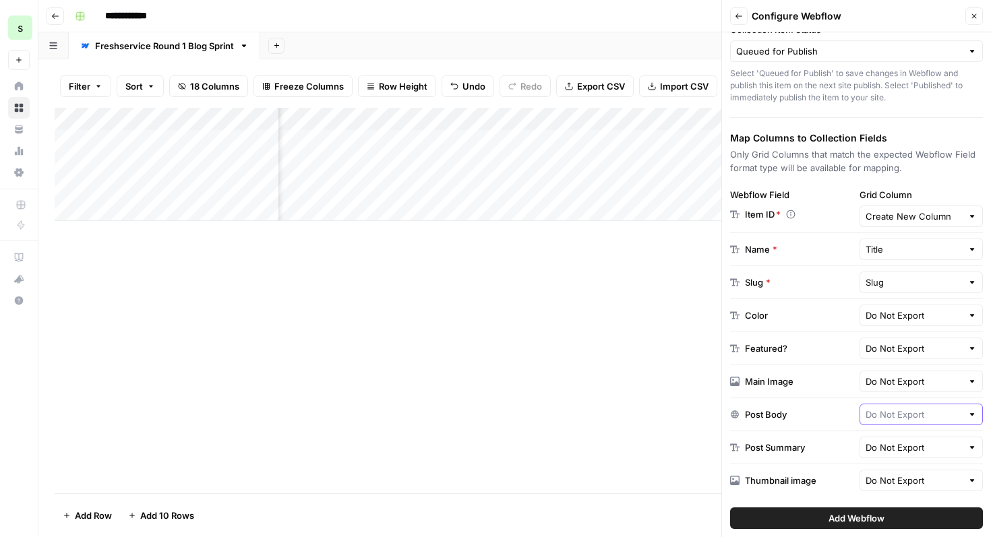
click at [903, 417] on input "text" at bounding box center [914, 414] width 97 height 13
type input "Do Not Export"
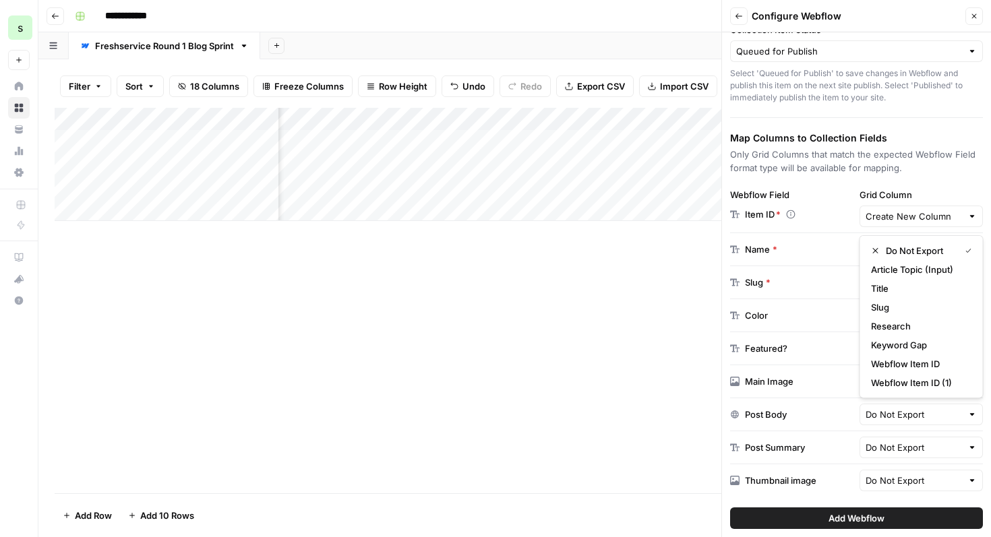
click at [652, 386] on div "Add Column" at bounding box center [515, 301] width 920 height 386
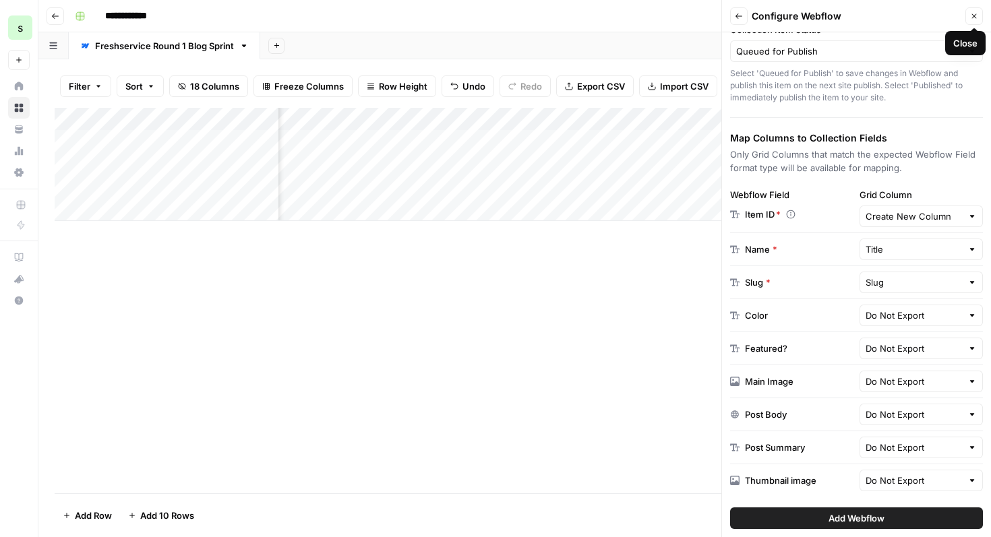
click at [976, 20] on icon "button" at bounding box center [974, 16] width 8 height 8
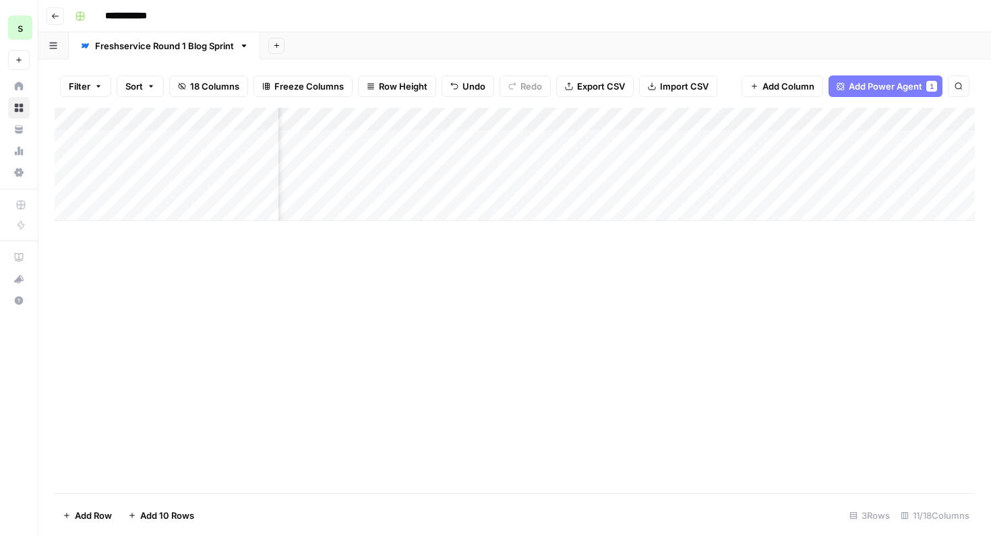
scroll to position [0, 390]
click at [517, 113] on div "Add Column" at bounding box center [515, 164] width 920 height 113
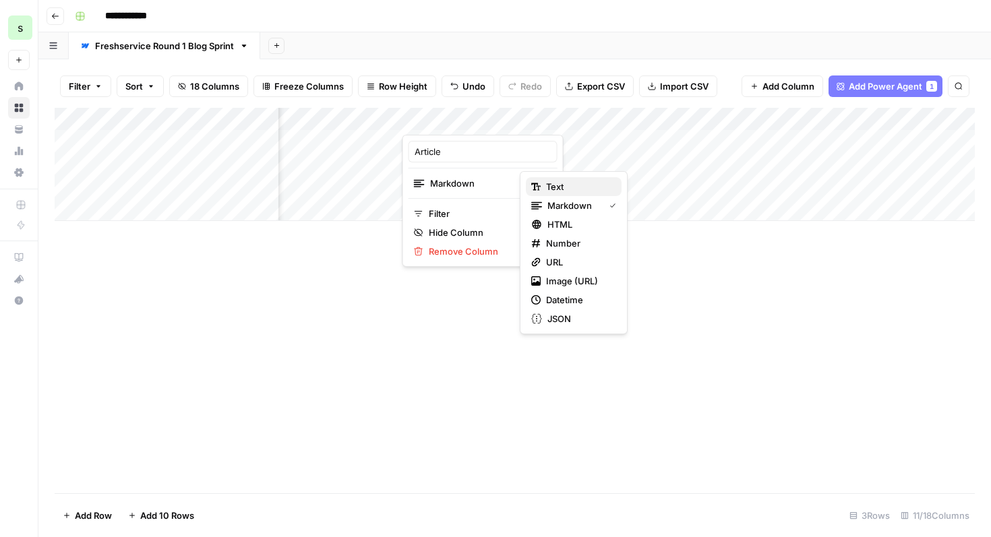
click at [560, 185] on span "Text" at bounding box center [578, 186] width 65 height 13
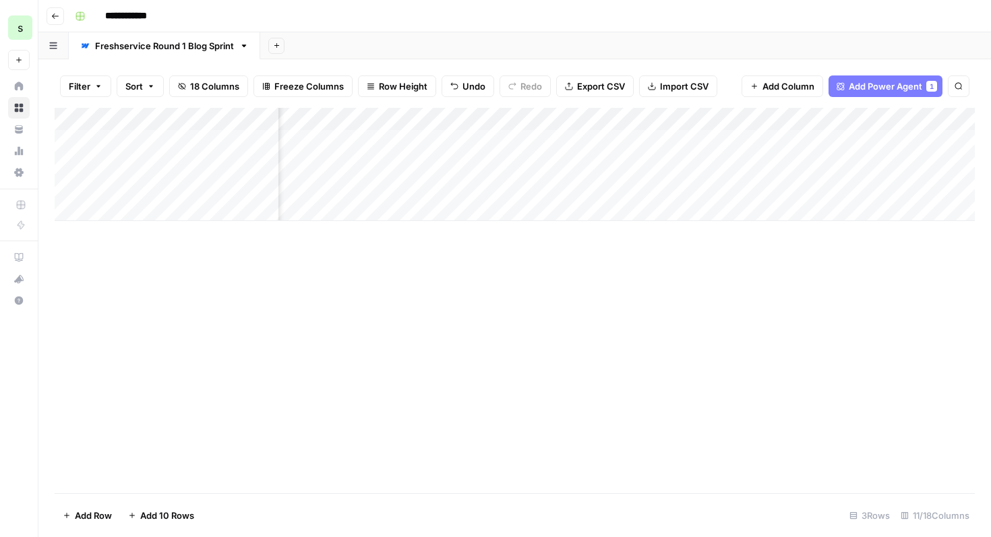
click at [434, 361] on div "Add Column" at bounding box center [515, 301] width 920 height 386
click at [486, 138] on div "Add Column" at bounding box center [515, 164] width 920 height 113
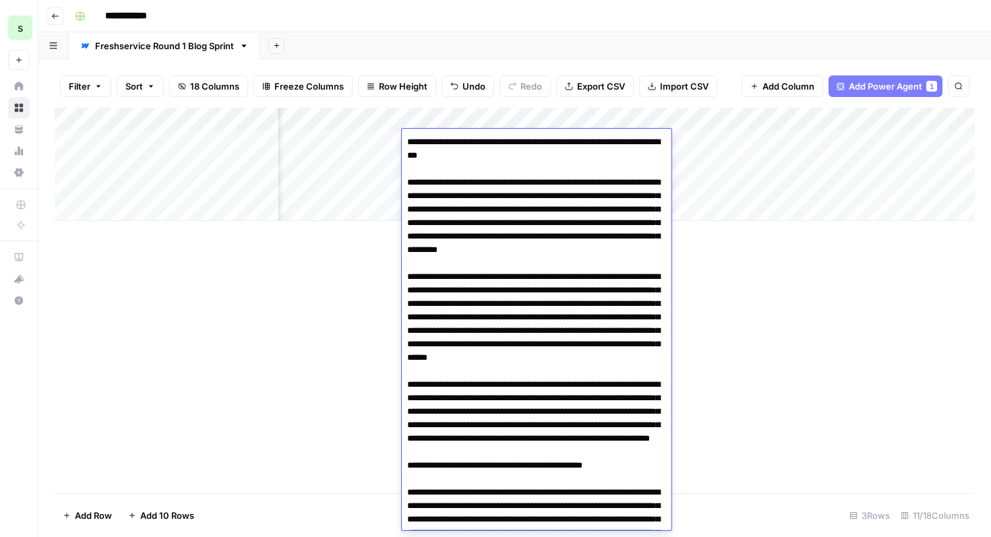
scroll to position [8887, 0]
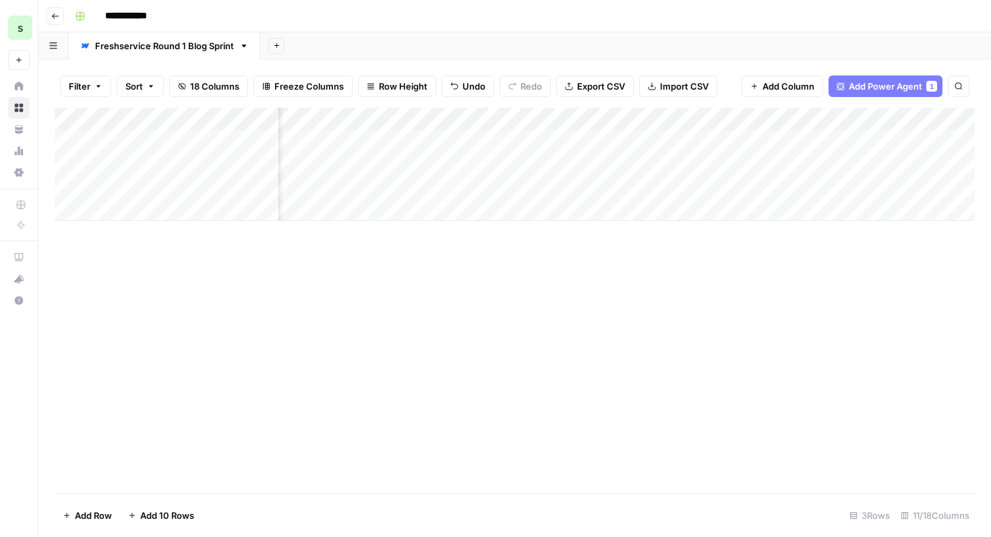
click at [480, 117] on div "Add Column" at bounding box center [515, 164] width 920 height 113
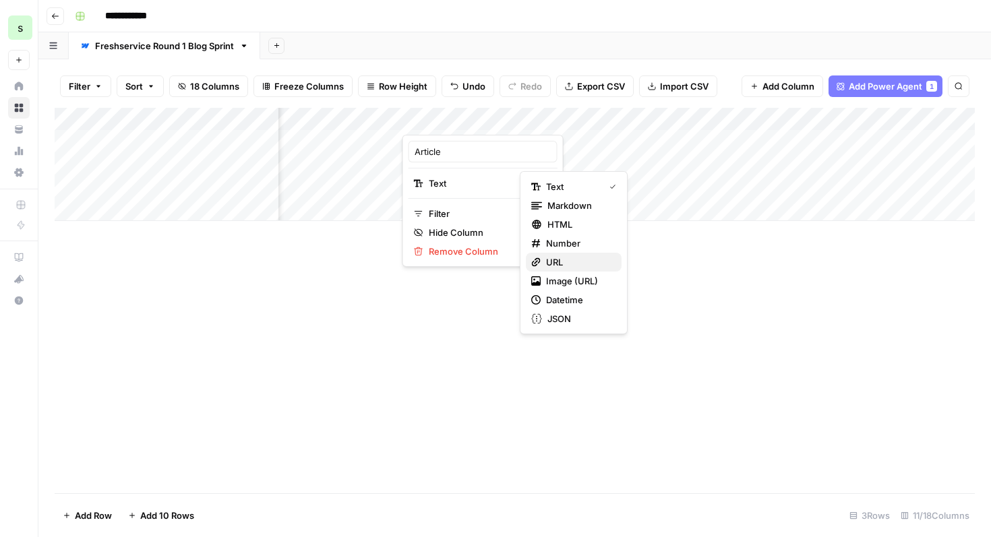
click at [569, 262] on span "URL" at bounding box center [578, 262] width 65 height 13
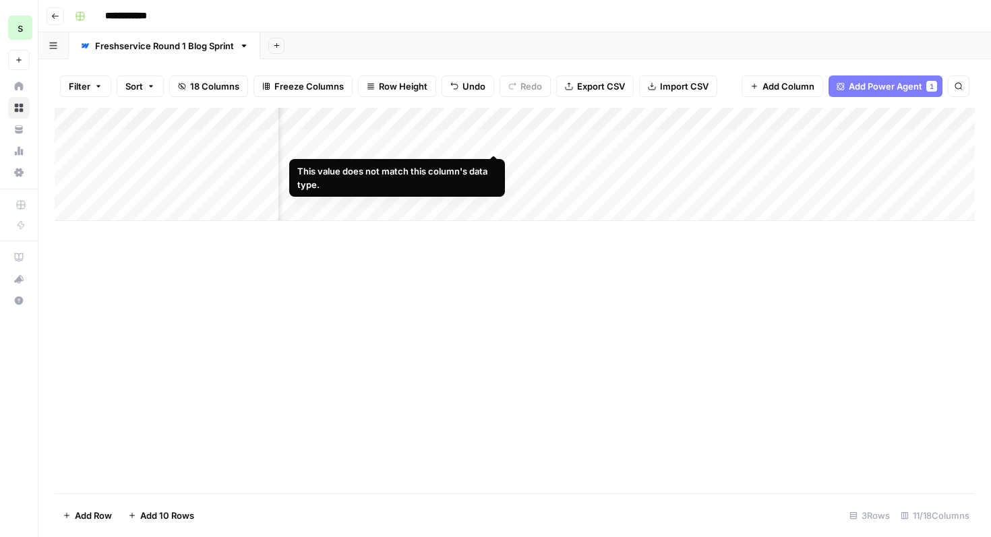
click at [494, 139] on div "Add Column" at bounding box center [515, 164] width 920 height 113
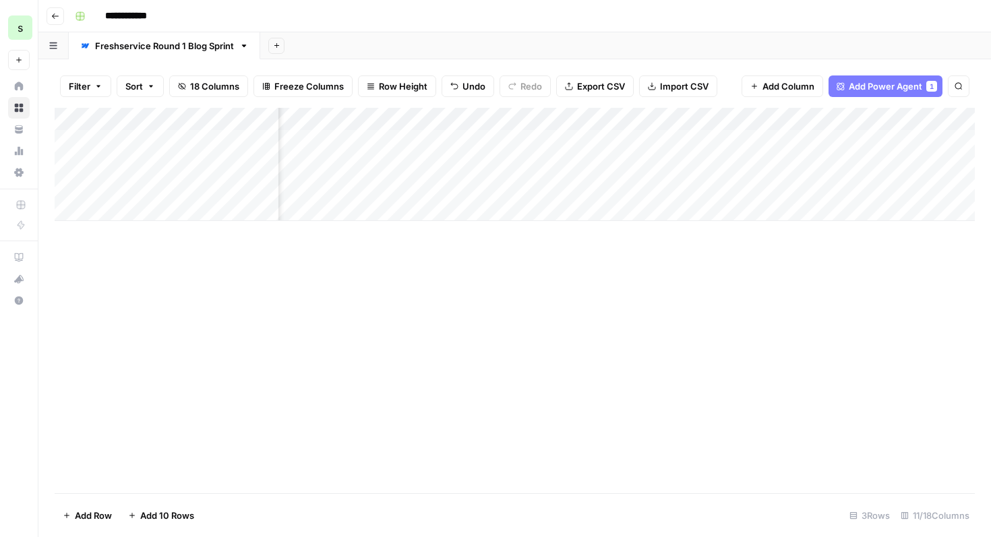
click at [517, 119] on div "Add Column" at bounding box center [515, 164] width 920 height 113
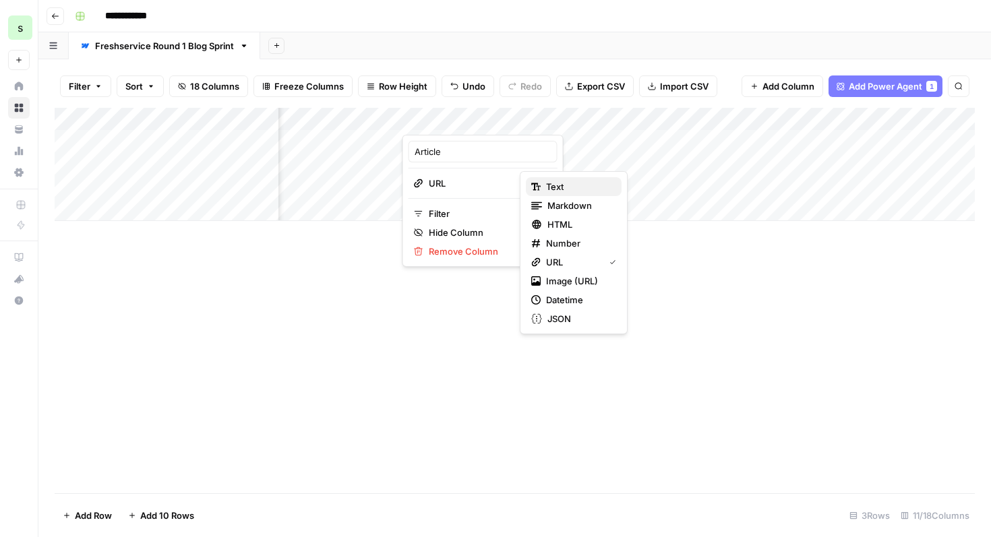
click at [553, 189] on span "Text" at bounding box center [578, 186] width 65 height 13
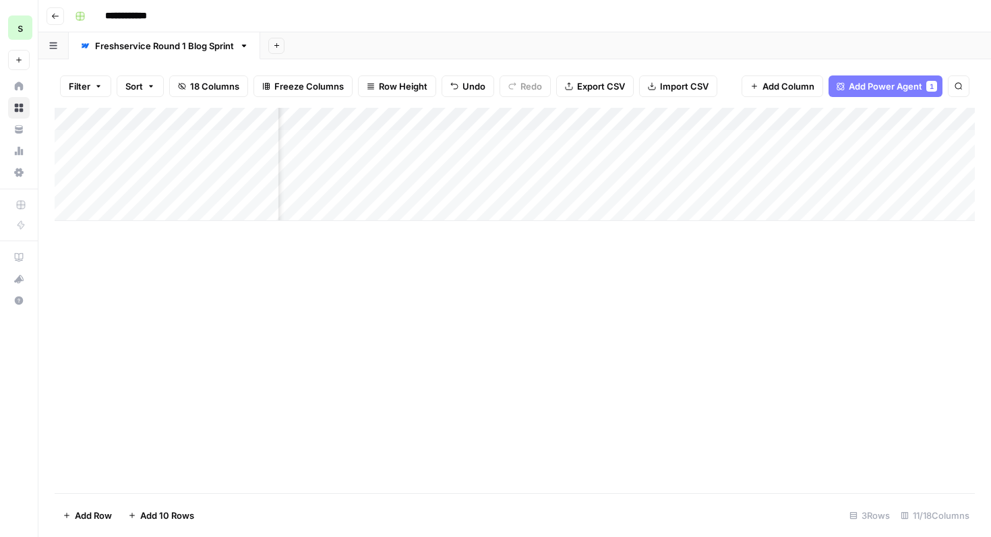
scroll to position [0, 958]
click at [861, 137] on div "Add Column" at bounding box center [515, 164] width 920 height 113
click at [934, 121] on span "Add Column" at bounding box center [943, 119] width 47 height 12
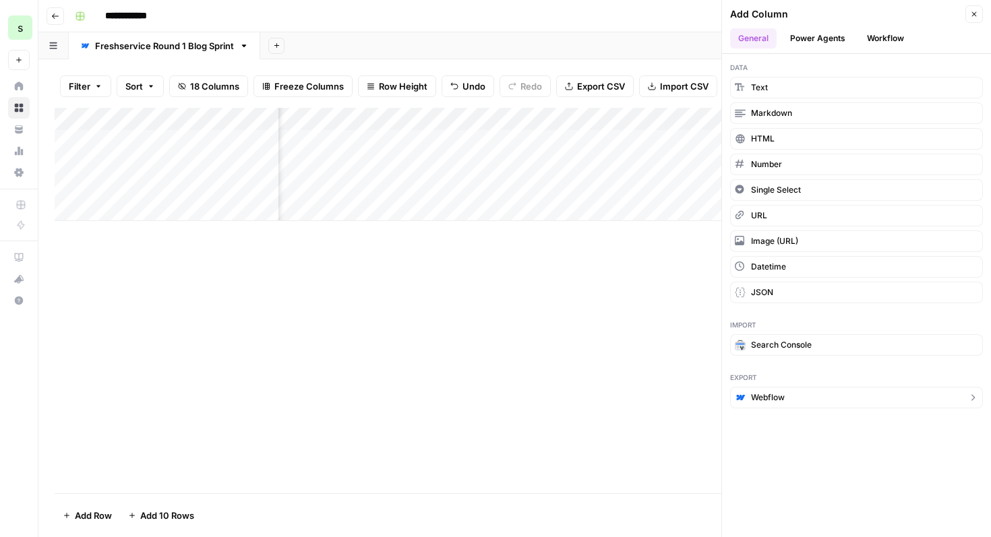
click at [800, 399] on button "Webflow" at bounding box center [856, 398] width 253 height 22
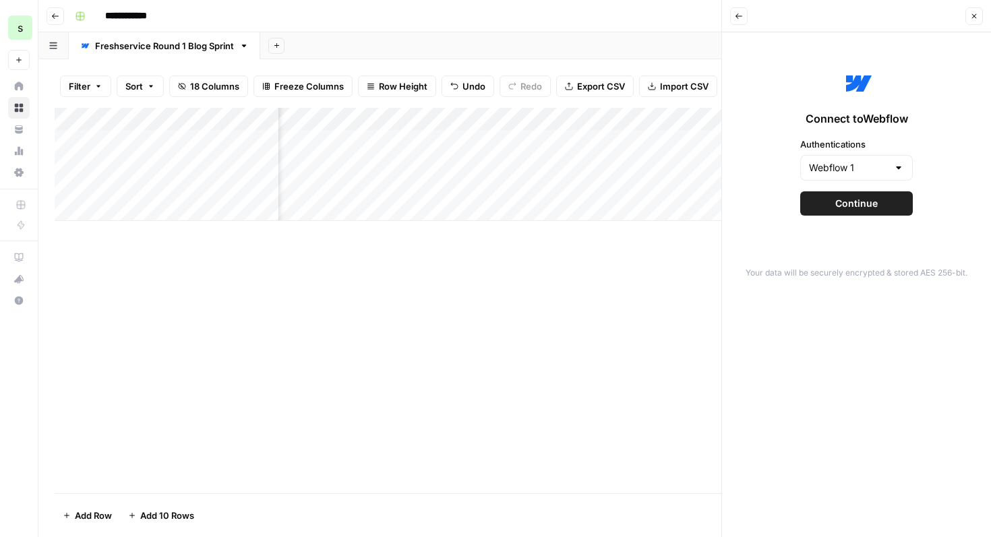
click at [884, 198] on button "Continue" at bounding box center [856, 204] width 113 height 24
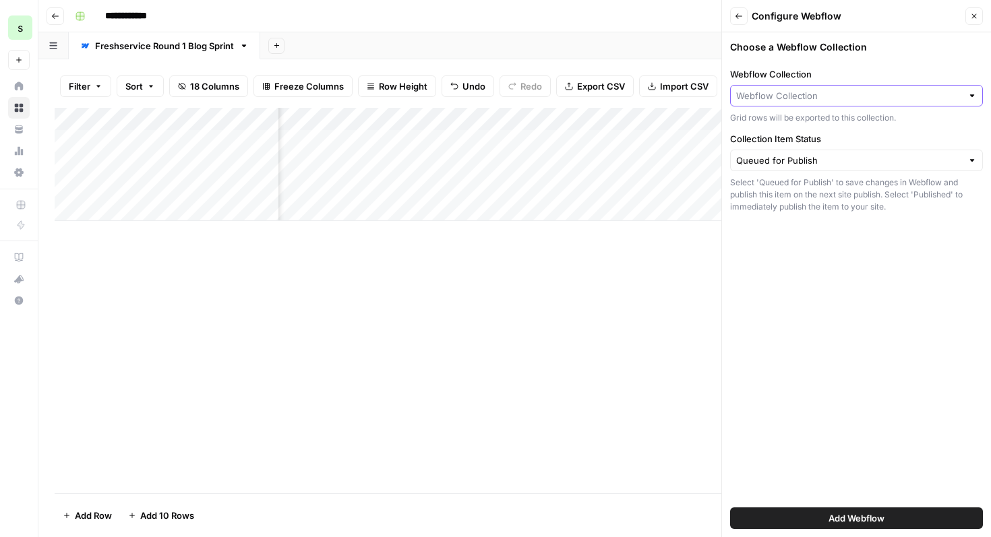
click at [893, 100] on input "Webflow Collection" at bounding box center [849, 95] width 226 height 13
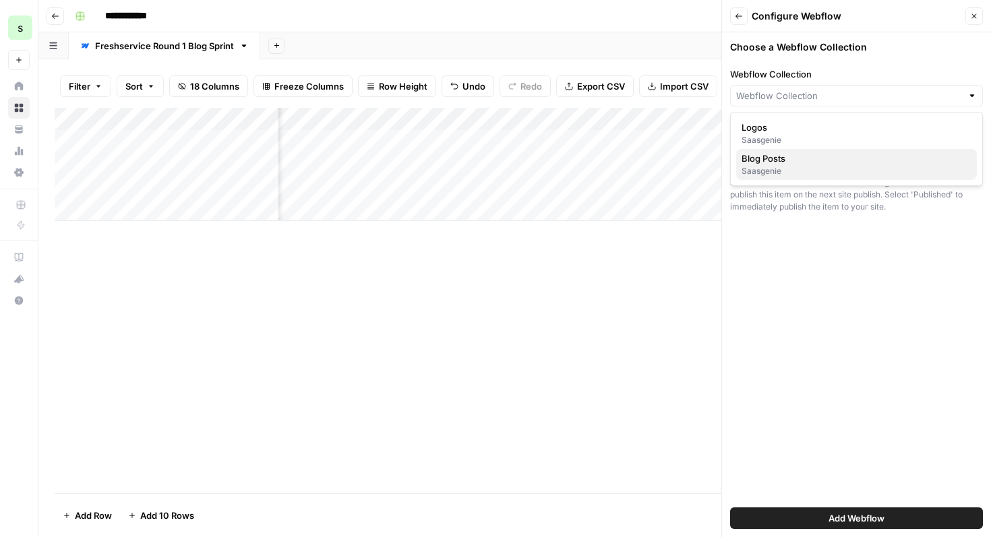
click at [855, 167] on div "Saasgenie" at bounding box center [857, 171] width 230 height 12
type input "Blog Posts"
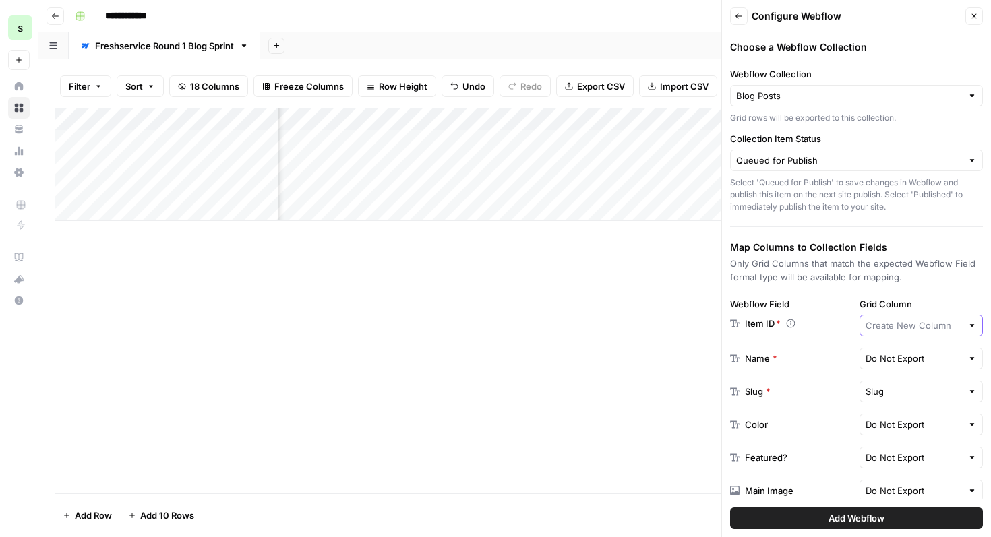
click at [907, 327] on input "Grid Column" at bounding box center [914, 325] width 97 height 13
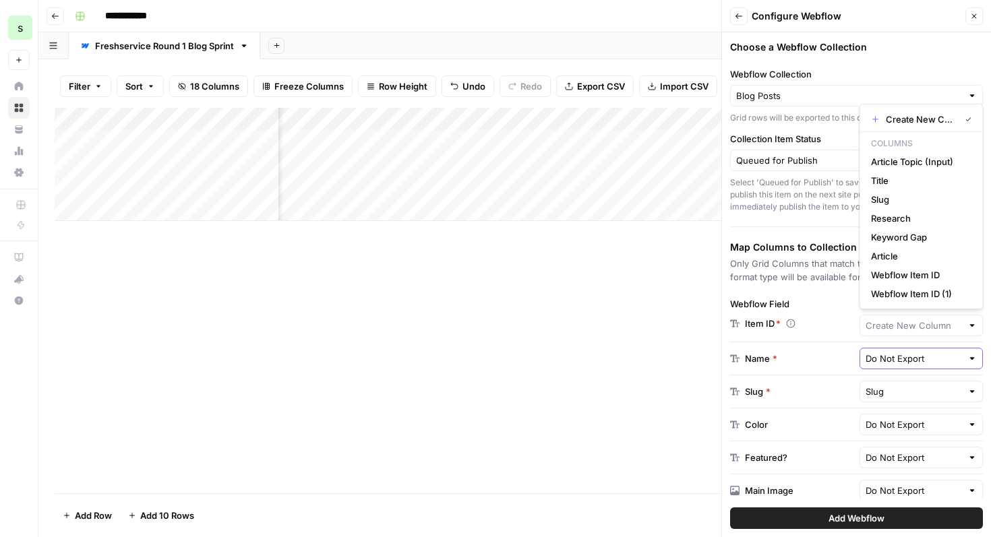
type input "Create New Column"
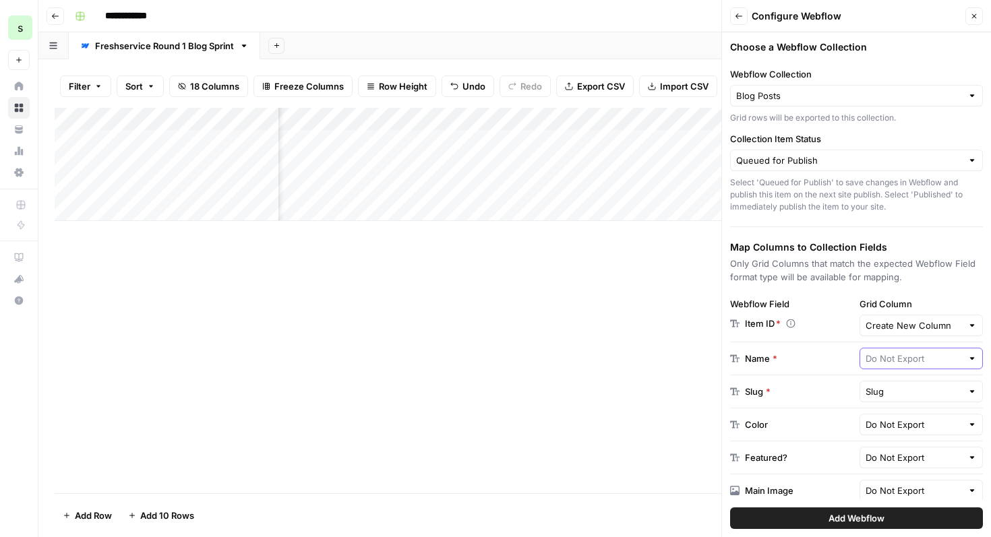
click at [907, 357] on input "text" at bounding box center [914, 358] width 97 height 13
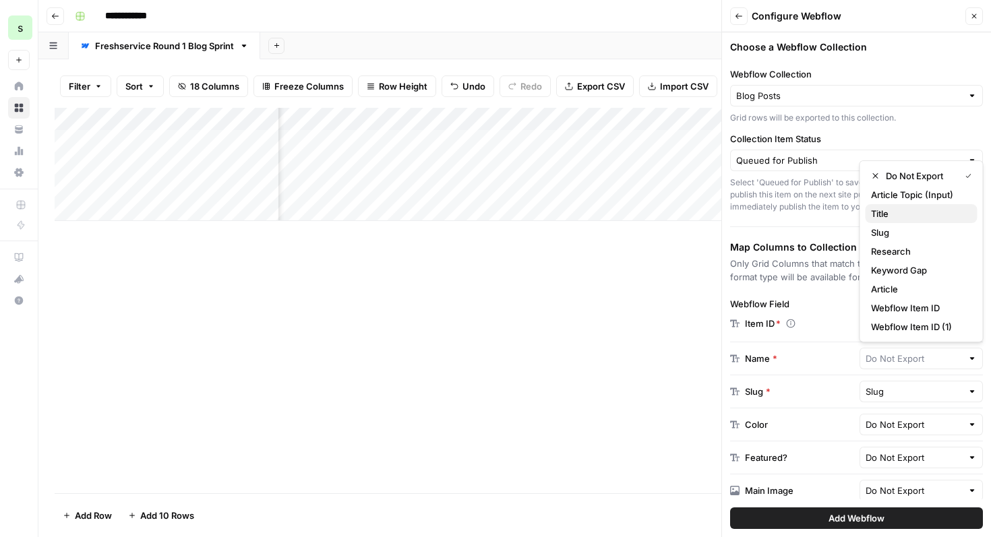
click at [929, 215] on span "Title" at bounding box center [919, 213] width 96 height 13
type input "Title"
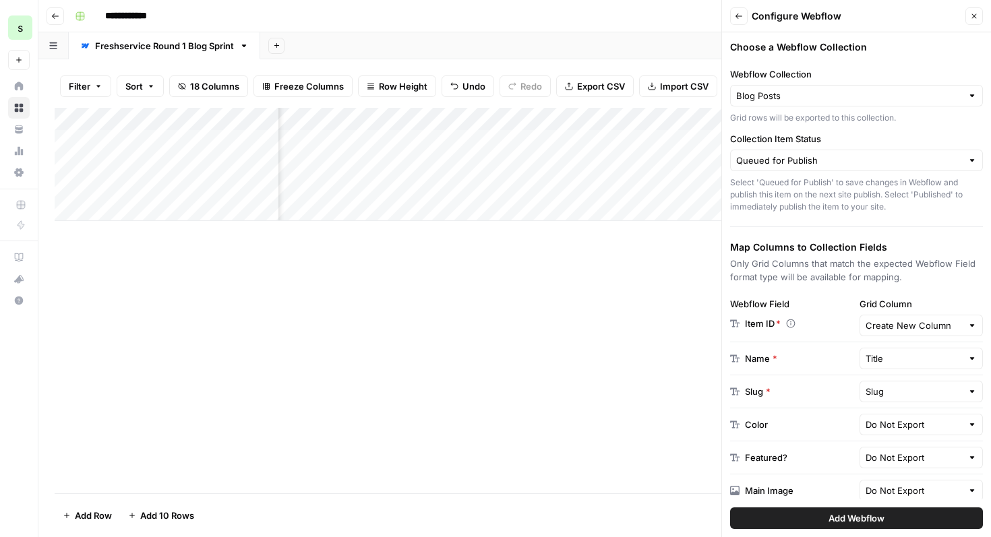
scroll to position [53, 0]
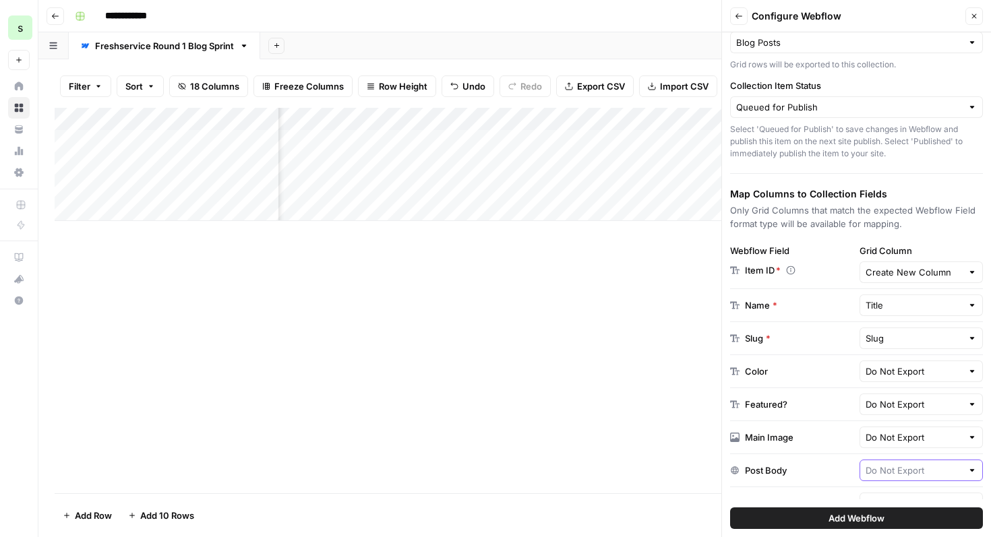
click at [910, 464] on input "text" at bounding box center [914, 470] width 97 height 13
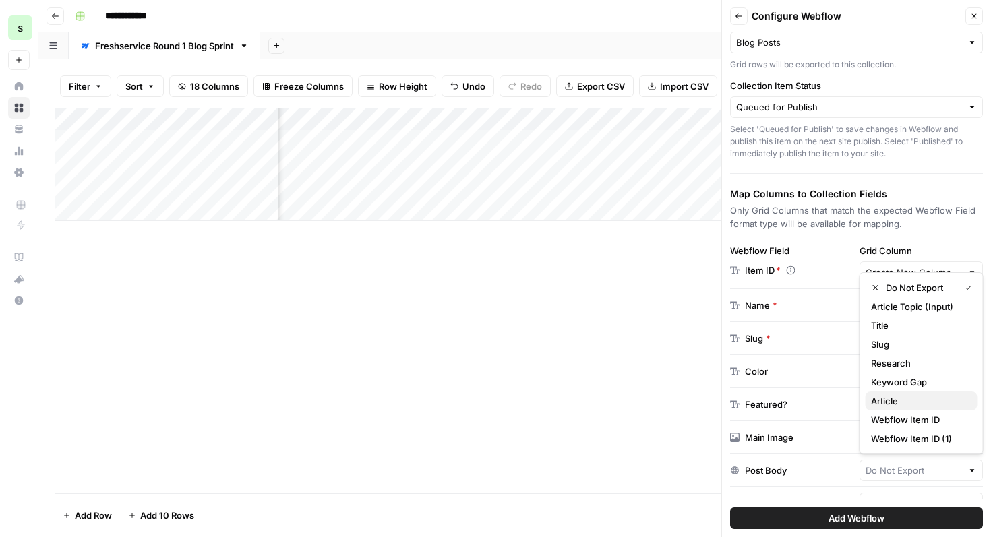
click at [920, 403] on span "Article" at bounding box center [919, 400] width 96 height 13
type input "Article"
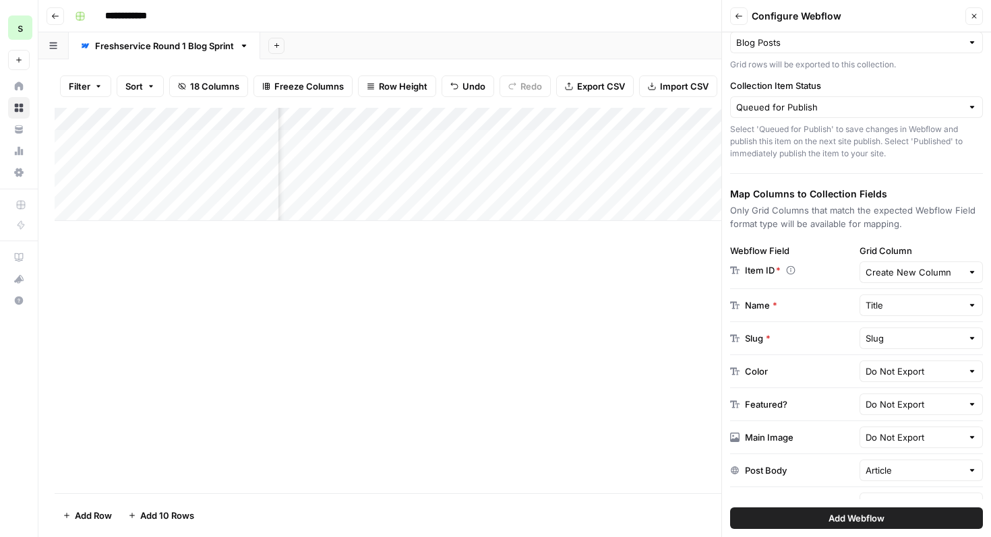
scroll to position [109, 0]
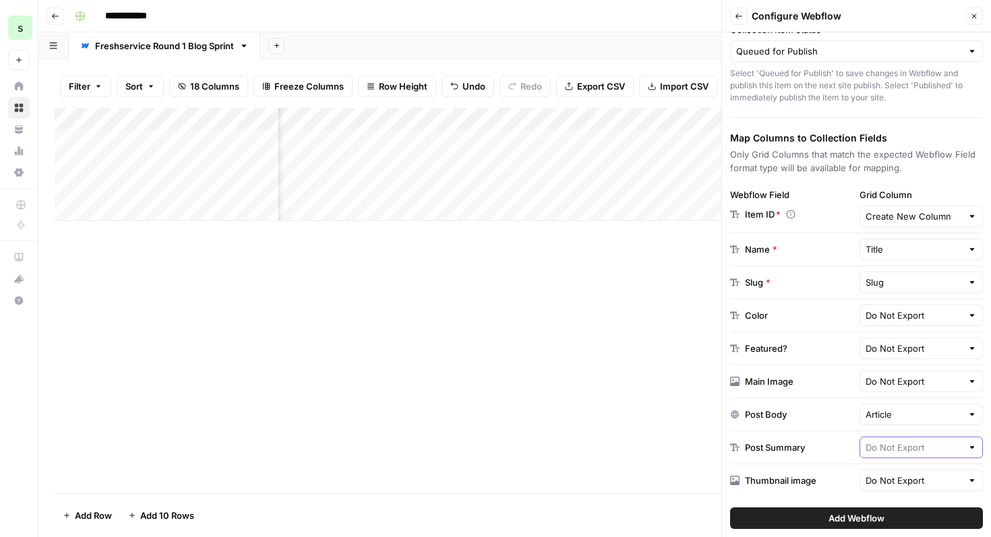
click at [909, 447] on input "text" at bounding box center [914, 447] width 97 height 13
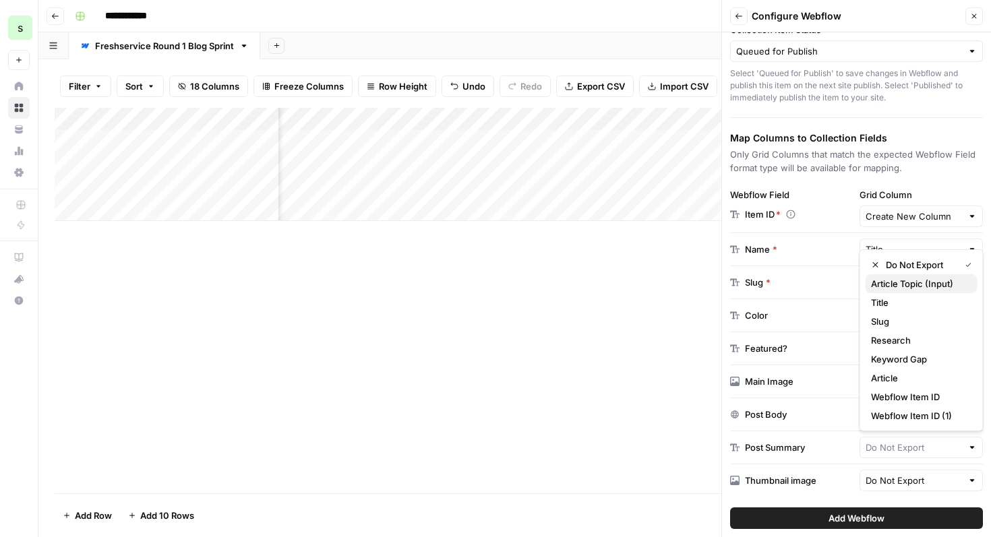
click at [941, 291] on button "Article Topic (Input)" at bounding box center [922, 283] width 112 height 19
type input "Article Topic (Input)"
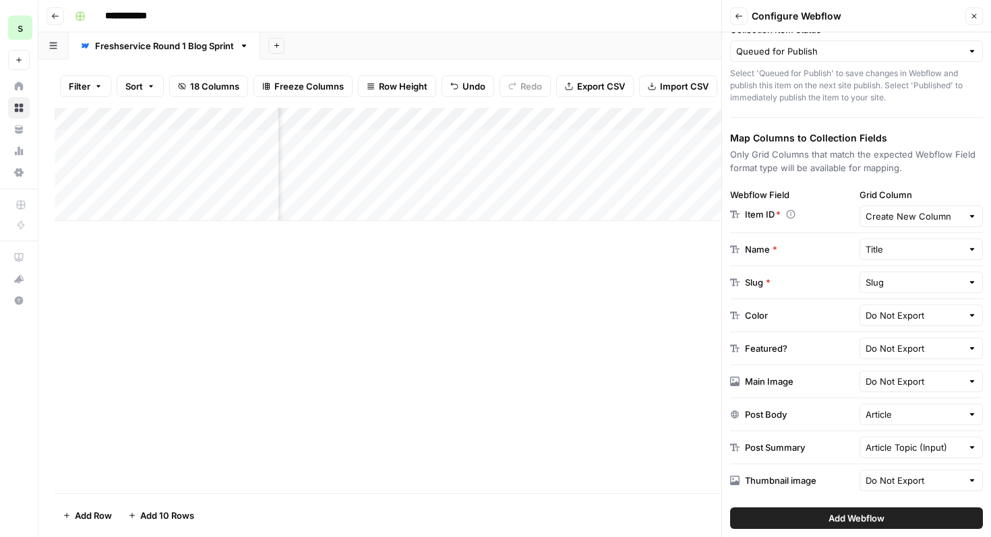
click at [898, 519] on button "Add Webflow" at bounding box center [856, 519] width 253 height 22
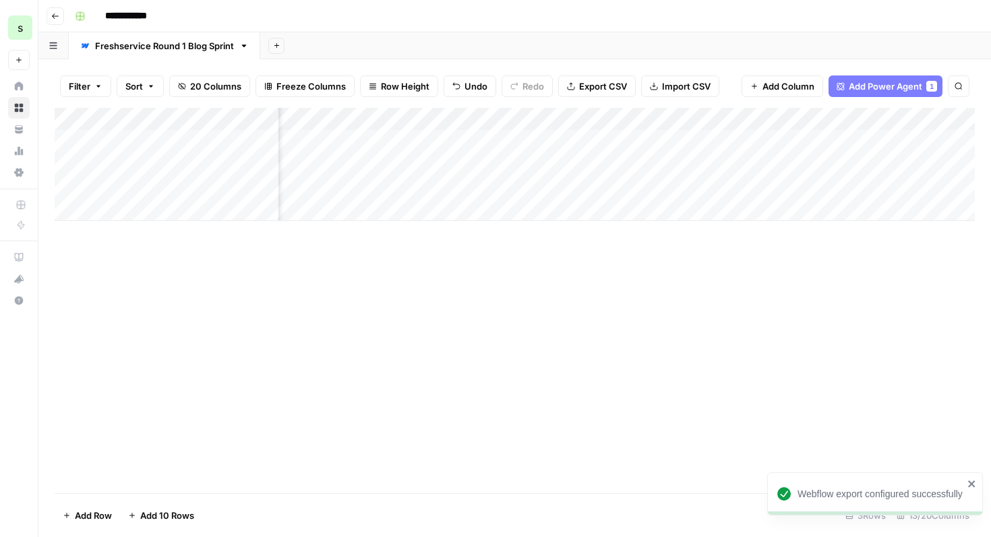
scroll to position [0, 1274]
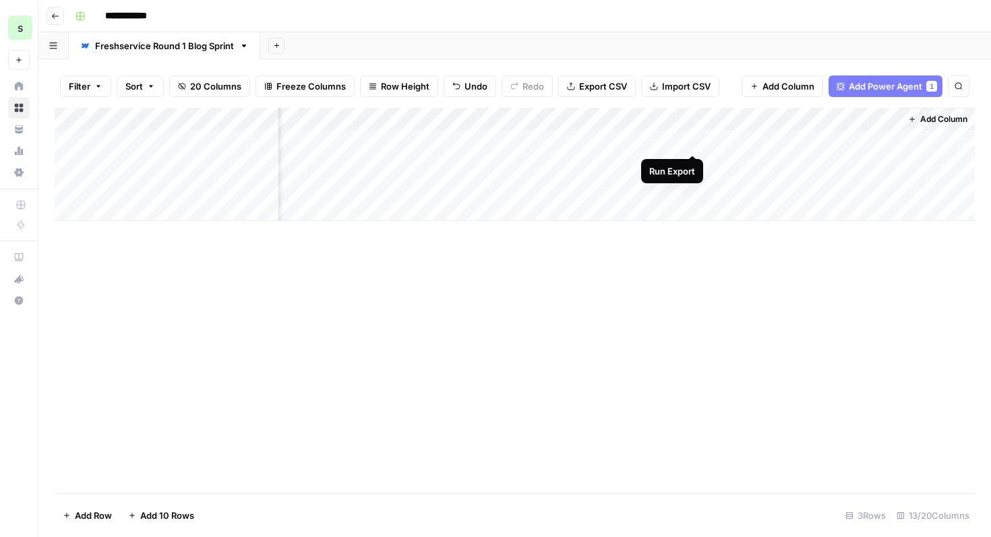
click at [693, 146] on div "Add Column" at bounding box center [515, 164] width 920 height 113
